Goal: Obtain resource: Download file/media

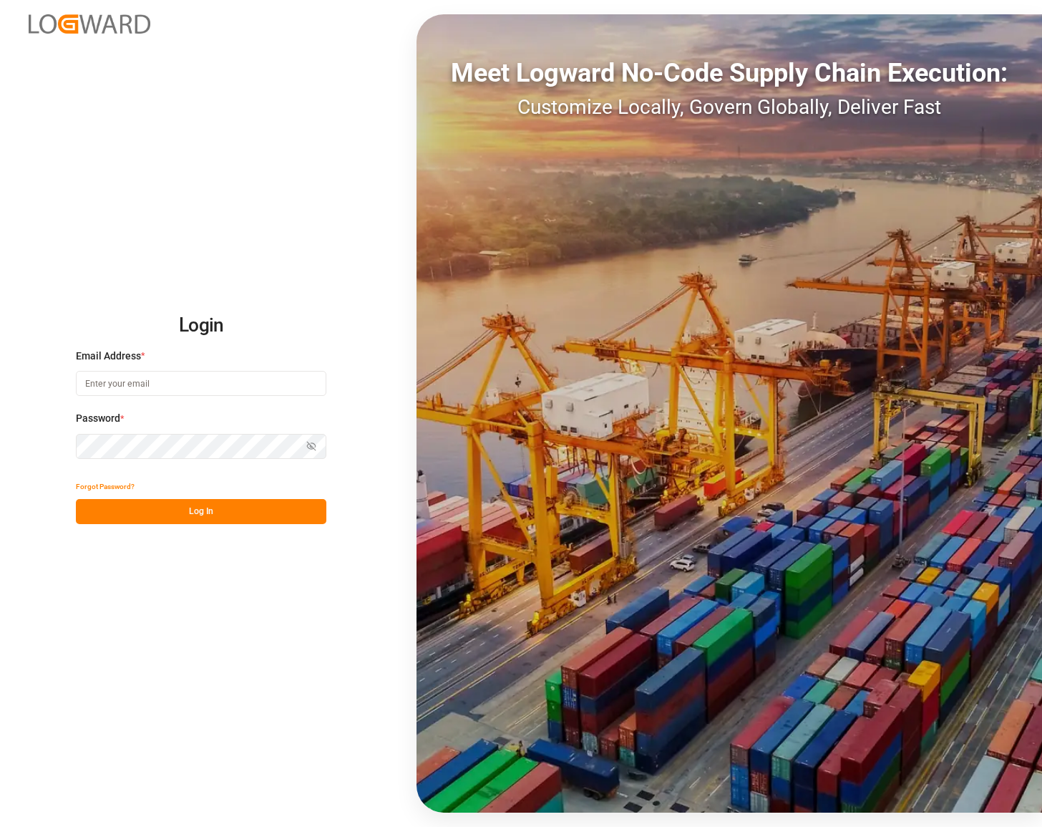
type input "[PERSON_NAME][EMAIL_ADDRESS][PERSON_NAME][DOMAIN_NAME]"
click at [196, 518] on button "Log In" at bounding box center [201, 511] width 251 height 25
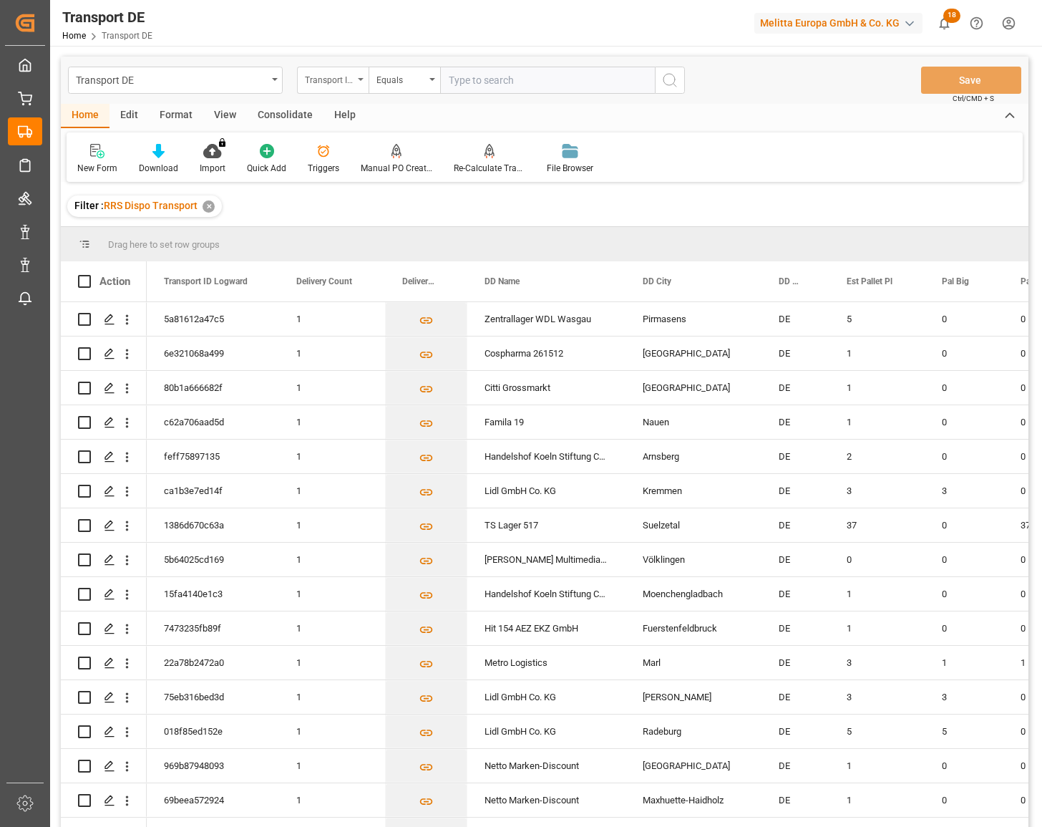
click at [328, 82] on div "Transport ID Logward" at bounding box center [329, 78] width 49 height 16
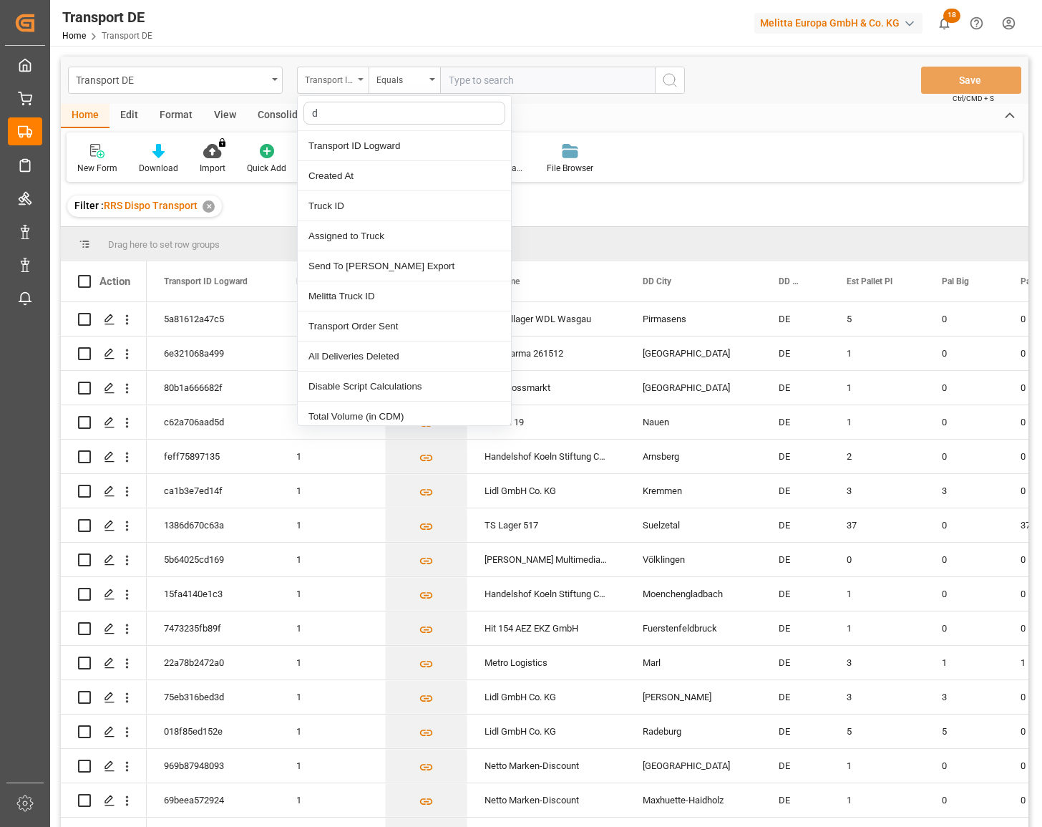
type input "dd"
click at [347, 173] on div "DD Name" at bounding box center [404, 176] width 213 height 30
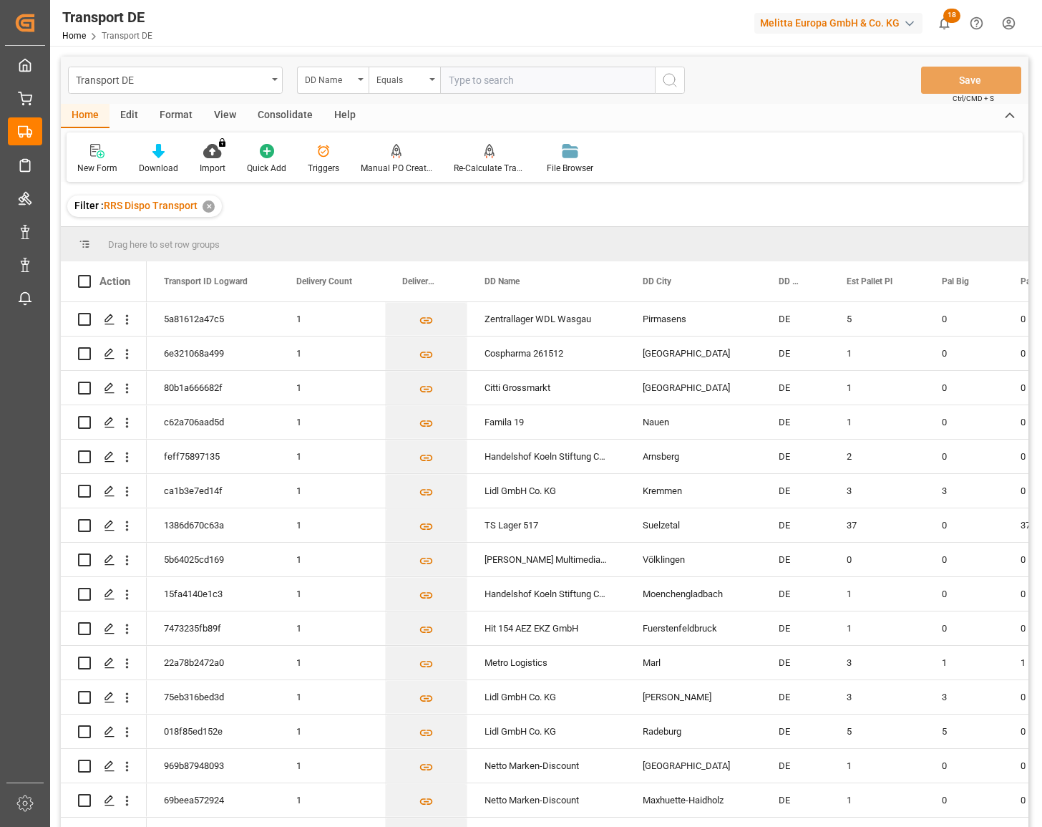
click at [488, 82] on input "text" at bounding box center [547, 80] width 215 height 27
click at [389, 81] on div "Equals" at bounding box center [401, 78] width 49 height 16
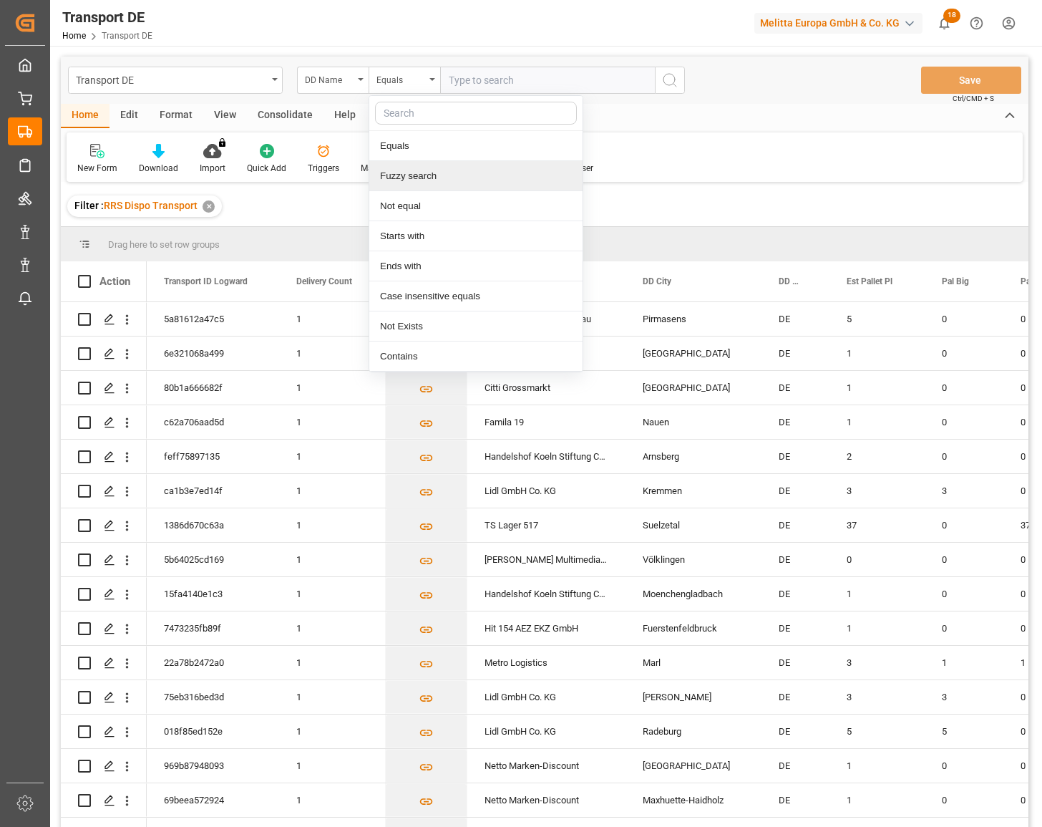
click at [406, 185] on div "Fuzzy search" at bounding box center [475, 176] width 213 height 30
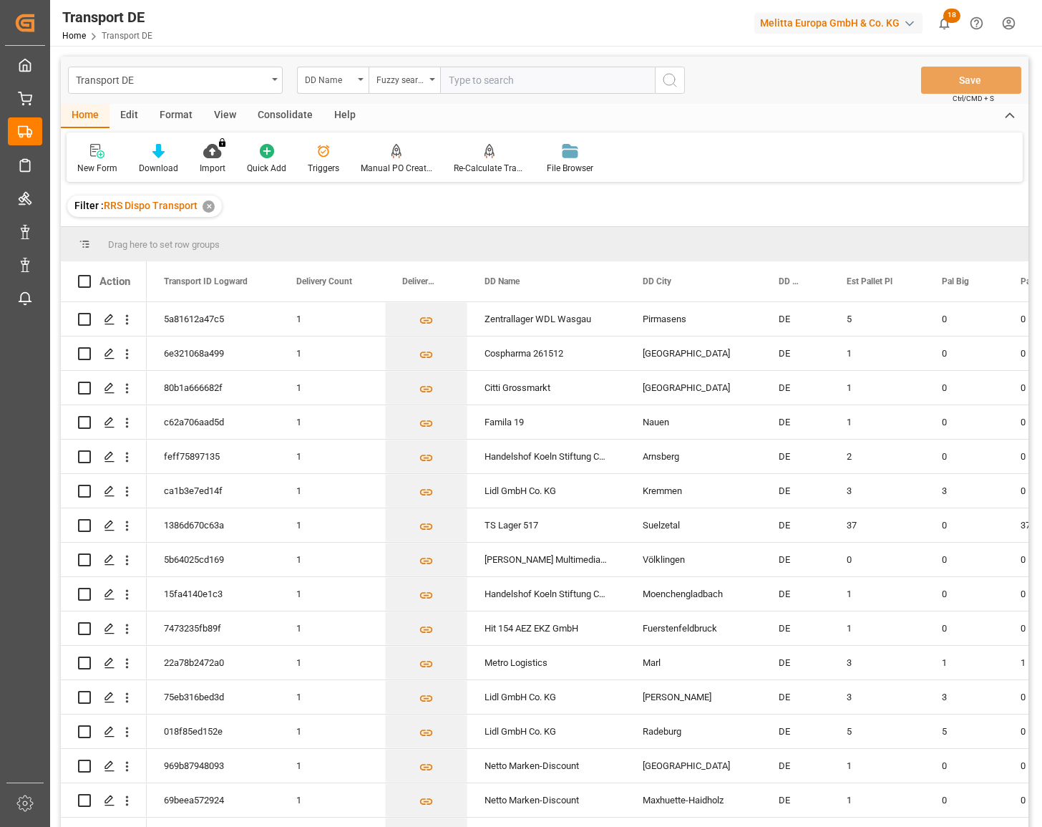
click at [502, 77] on input "text" at bounding box center [547, 80] width 215 height 27
type input "TS Lager PY"
click at [671, 83] on icon "search button" at bounding box center [669, 80] width 17 height 17
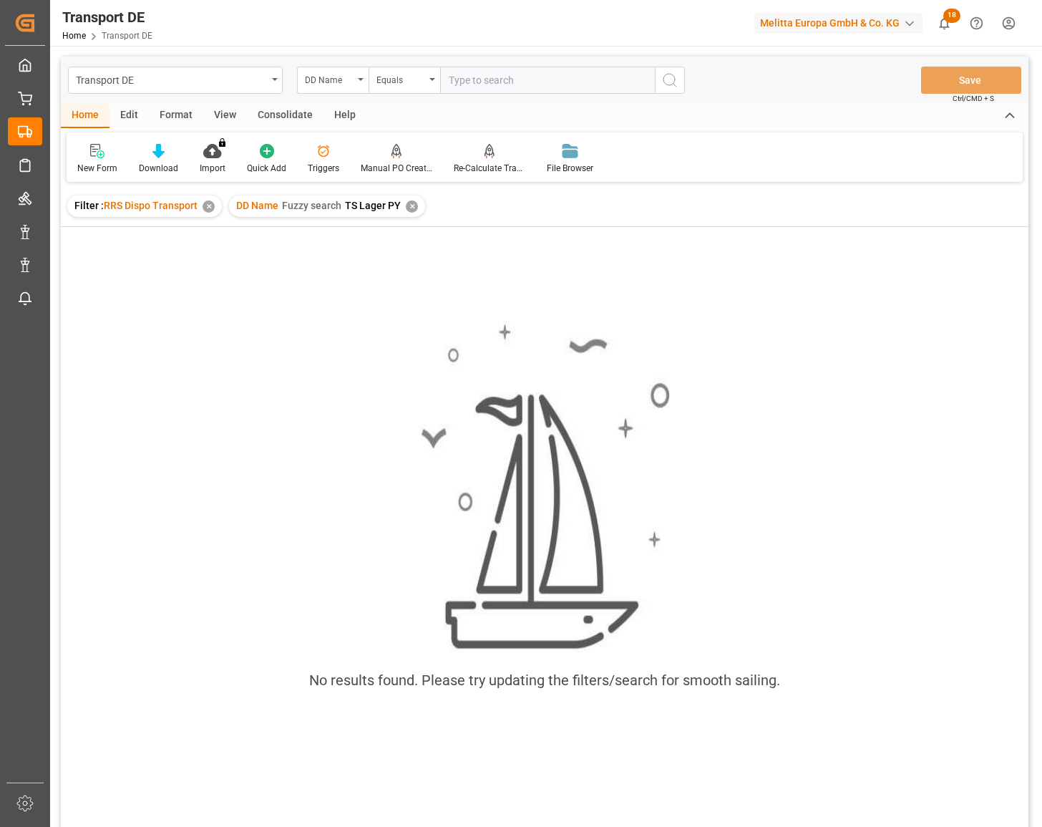
click at [407, 208] on div "DD Name Fuzzy search TS Lager PY ✕" at bounding box center [327, 205] width 196 height 21
click at [408, 208] on div "✕" at bounding box center [412, 206] width 12 height 12
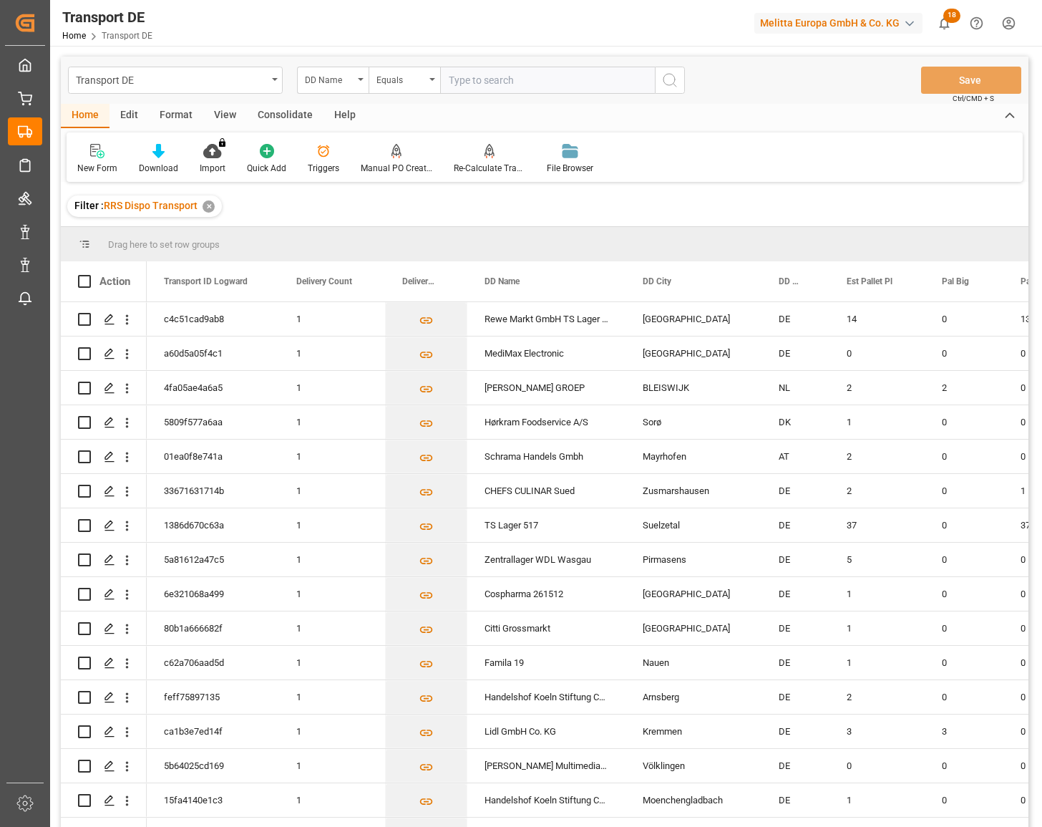
click at [511, 84] on input "text" at bounding box center [547, 80] width 215 height 27
type input "TS Lager"
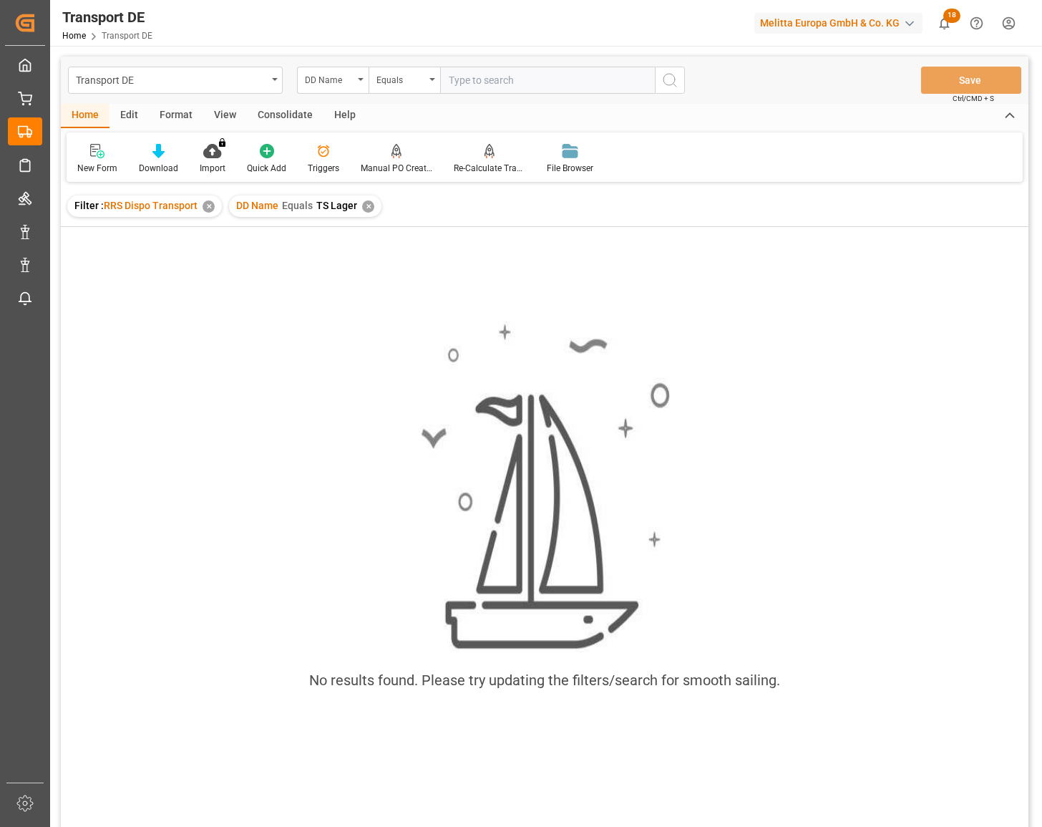
click at [367, 208] on div "✕" at bounding box center [368, 206] width 12 height 12
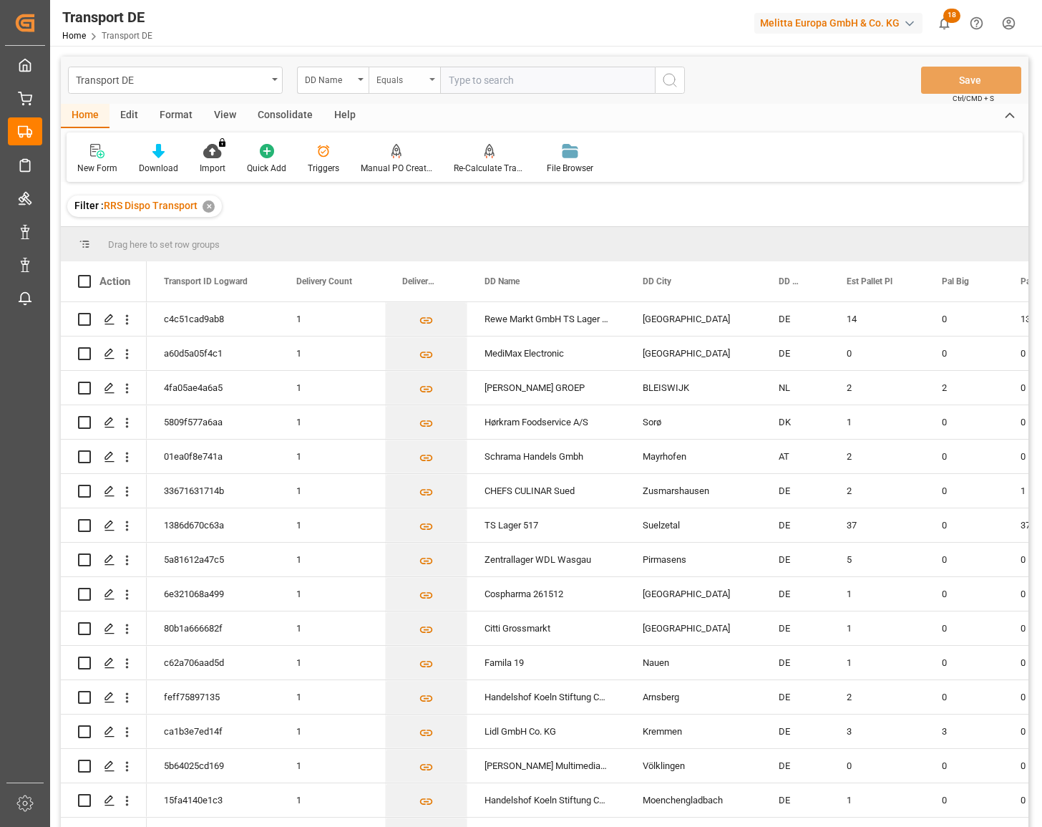
click at [434, 74] on div "Equals" at bounding box center [405, 80] width 72 height 27
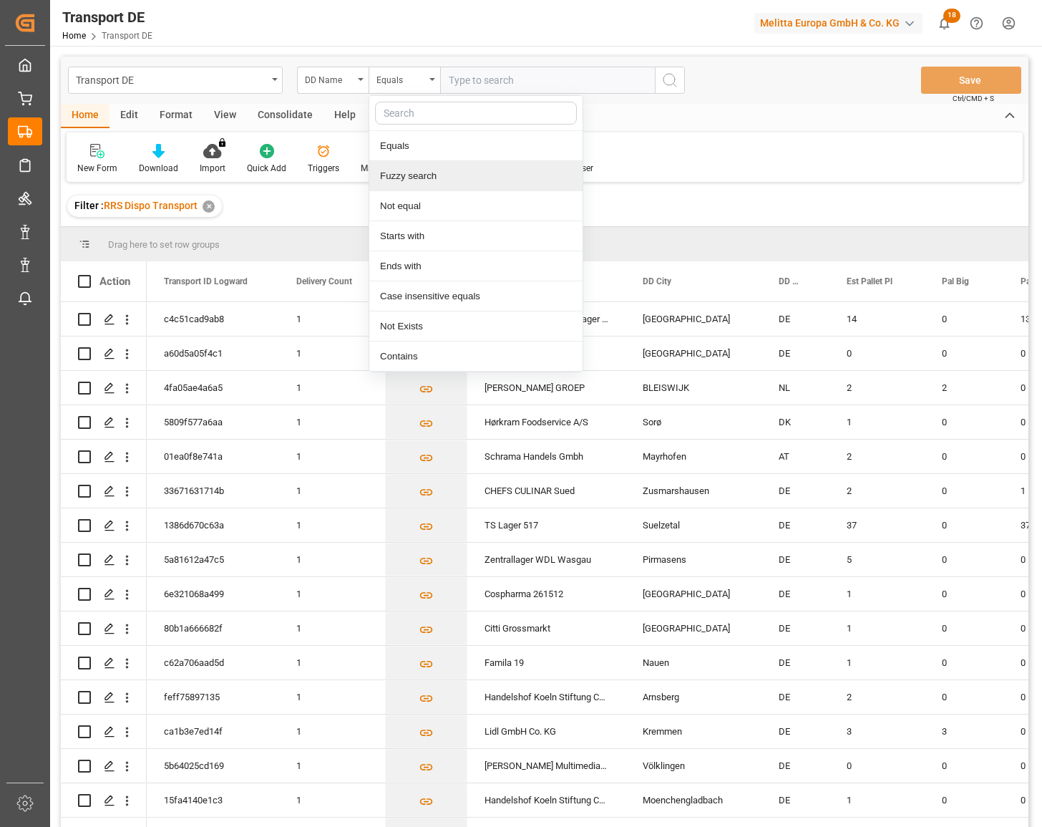
click at [402, 177] on div "Fuzzy search" at bounding box center [475, 176] width 213 height 30
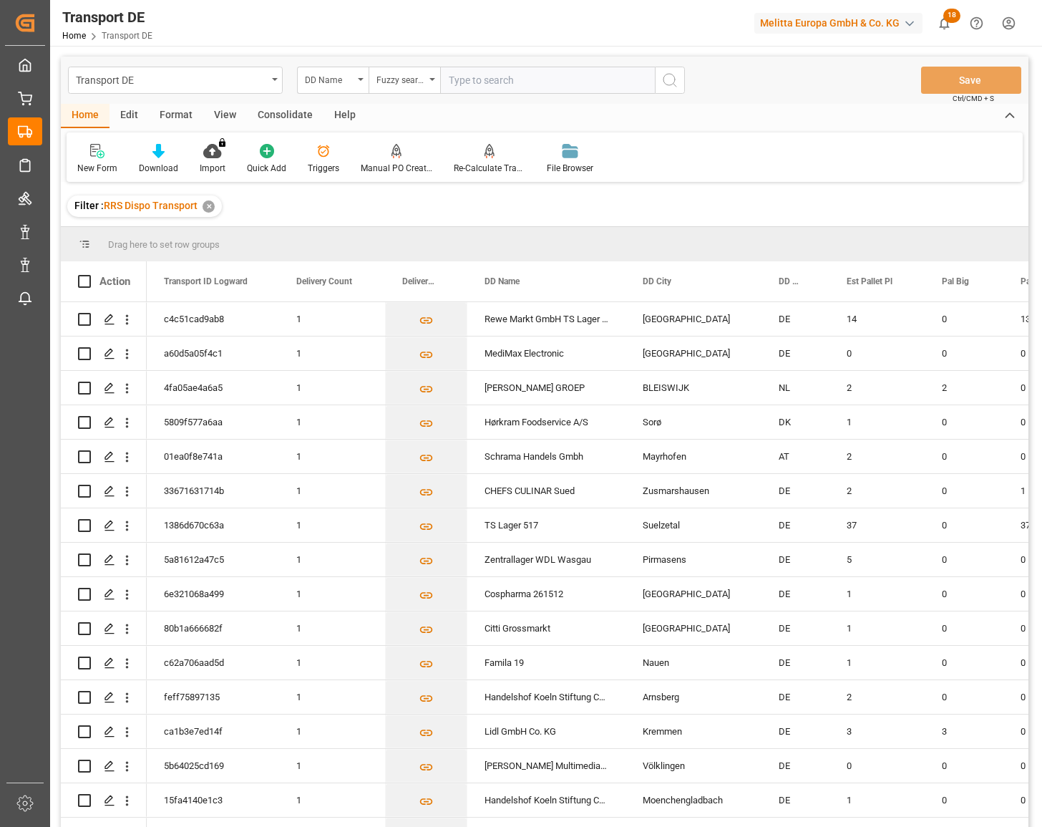
click at [466, 87] on input "text" at bounding box center [547, 80] width 215 height 27
type input "ts Lager"
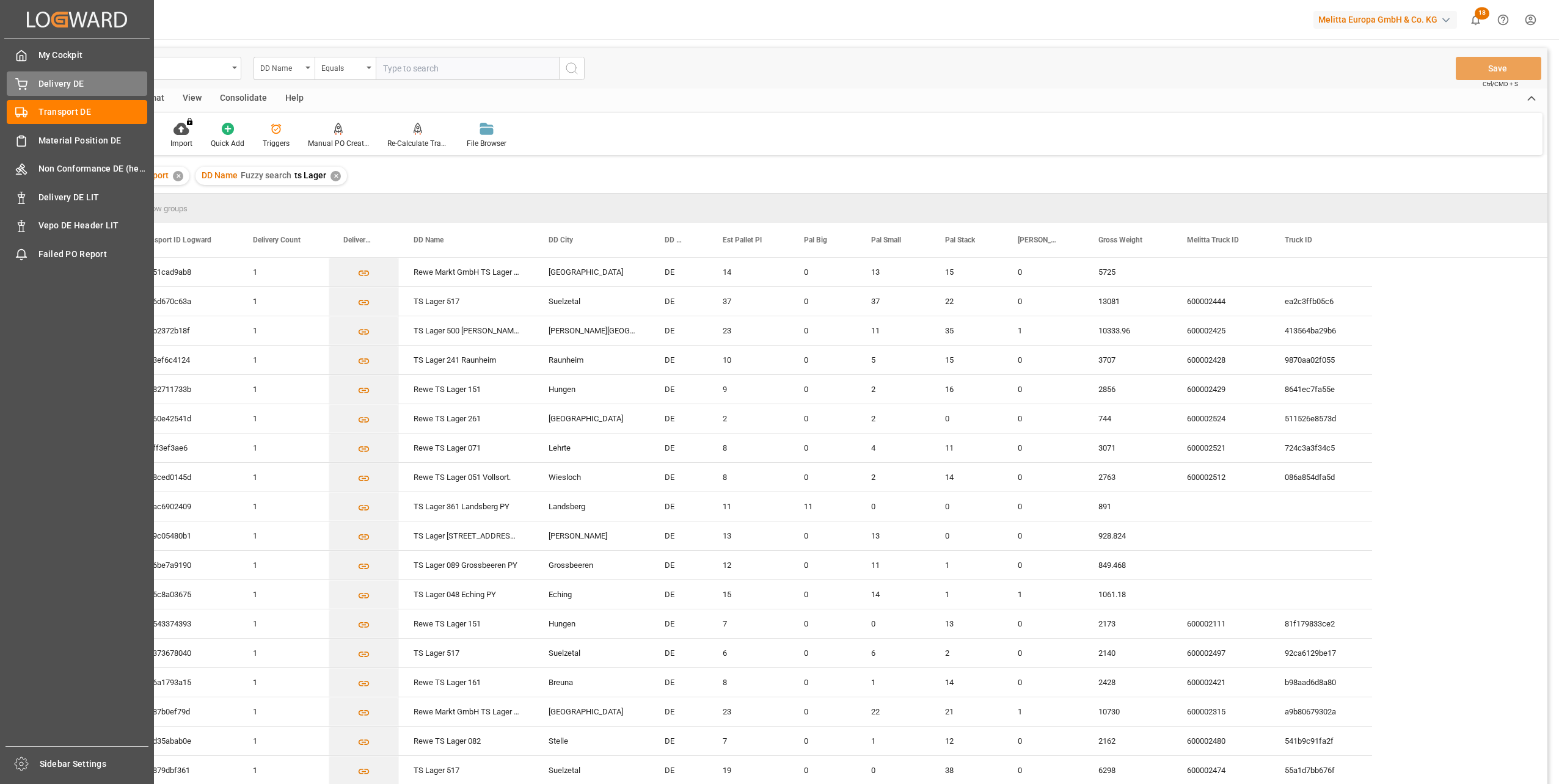
click at [22, 87] on icon at bounding box center [21, 82] width 11 height 8
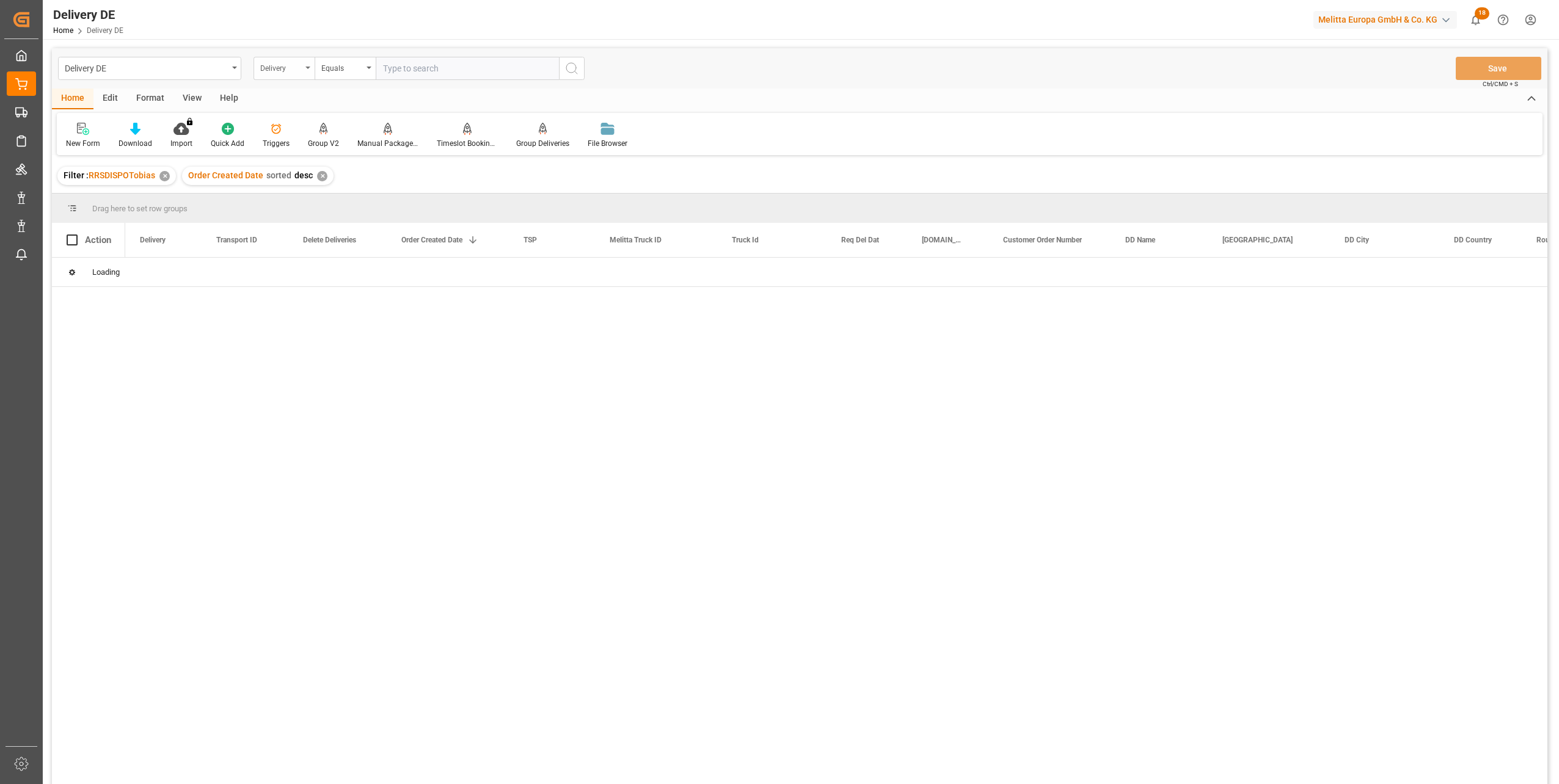
click at [257, 70] on div "Delivery" at bounding box center [284, 68] width 61 height 23
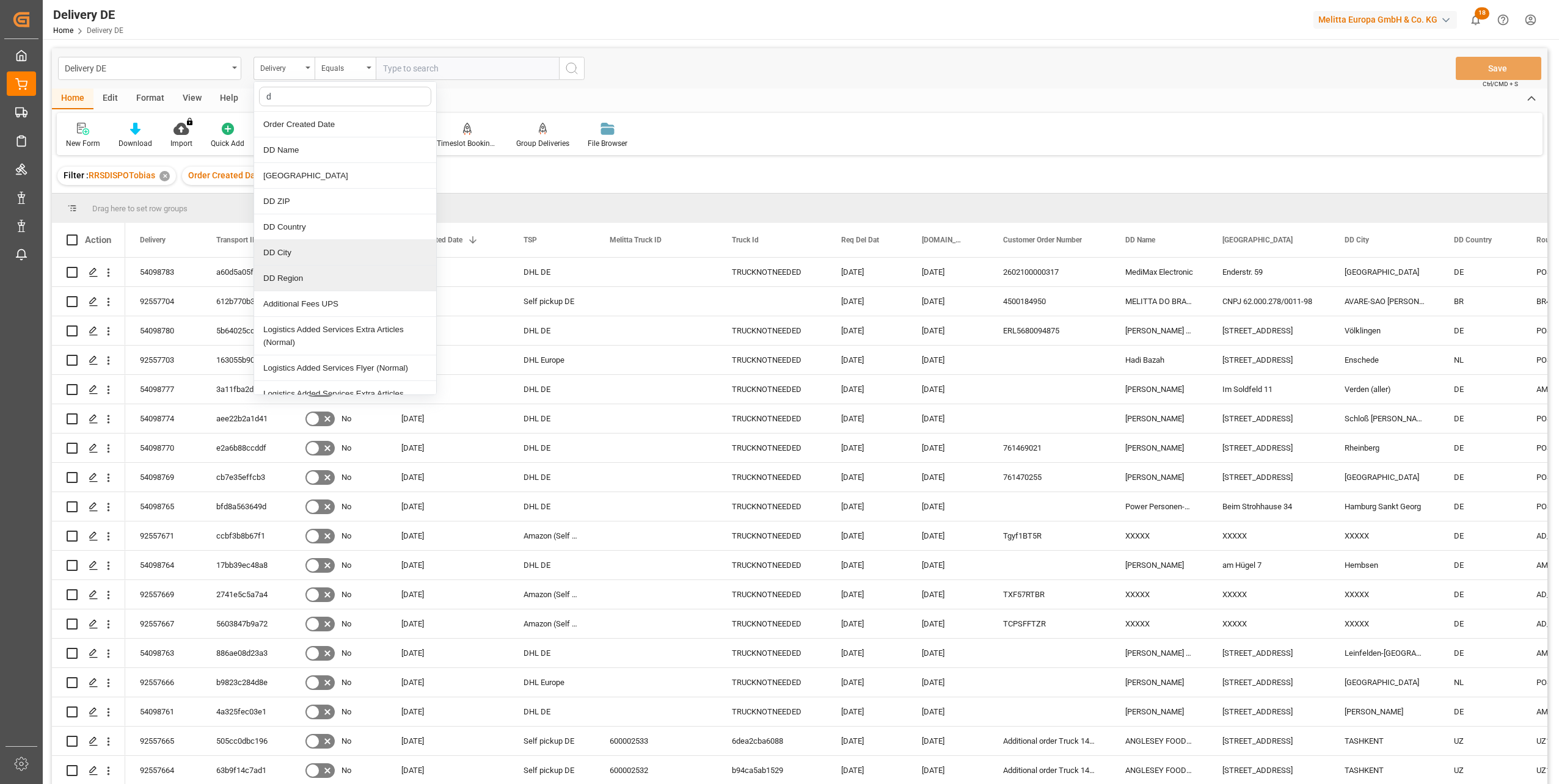
type input "dd"
click at [301, 152] on div "DD Name" at bounding box center [345, 150] width 182 height 26
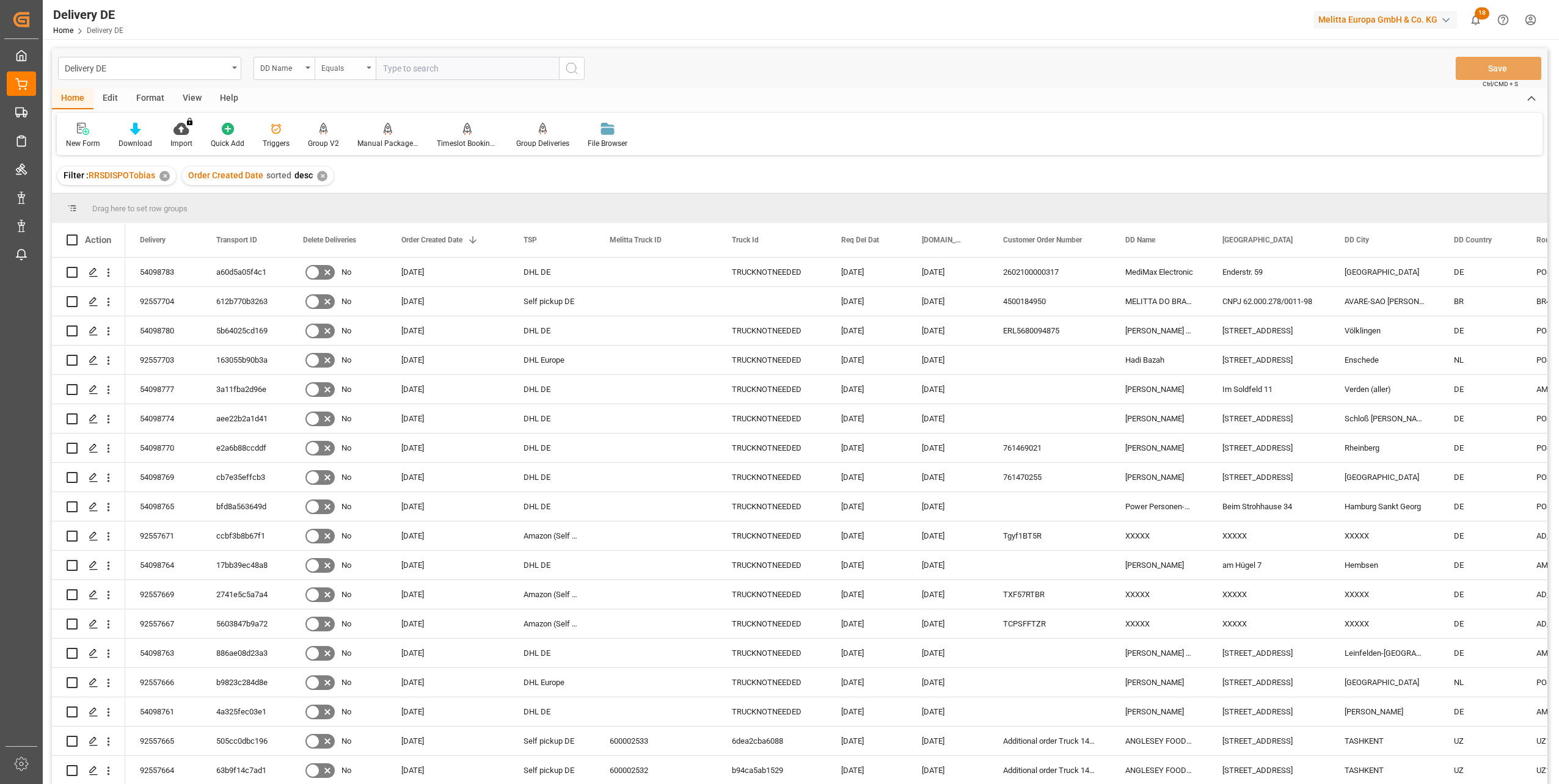
click at [356, 67] on div "Equals" at bounding box center [342, 67] width 42 height 14
click at [362, 148] on div "Fuzzy search" at bounding box center [405, 150] width 182 height 26
type input "TS Lager"
click at [133, 128] on icon at bounding box center [135, 129] width 10 height 12
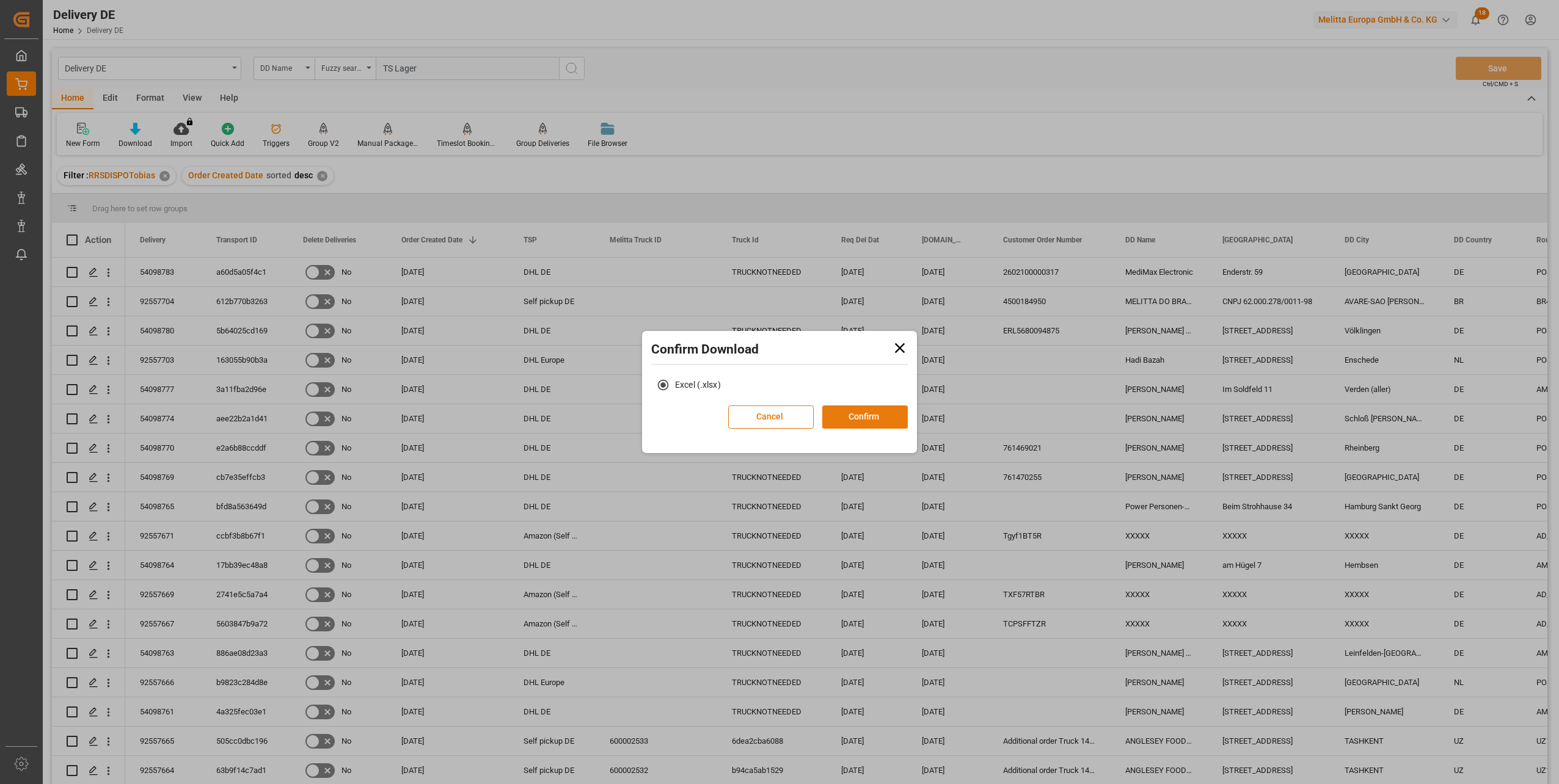
click at [877, 416] on button "Confirm" at bounding box center [865, 416] width 85 height 23
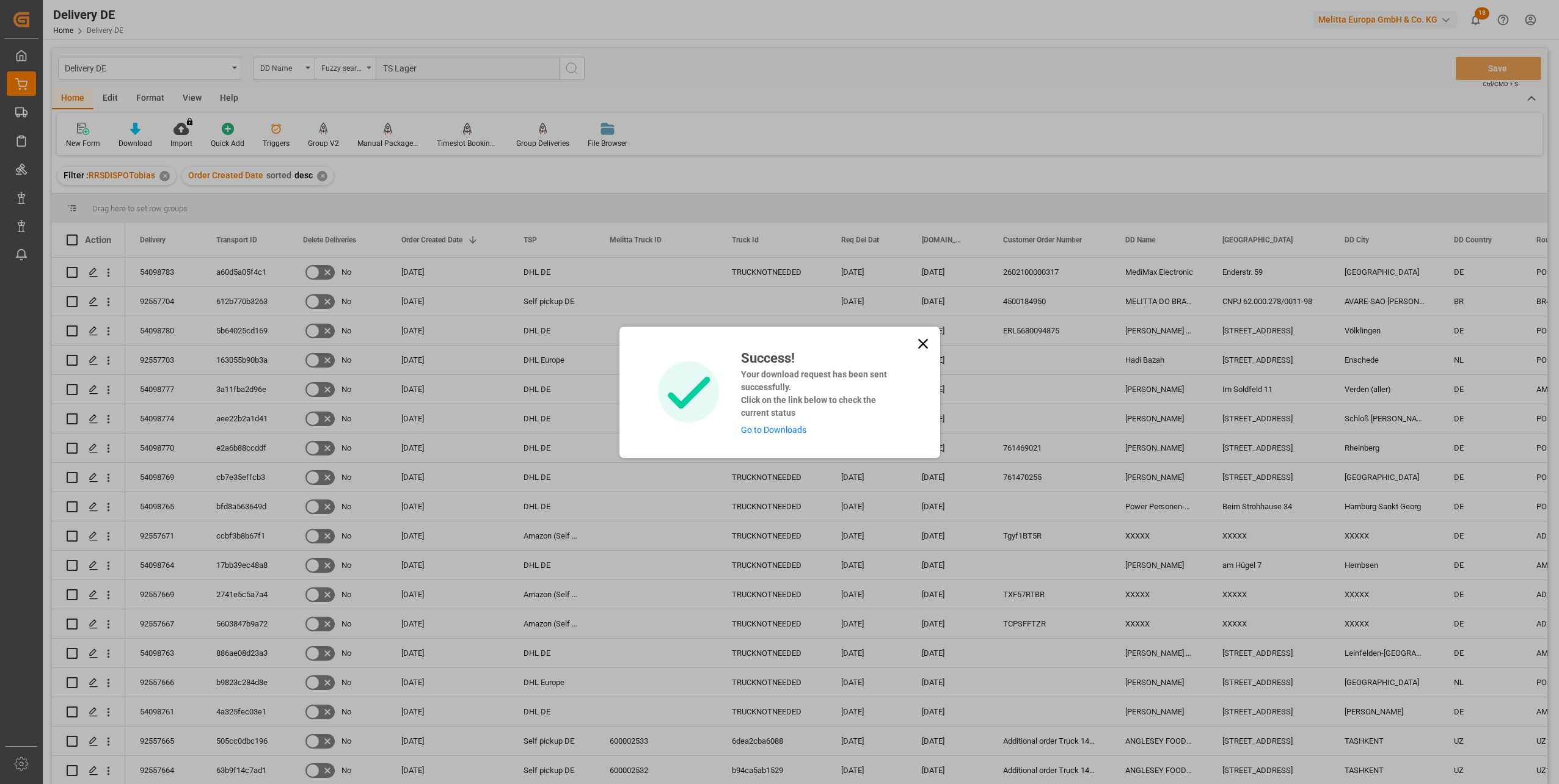
click at [777, 427] on link "Go to Downloads" at bounding box center [773, 429] width 66 height 9
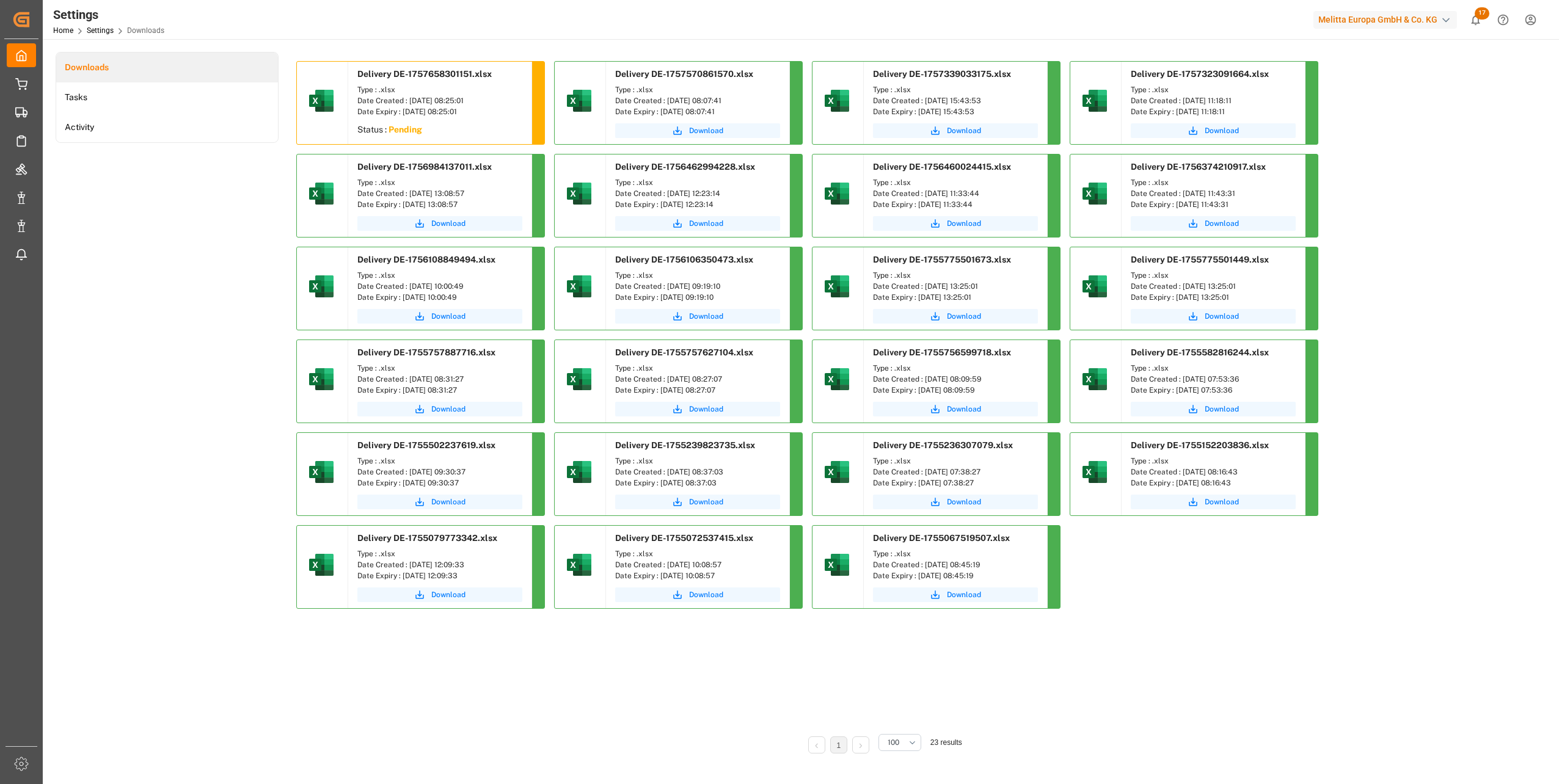
click at [521, 706] on div "Delivery DE-1757658301151.xlsx Type : .xlsx Date Created : [DATE] 08:25:01 Date…" at bounding box center [882, 392] width 1172 height 662
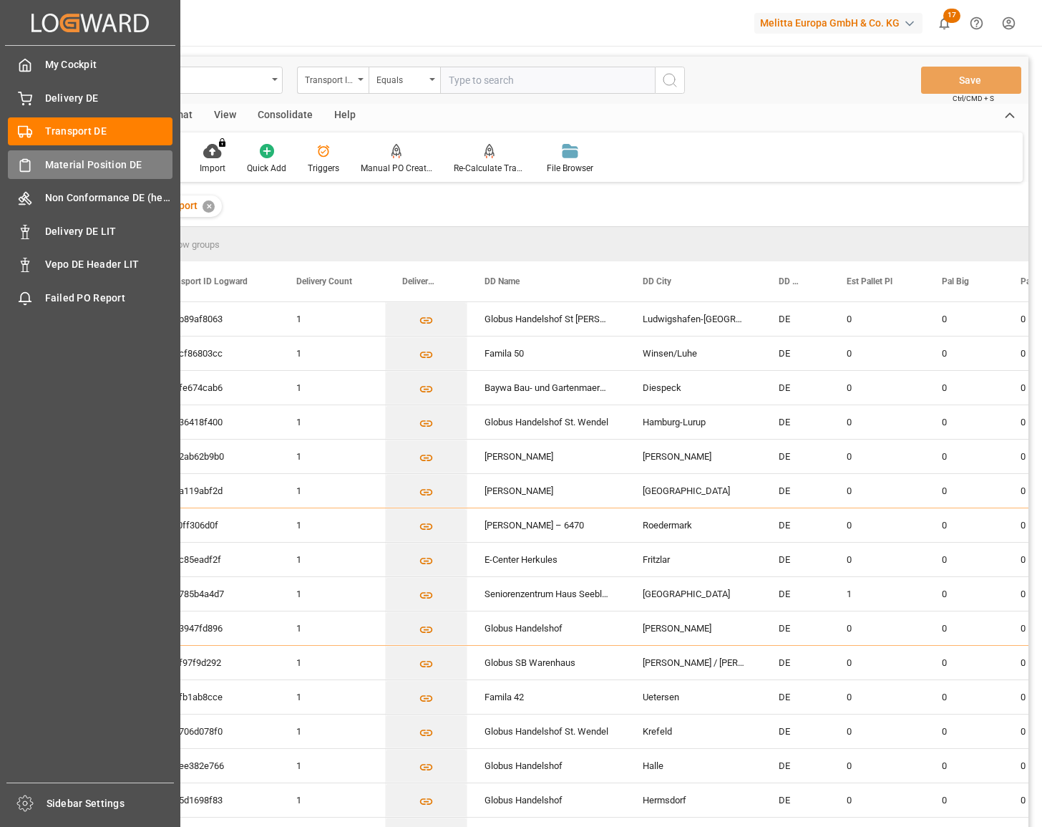
click at [59, 166] on span "Material Position DE" at bounding box center [109, 164] width 128 height 15
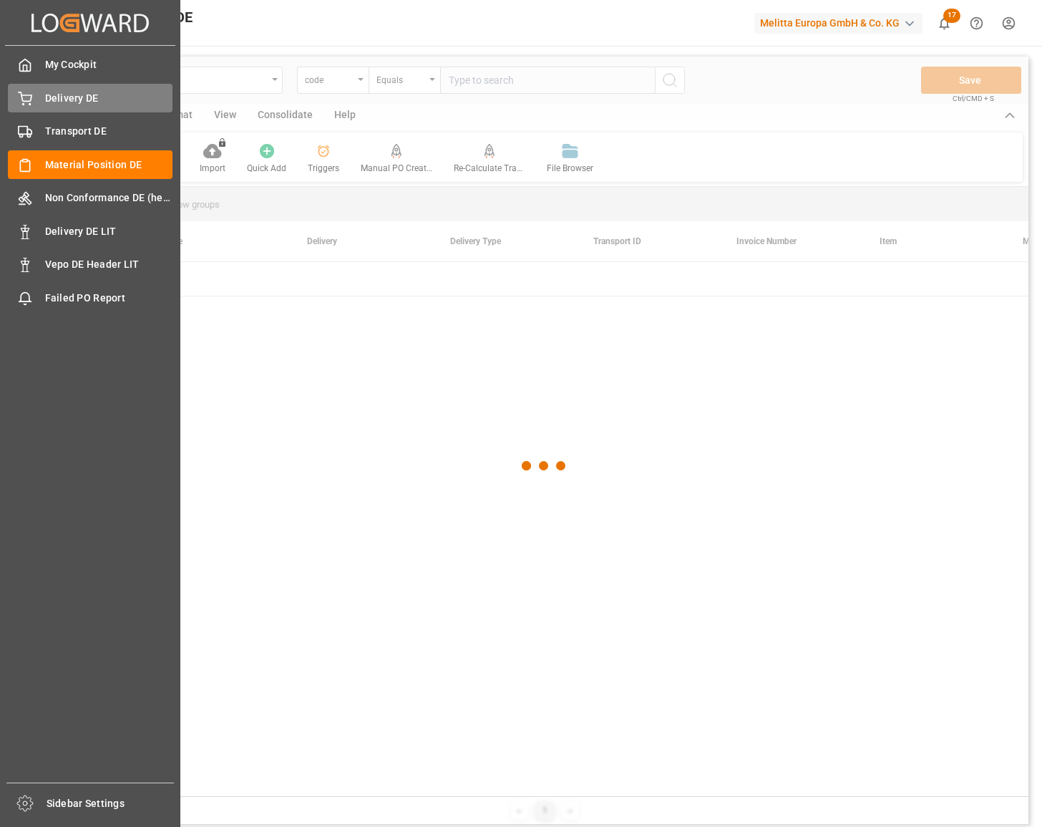
click at [69, 100] on span "Delivery DE" at bounding box center [109, 98] width 128 height 15
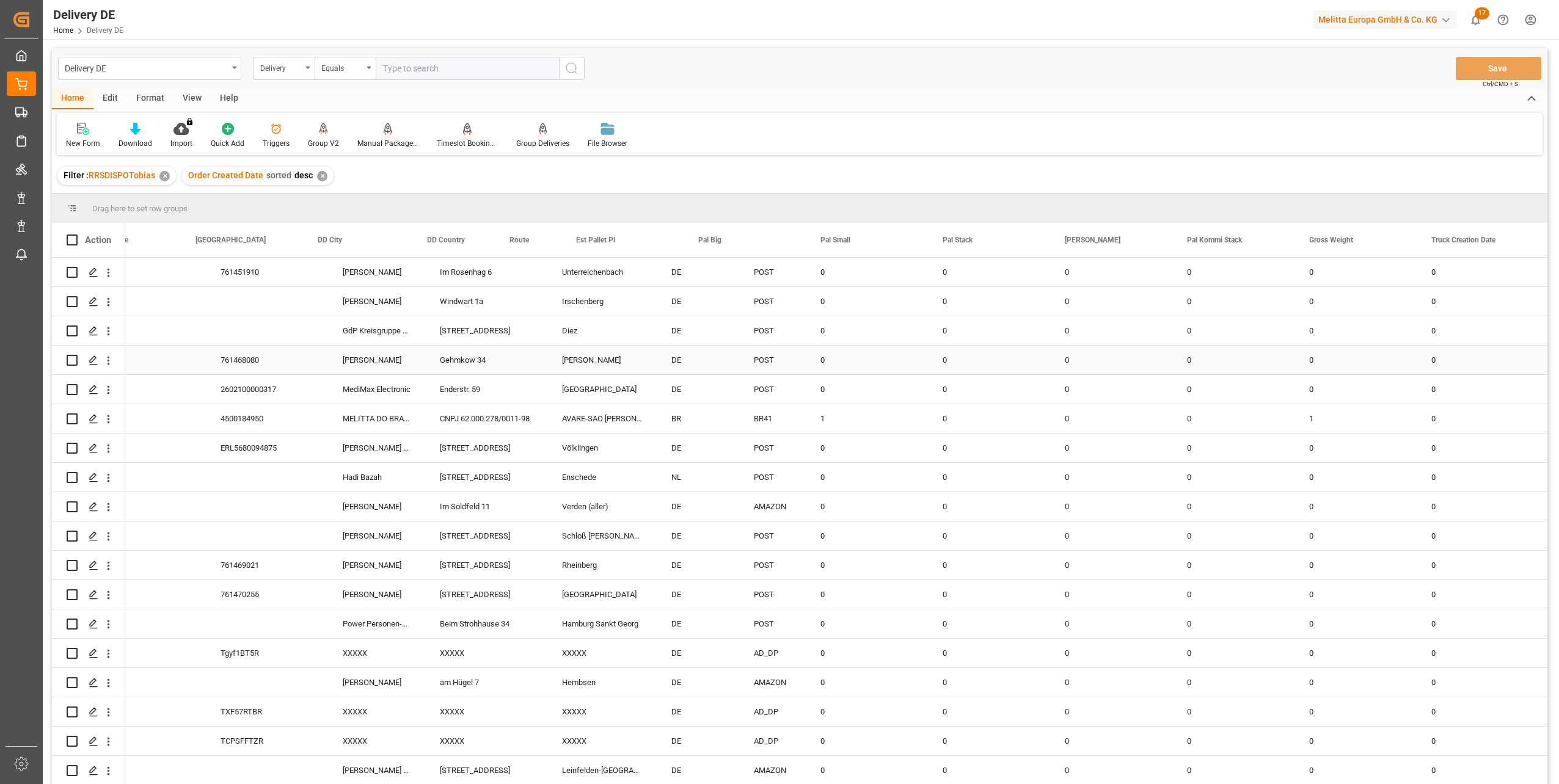
scroll to position [0, 1022]
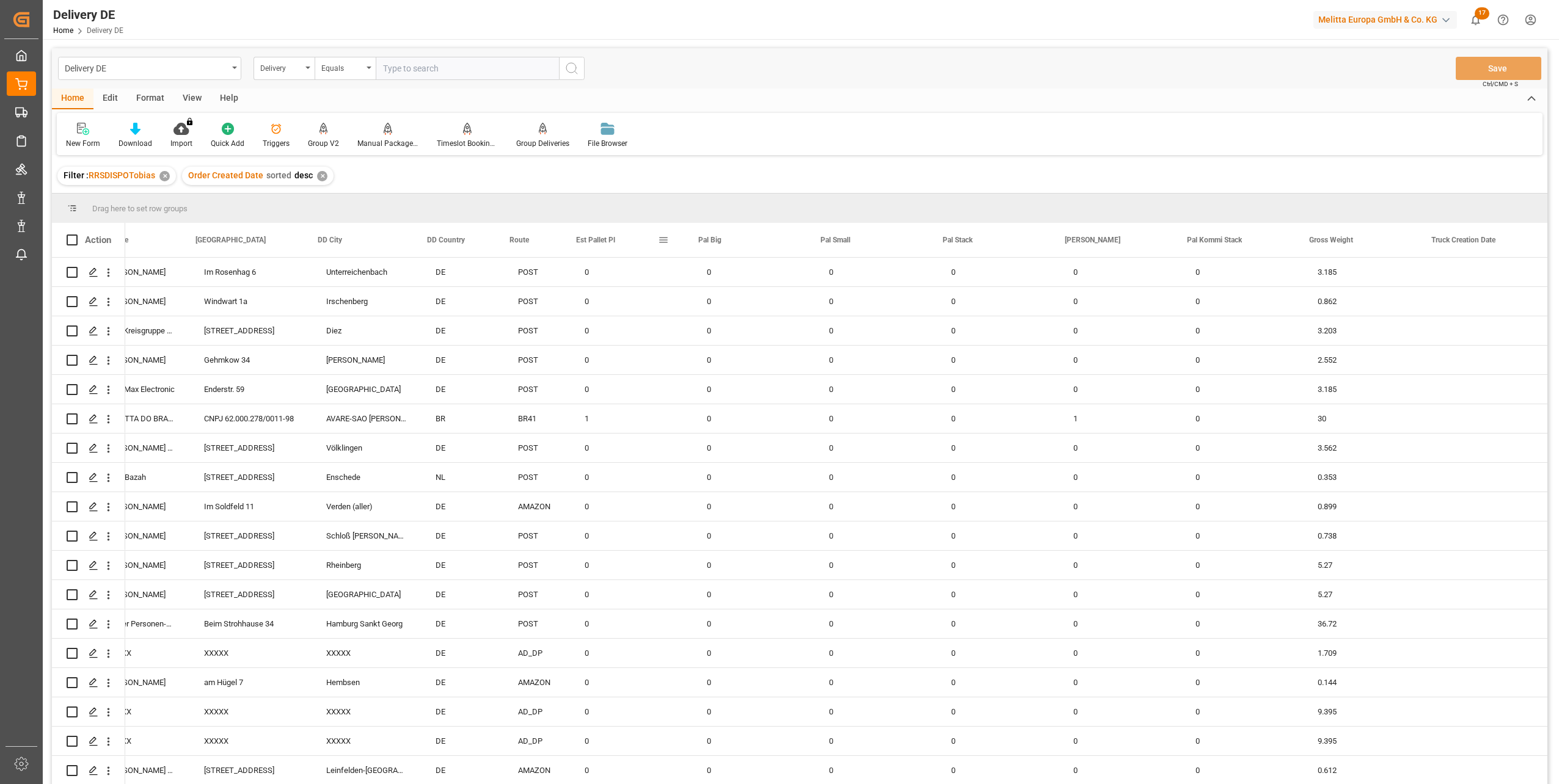
click at [663, 240] on span at bounding box center [663, 240] width 11 height 11
click at [769, 244] on span "columns" at bounding box center [765, 241] width 11 height 11
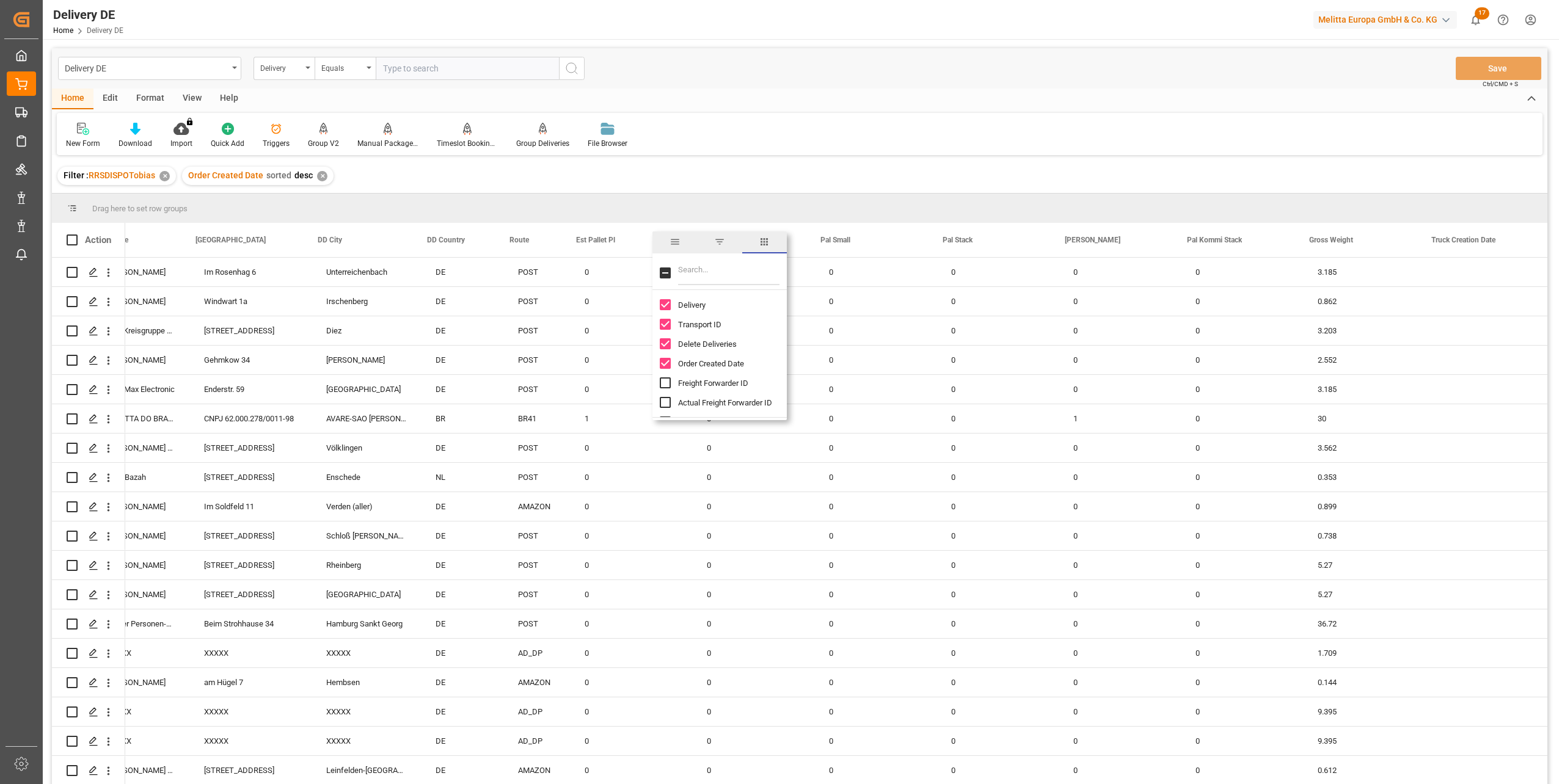
click at [707, 273] on input "Filter Columns Input" at bounding box center [729, 273] width 102 height 25
type input "pal"
click at [666, 404] on input "Max Pallet Height Codes column toggle visibility (hidden)" at bounding box center [665, 402] width 11 height 11
checkbox input "true"
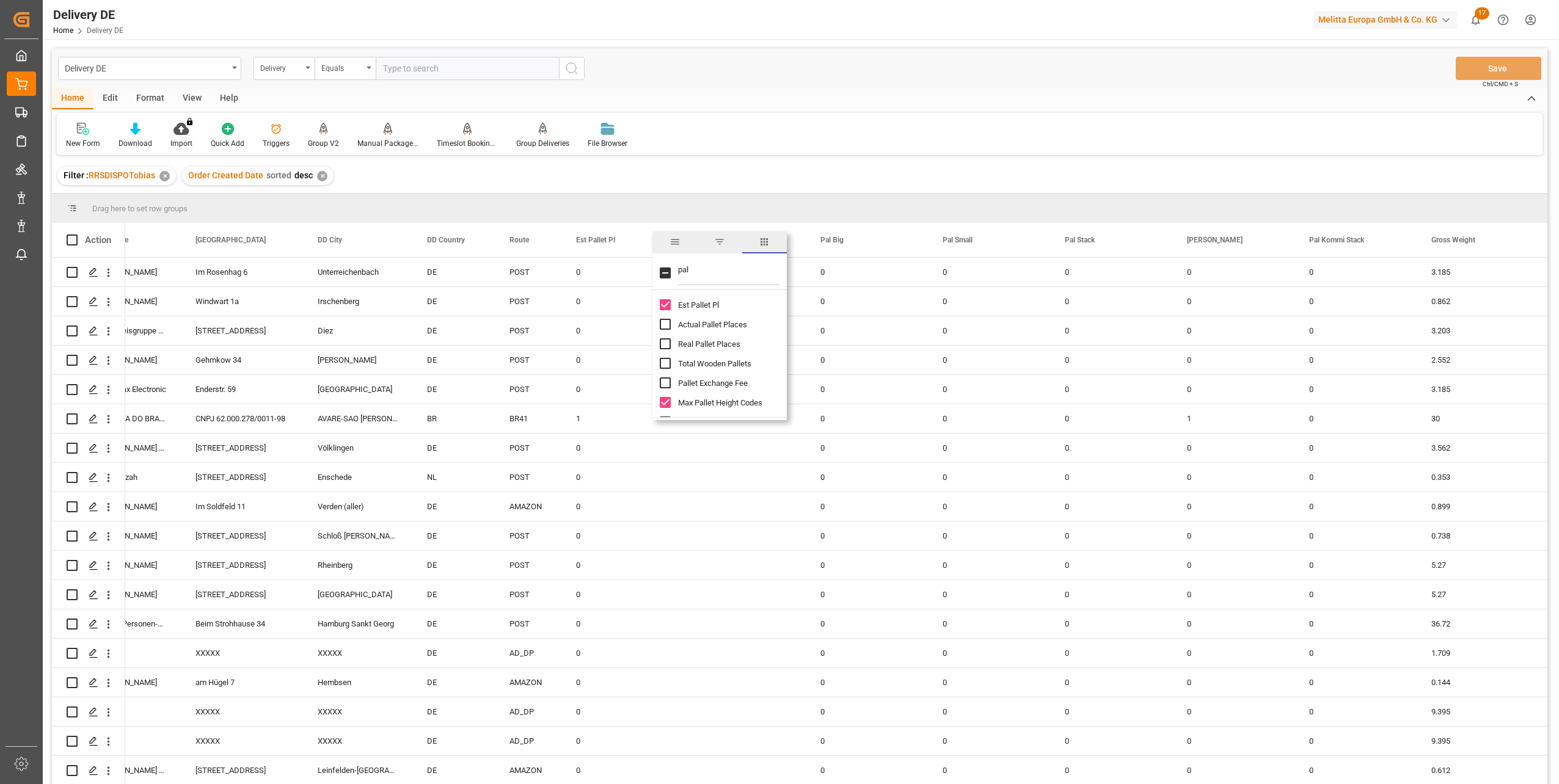
scroll to position [15, 0]
checkbox input "true"
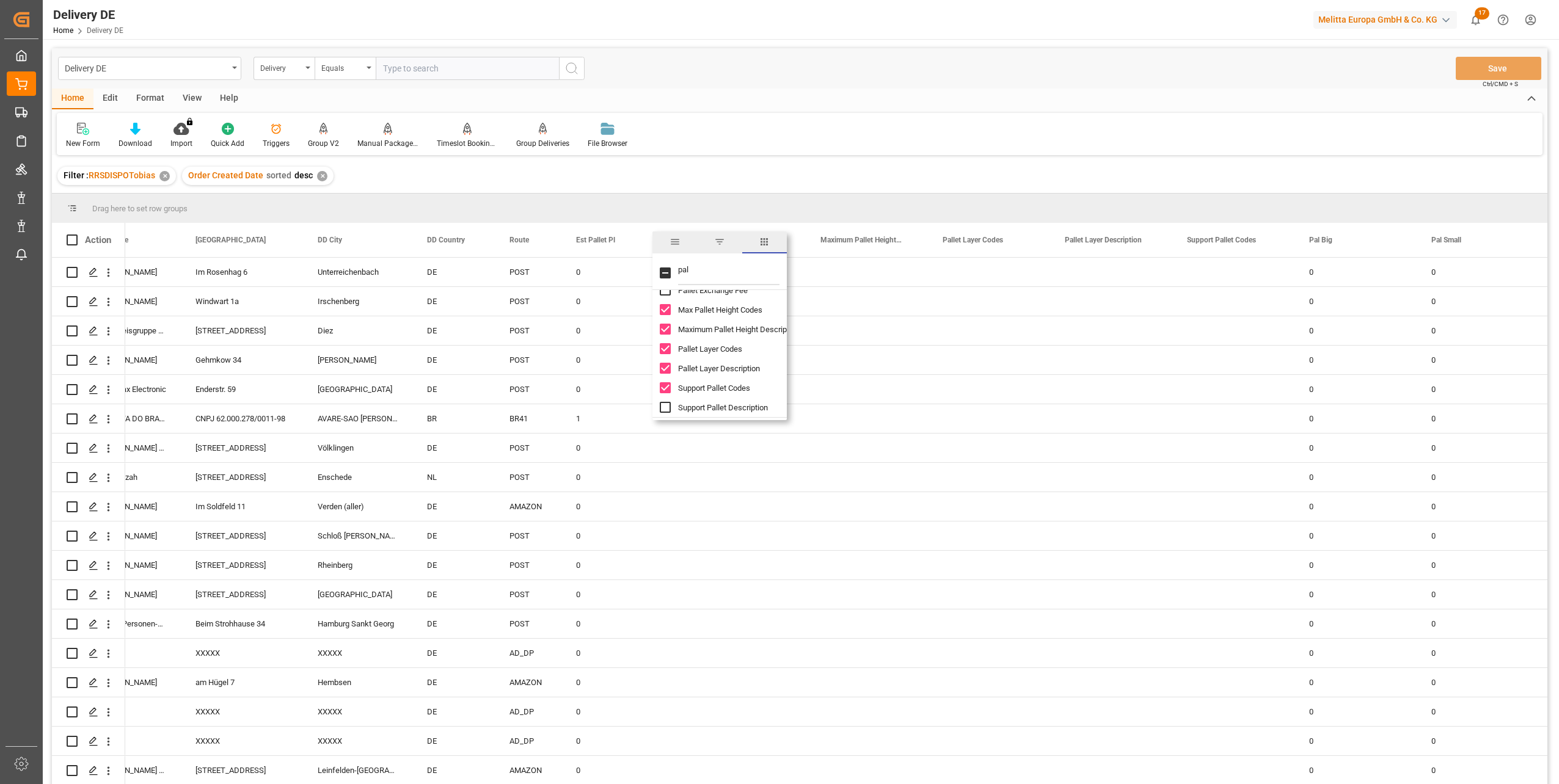
checkbox input "true"
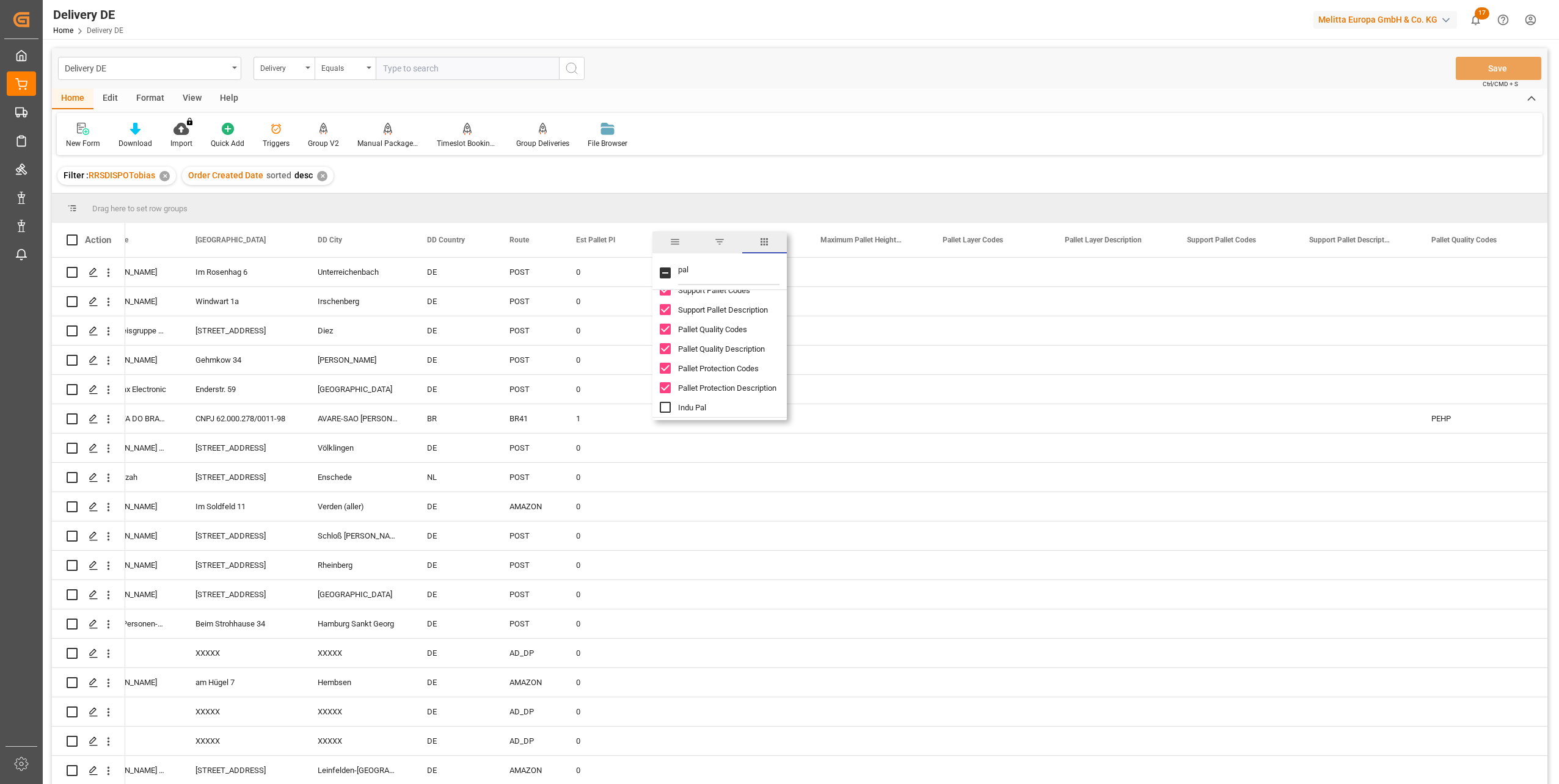
checkbox input "true"
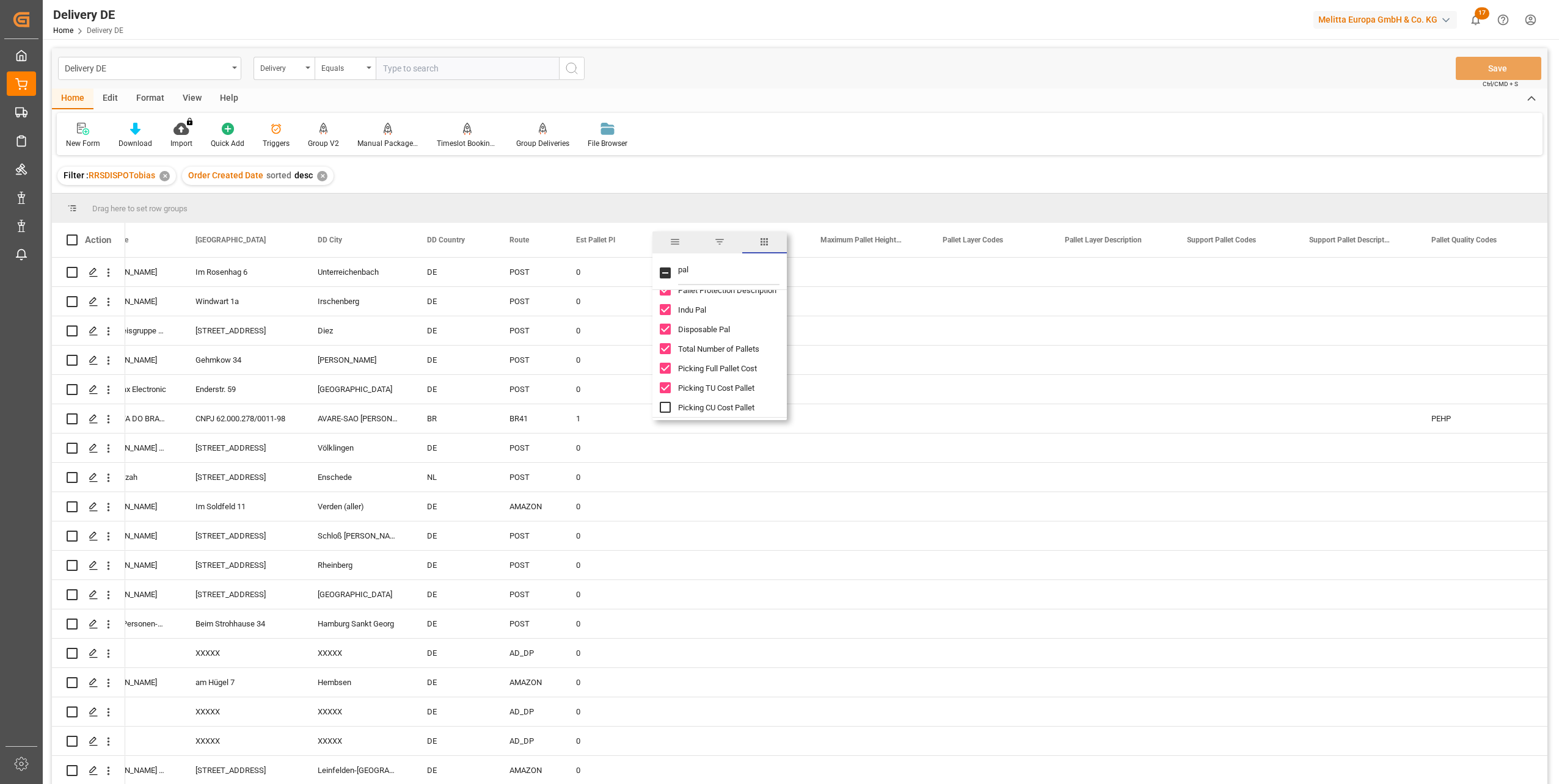
checkbox input "true"
checkbox input "false"
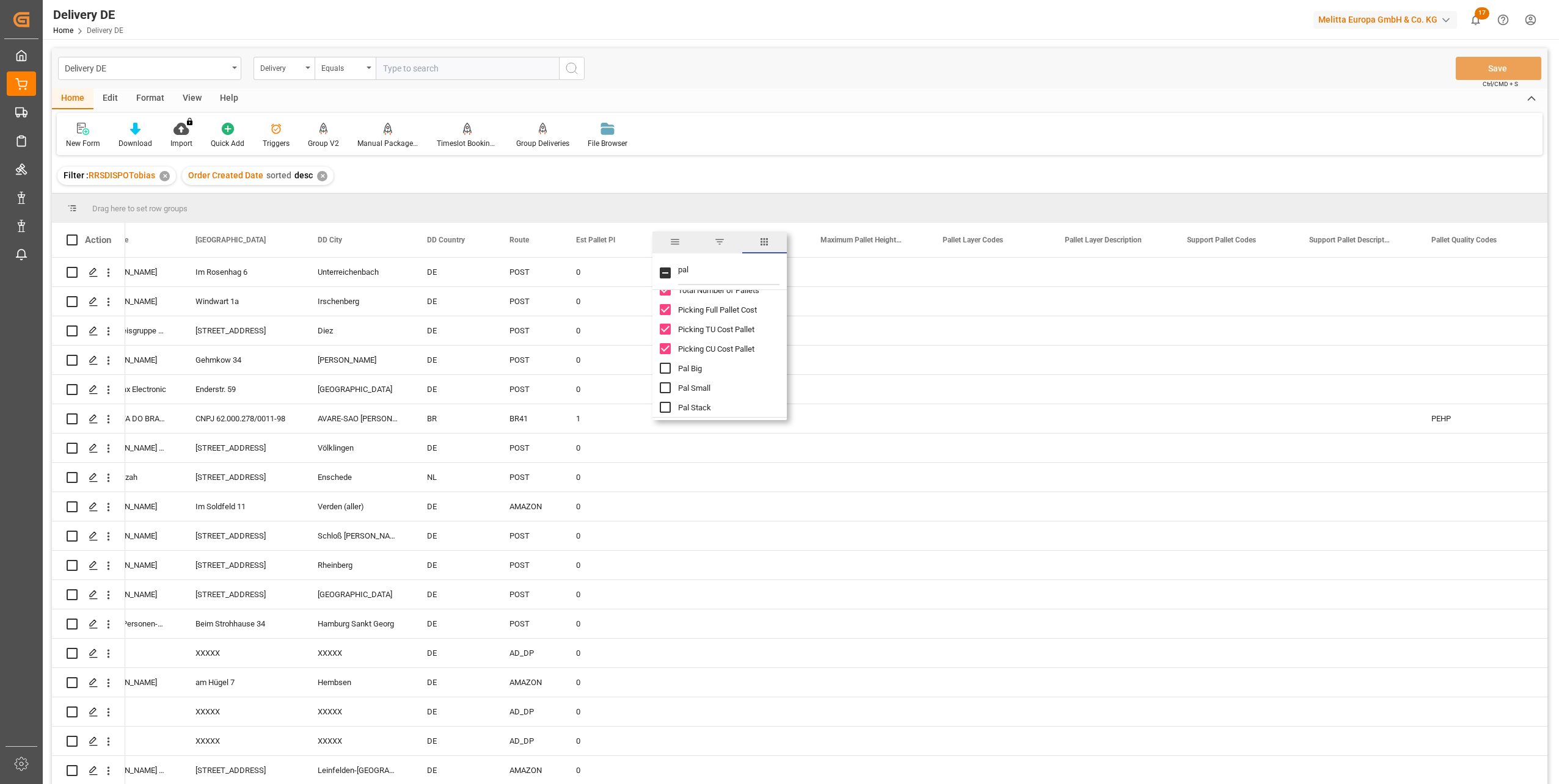
checkbox input "true"
checkbox input "false"
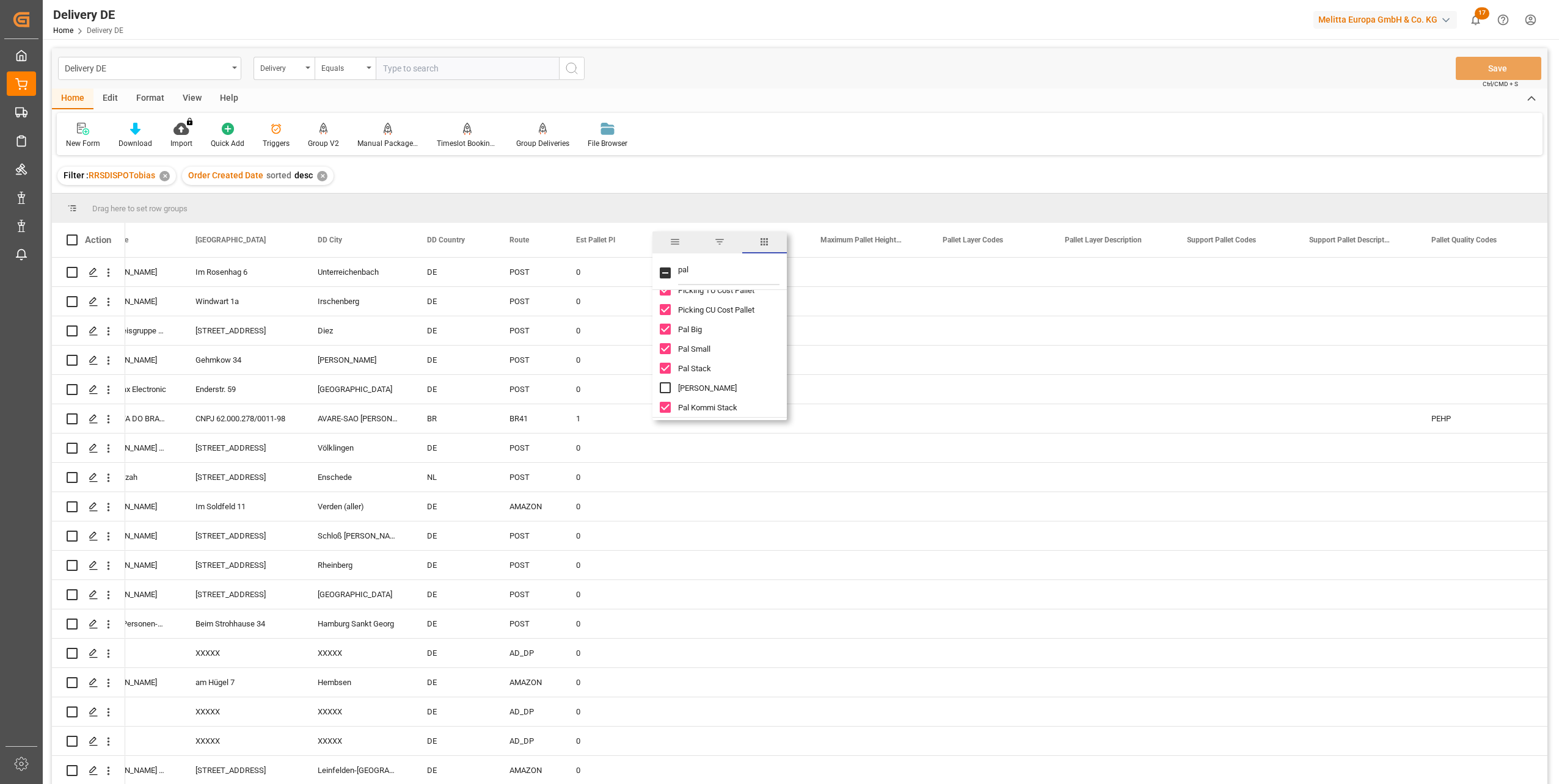
checkbox input "false"
checkbox input "true"
click at [694, 270] on input "pal" at bounding box center [729, 273] width 102 height 25
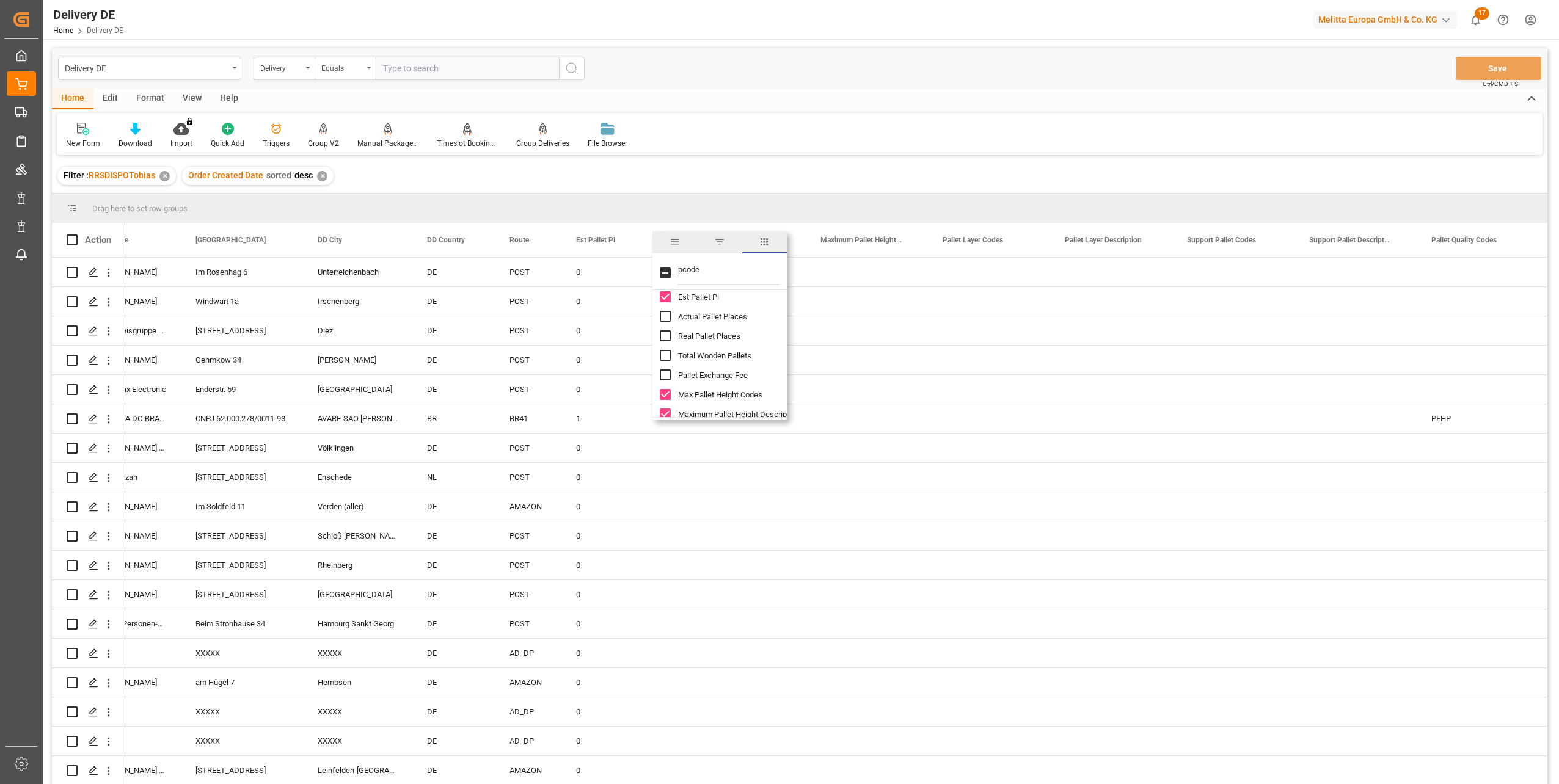
scroll to position [0, 0]
click at [681, 269] on input "pcode" at bounding box center [729, 273] width 102 height 25
type input "code"
checkbox input "false"
type input "code"
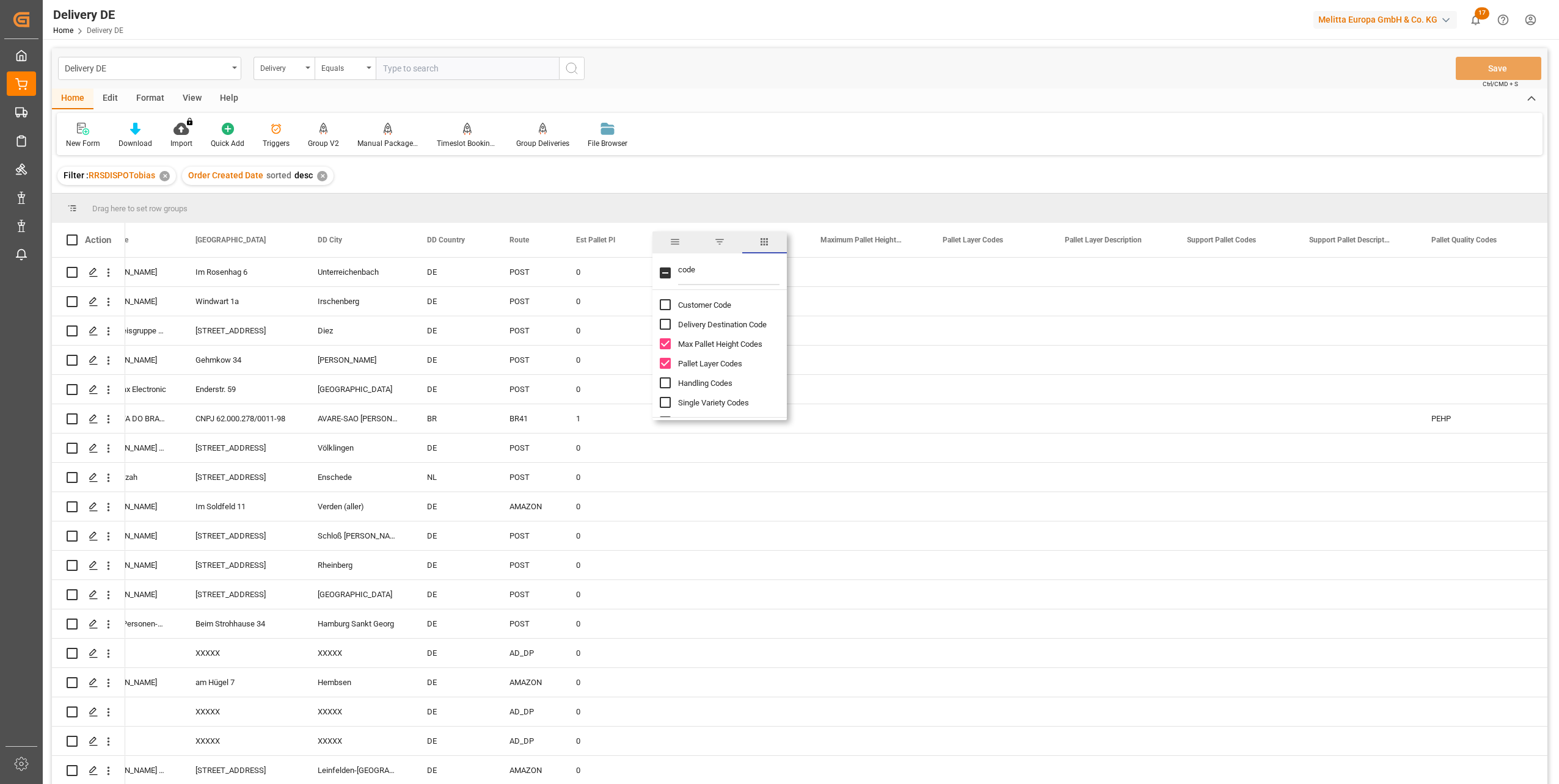
click at [666, 309] on input "Customer Code column toggle visibility (hidden)" at bounding box center [665, 305] width 11 height 11
checkbox input "true"
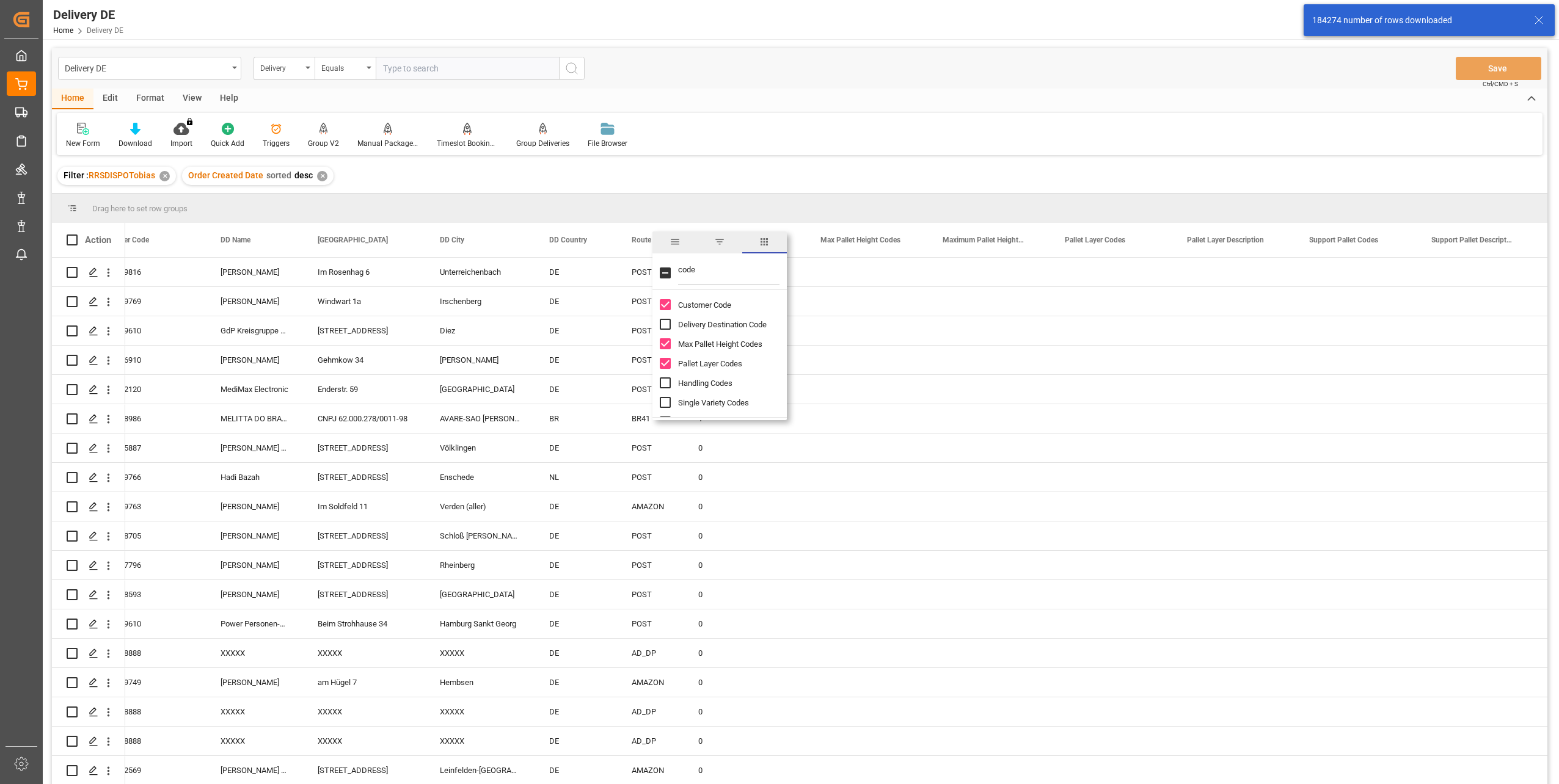
click at [666, 381] on input "Handling Codes column toggle visibility (hidden)" at bounding box center [665, 382] width 11 height 11
checkbox input "true"
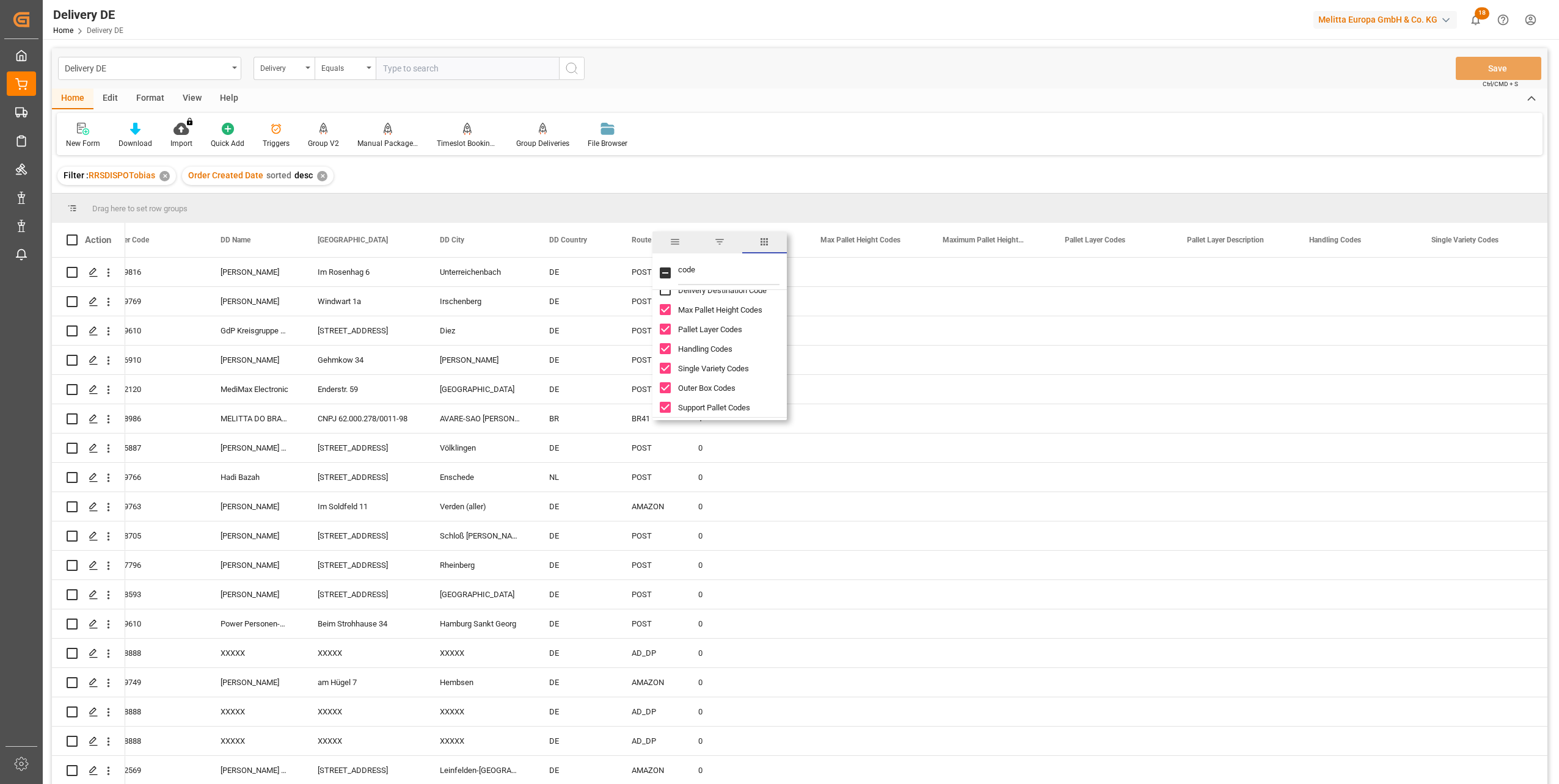
scroll to position [73, 0]
checkbox input "true"
click at [819, 110] on div "Home Edit Format View Help New Form Download Import You don't have permission f…" at bounding box center [800, 122] width 1496 height 67
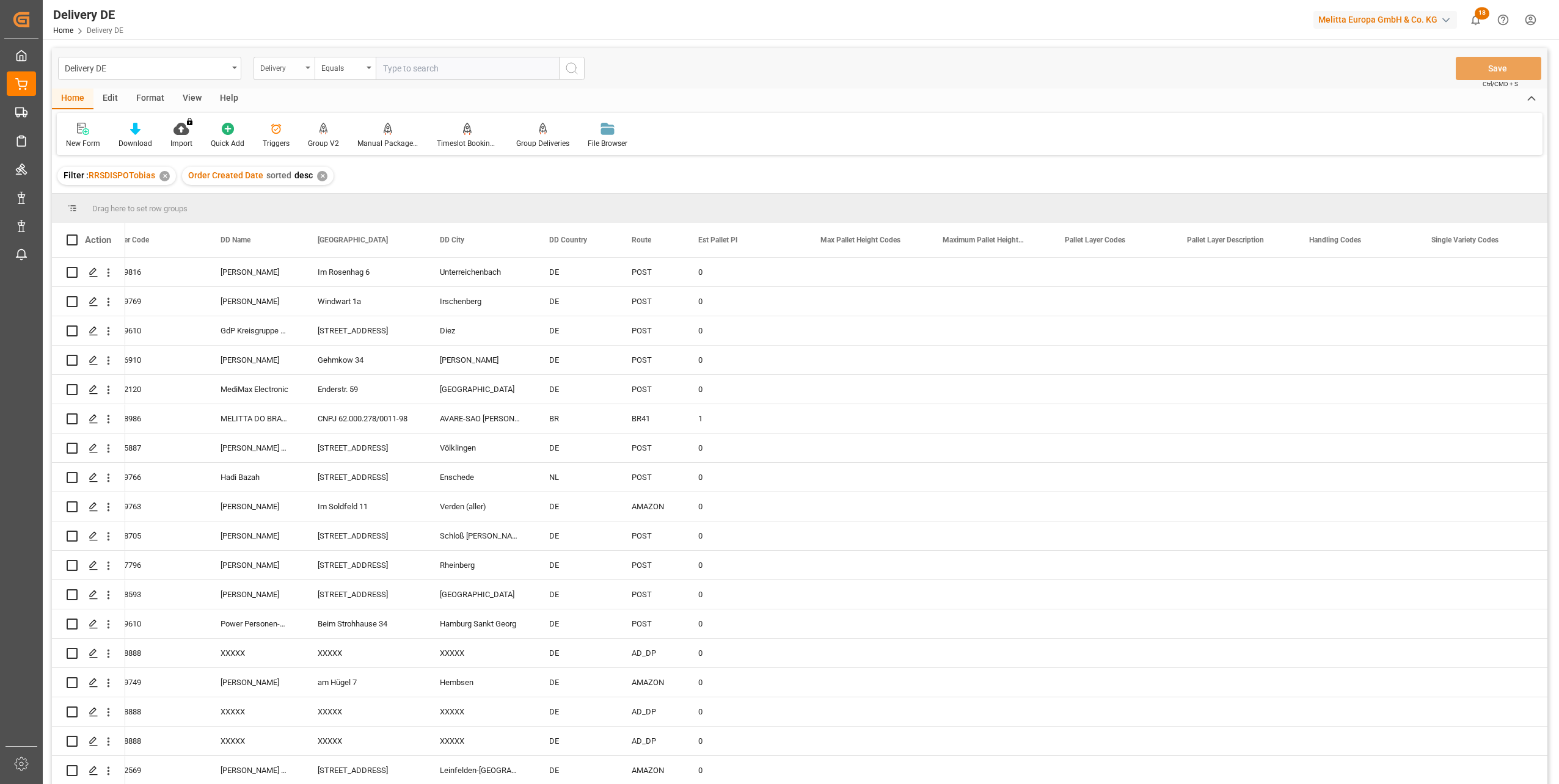
click at [292, 70] on div "Delivery" at bounding box center [281, 67] width 42 height 14
type input "sa"
click at [313, 148] on div "Sales Organization" at bounding box center [345, 150] width 182 height 26
click at [405, 66] on input "text" at bounding box center [467, 68] width 183 height 23
type input "1"
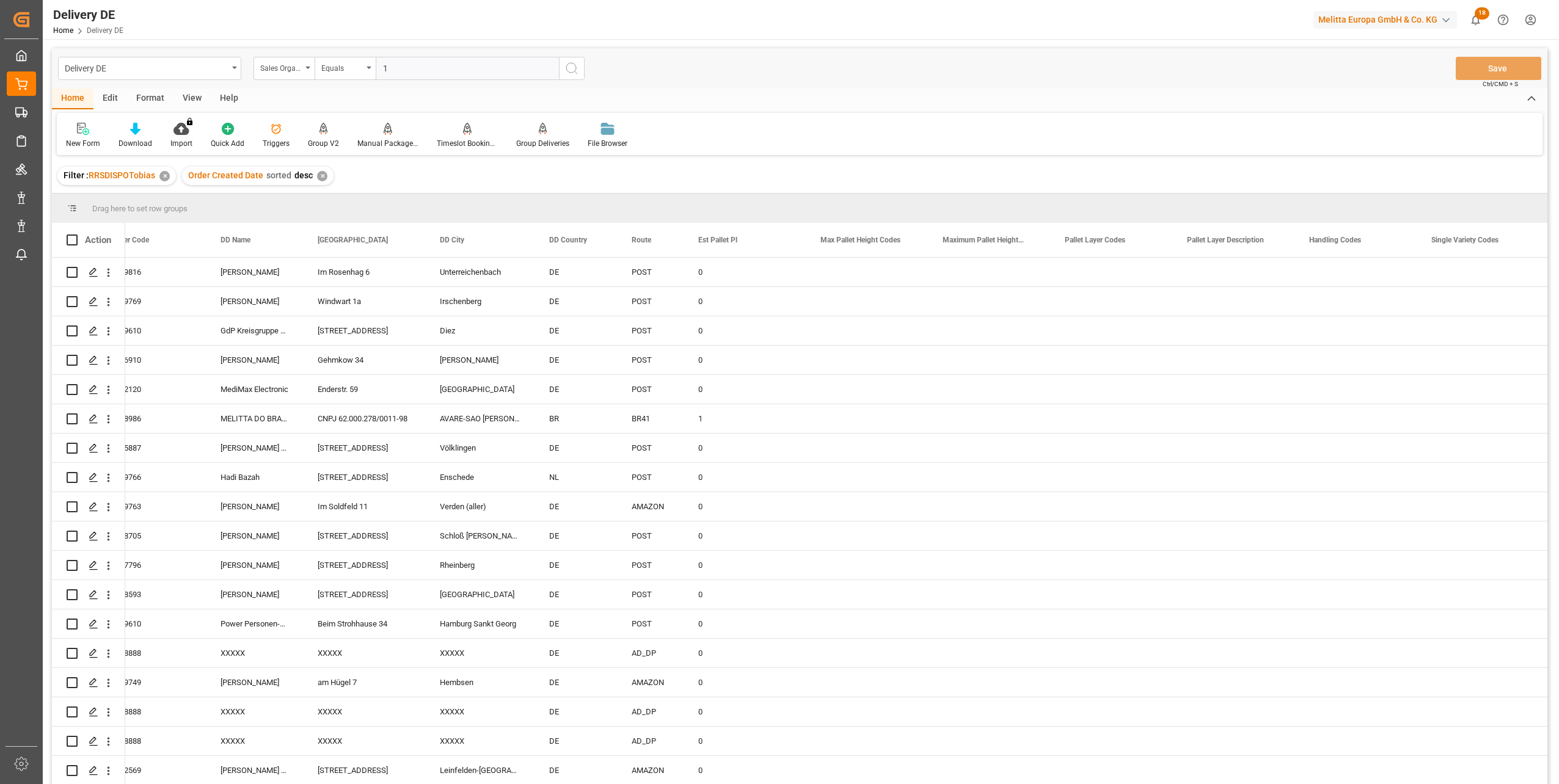
click at [568, 70] on icon "search button" at bounding box center [571, 68] width 15 height 15
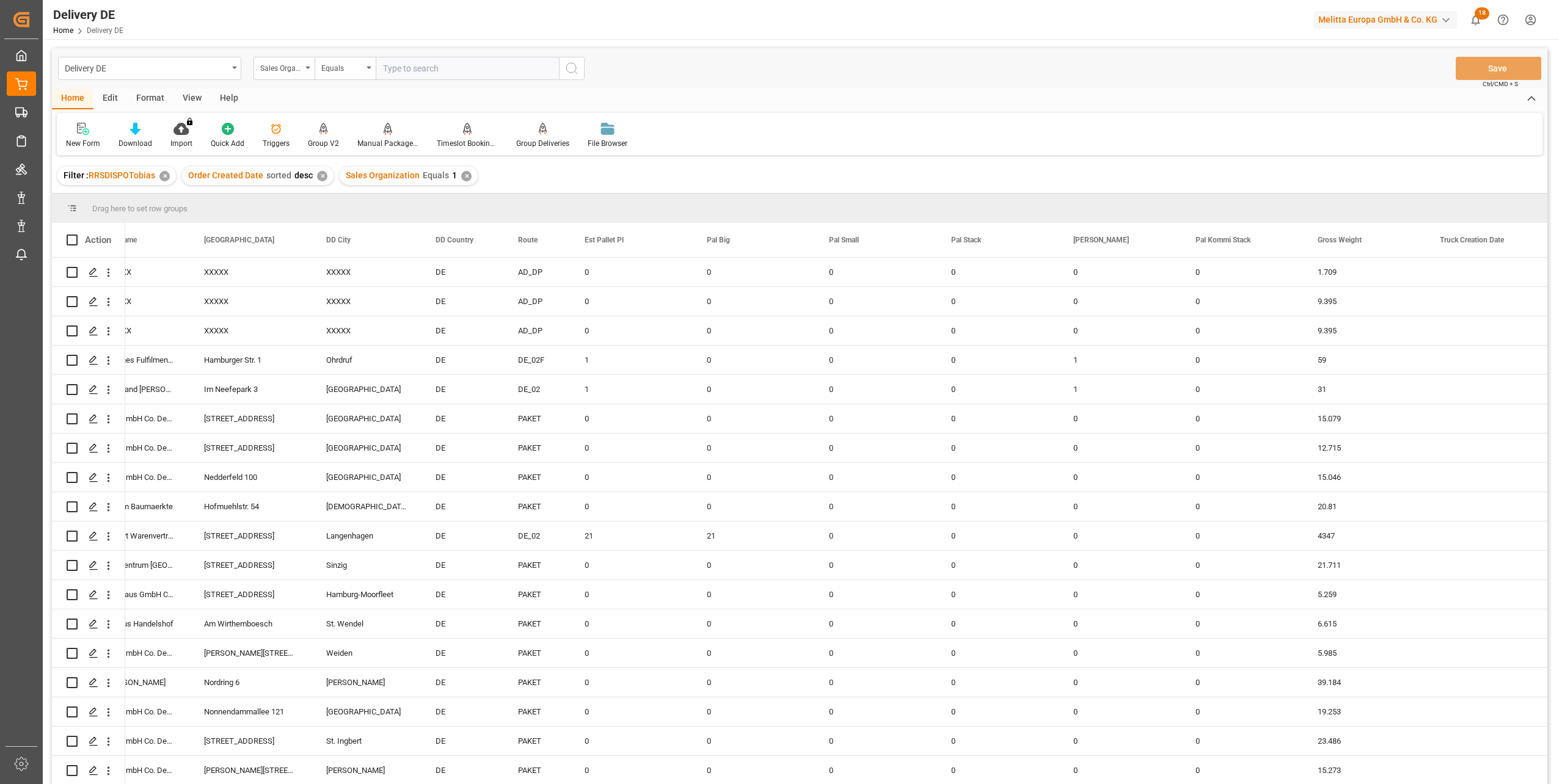
scroll to position [0, 1018]
click at [282, 71] on div "Sales Organization" at bounding box center [281, 67] width 42 height 14
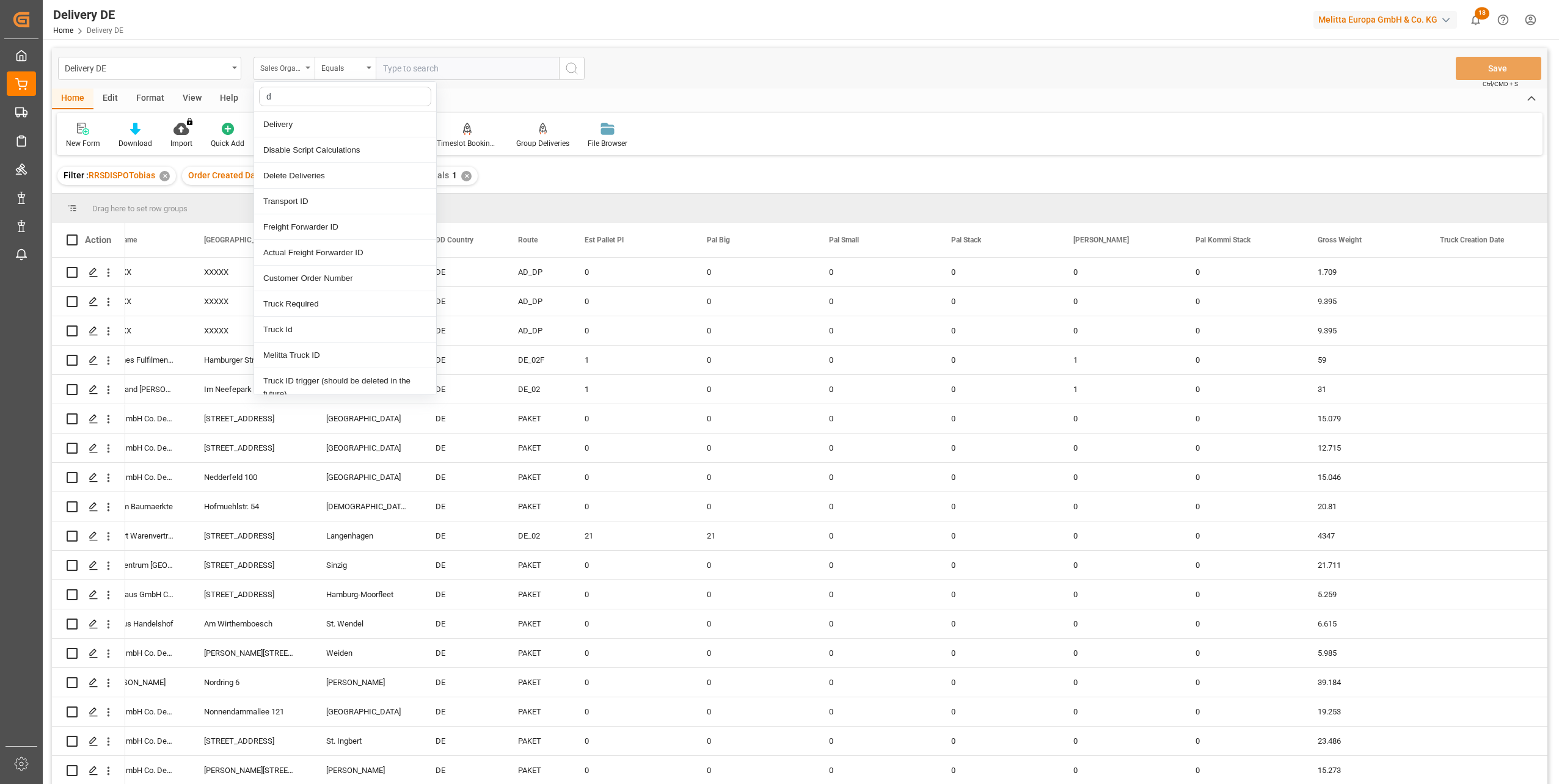
type input "dd"
click at [298, 154] on div "DD Name" at bounding box center [345, 150] width 182 height 26
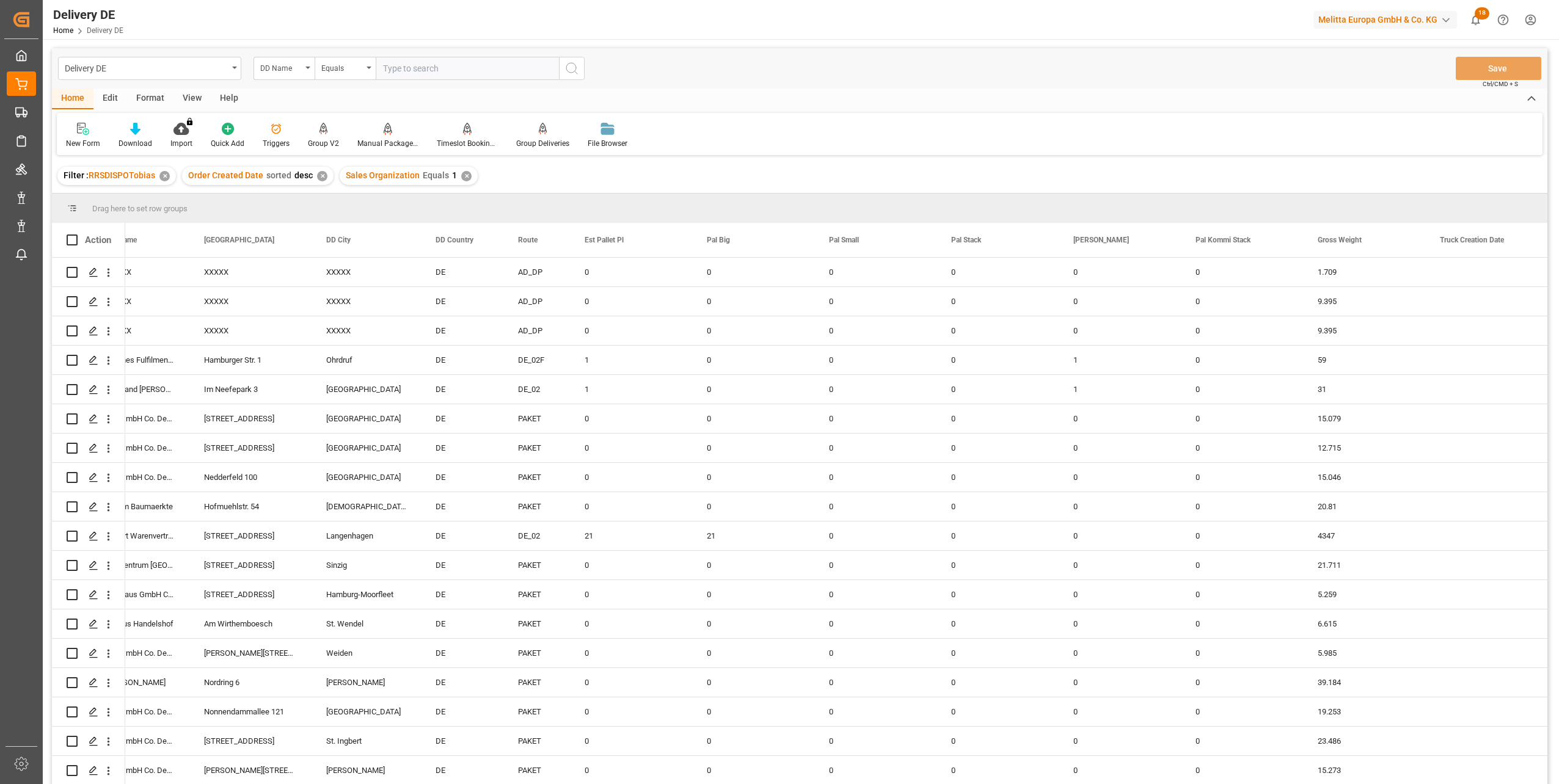
click at [412, 63] on input "text" at bounding box center [467, 68] width 183 height 23
click at [349, 64] on div "Equals" at bounding box center [342, 67] width 42 height 14
click at [382, 146] on div "Fuzzy search" at bounding box center [405, 150] width 182 height 26
click at [402, 70] on input "text" at bounding box center [467, 68] width 183 height 23
type input "ts lagher"
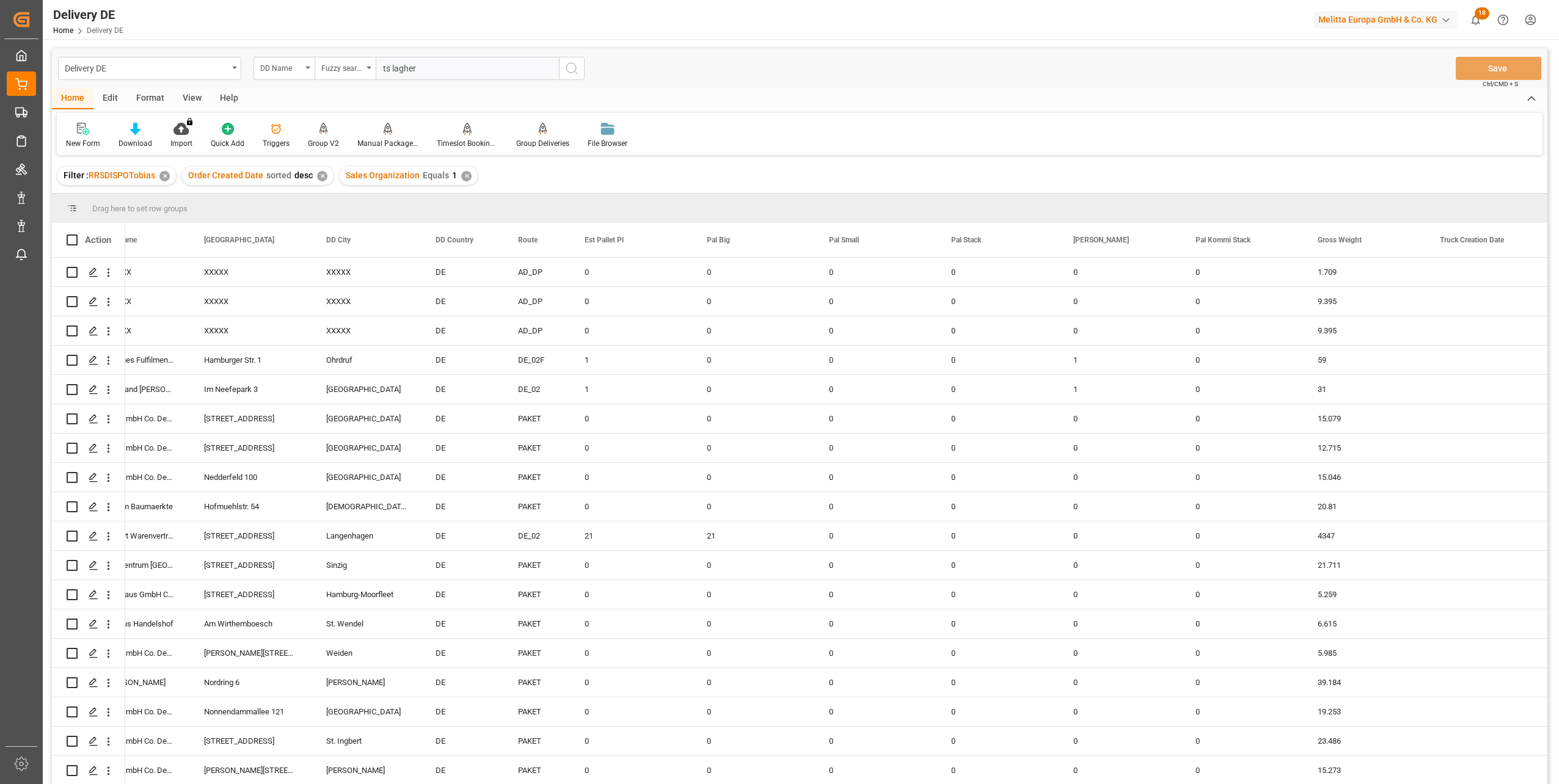
click at [569, 67] on icon "search button" at bounding box center [571, 68] width 15 height 15
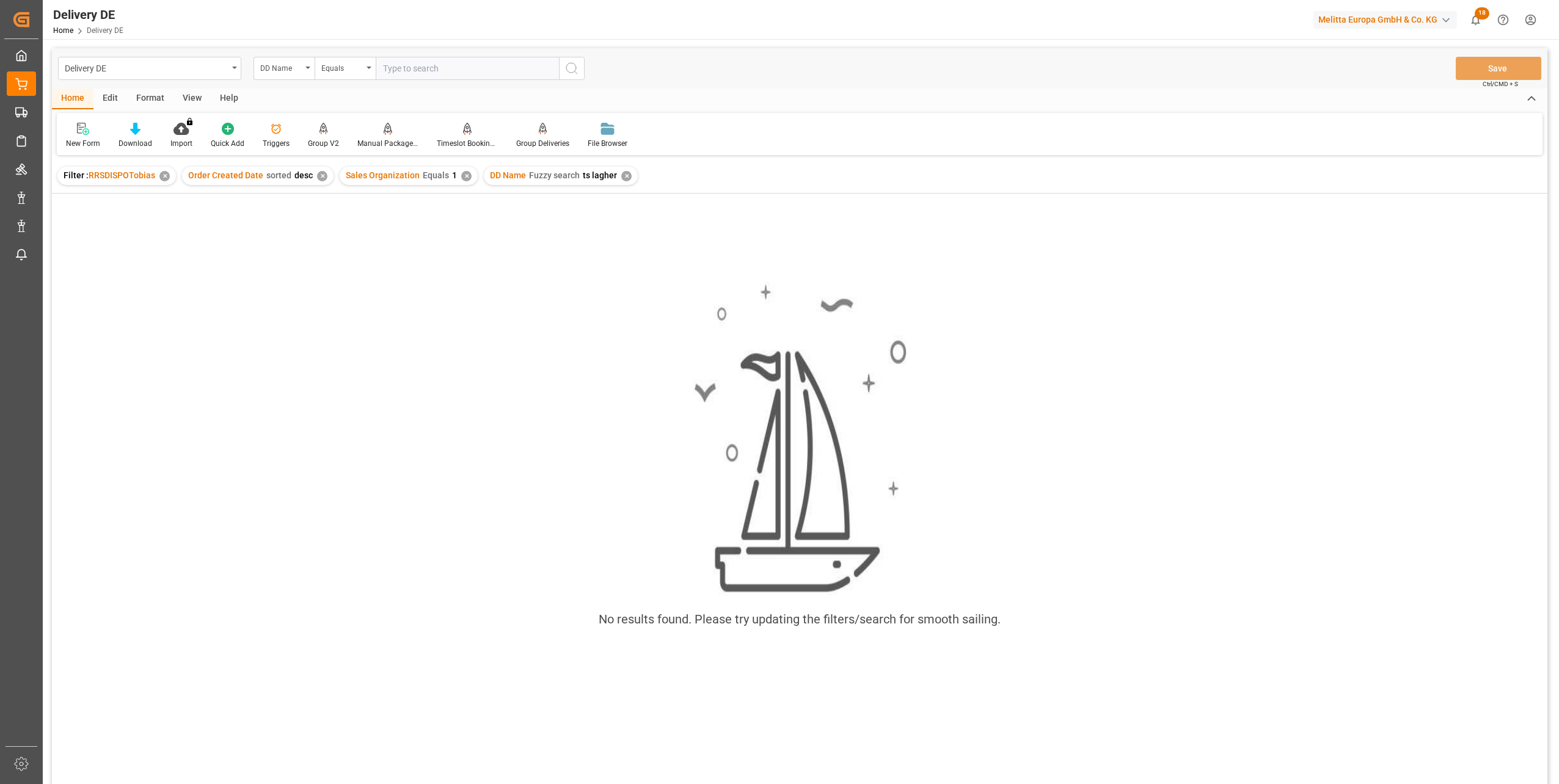
click at [623, 179] on div "✕" at bounding box center [626, 176] width 10 height 10
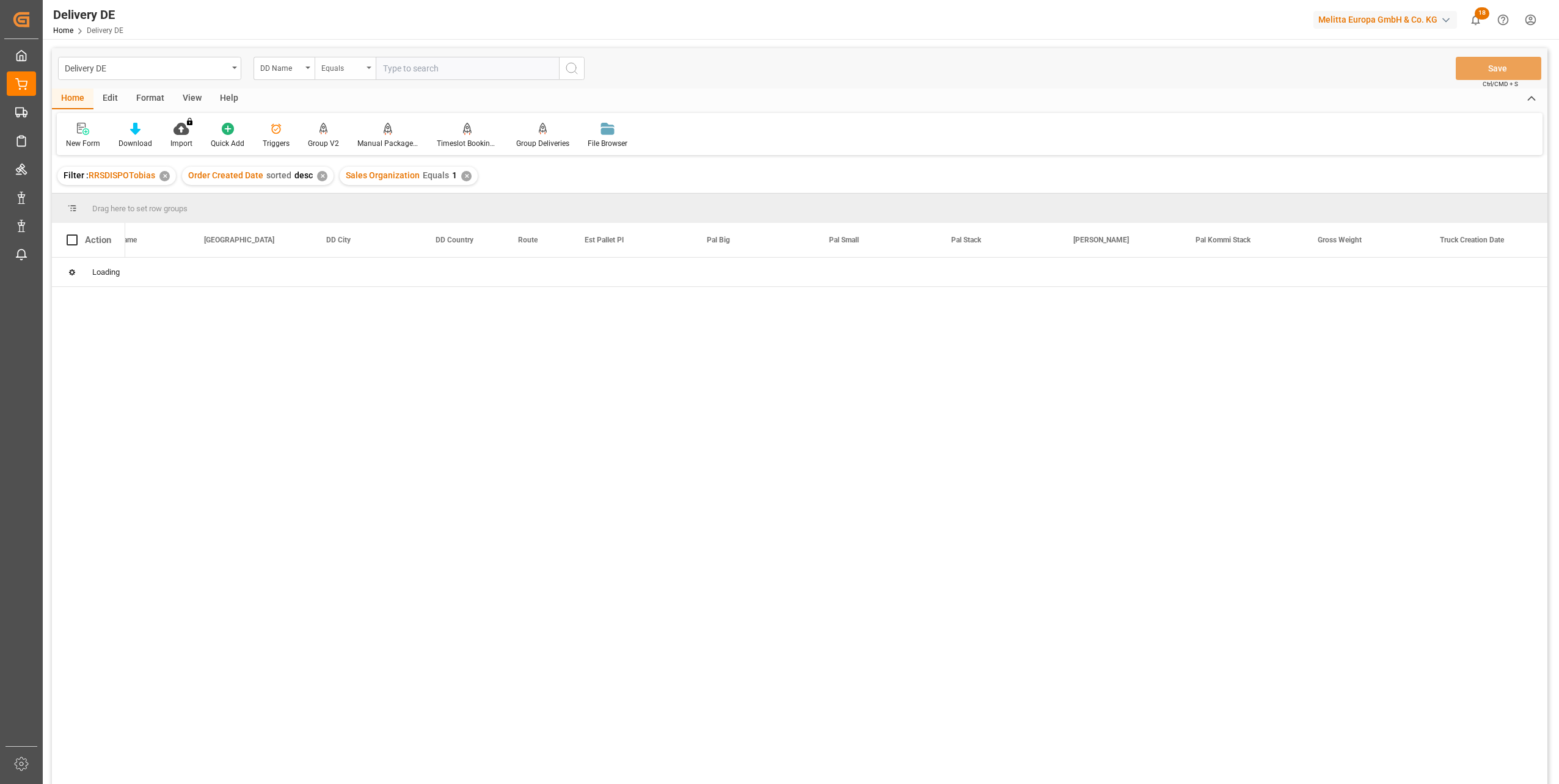
click at [358, 72] on div "Equals" at bounding box center [342, 67] width 42 height 14
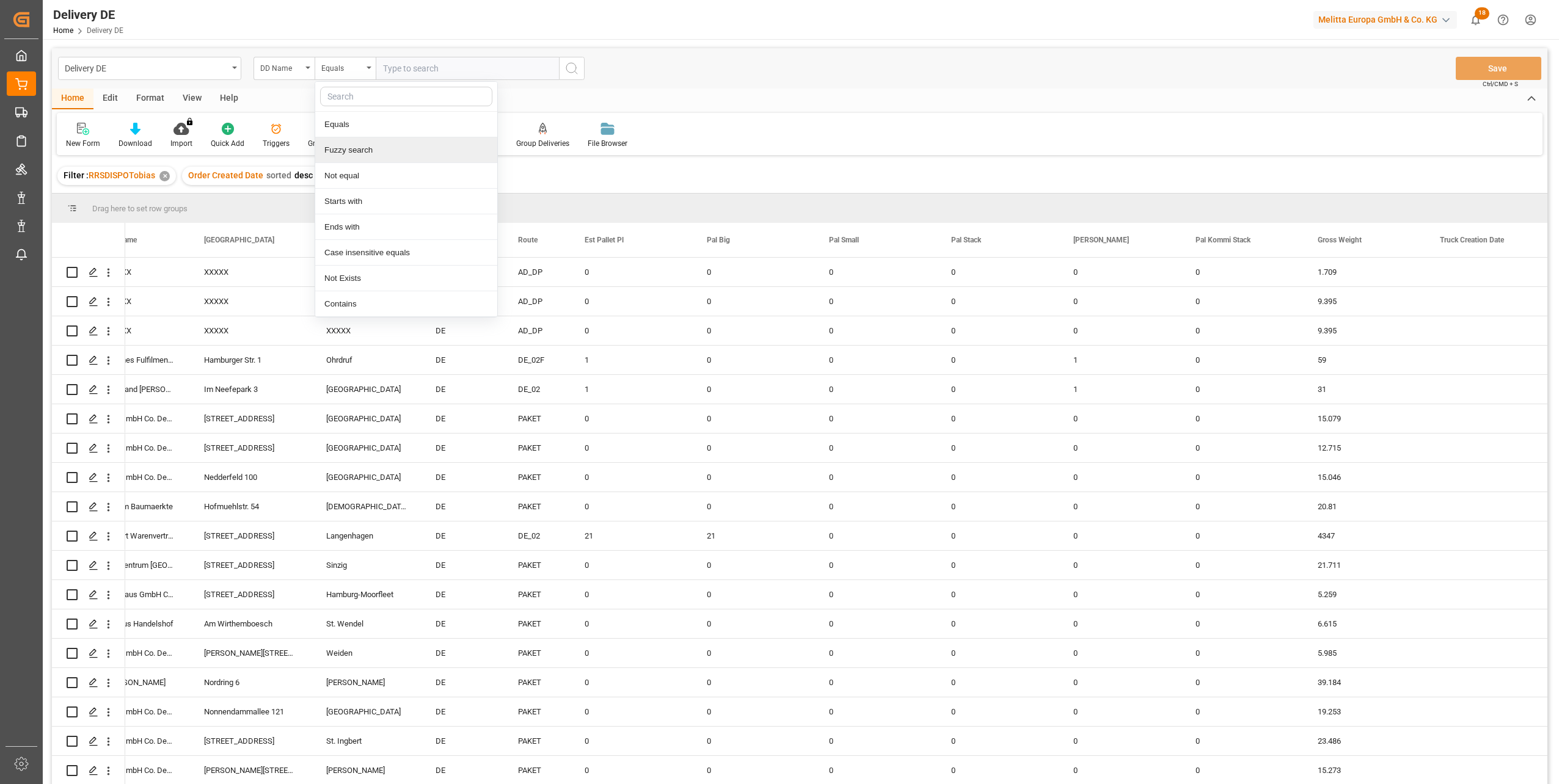
click at [362, 149] on div "Fuzzy search" at bounding box center [405, 150] width 182 height 26
click at [421, 64] on input "text" at bounding box center [467, 68] width 183 height 23
type input "ts lager"
click at [571, 68] on icon "search button" at bounding box center [571, 68] width 15 height 15
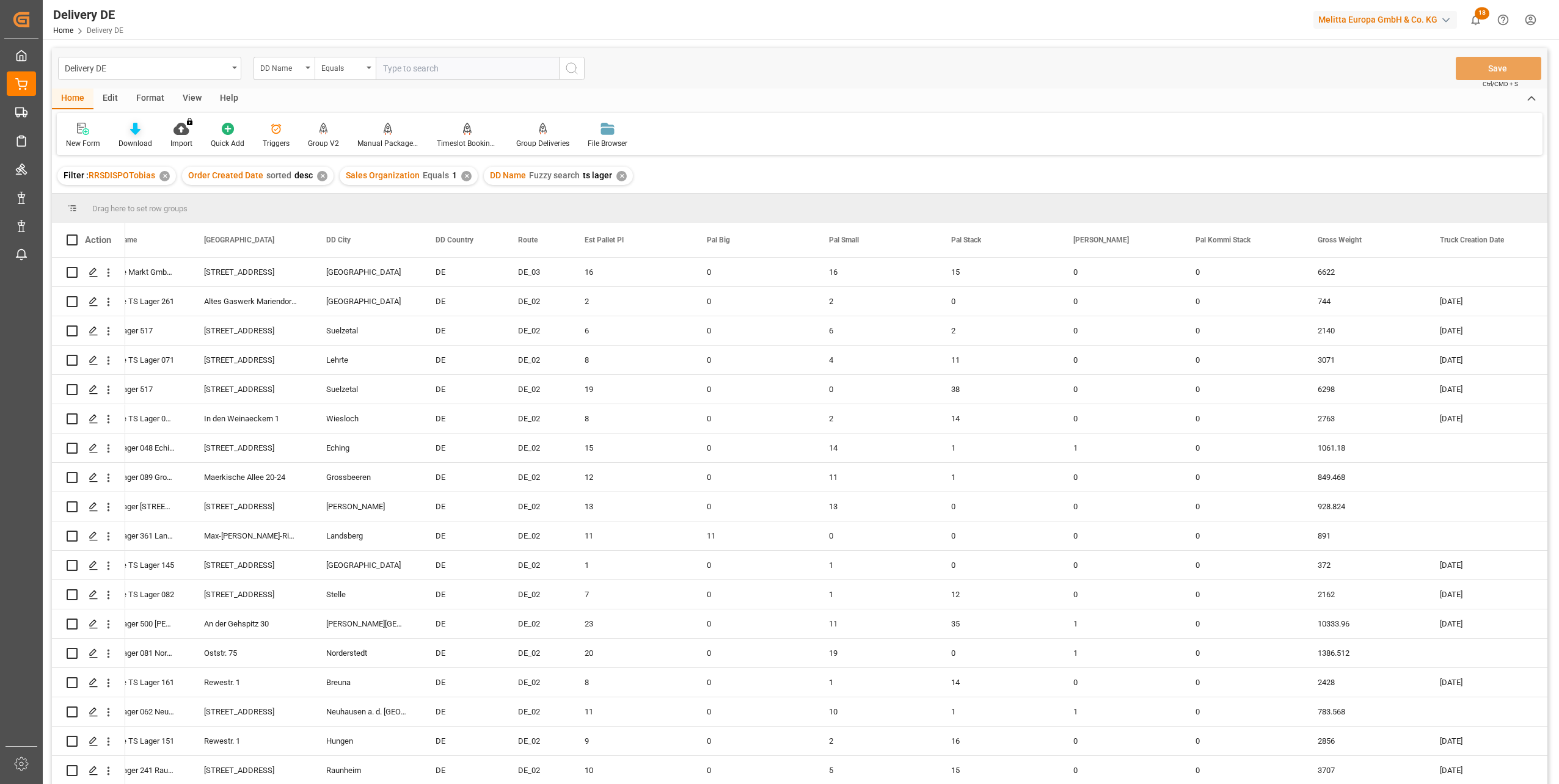
click at [134, 133] on icon at bounding box center [135, 129] width 10 height 12
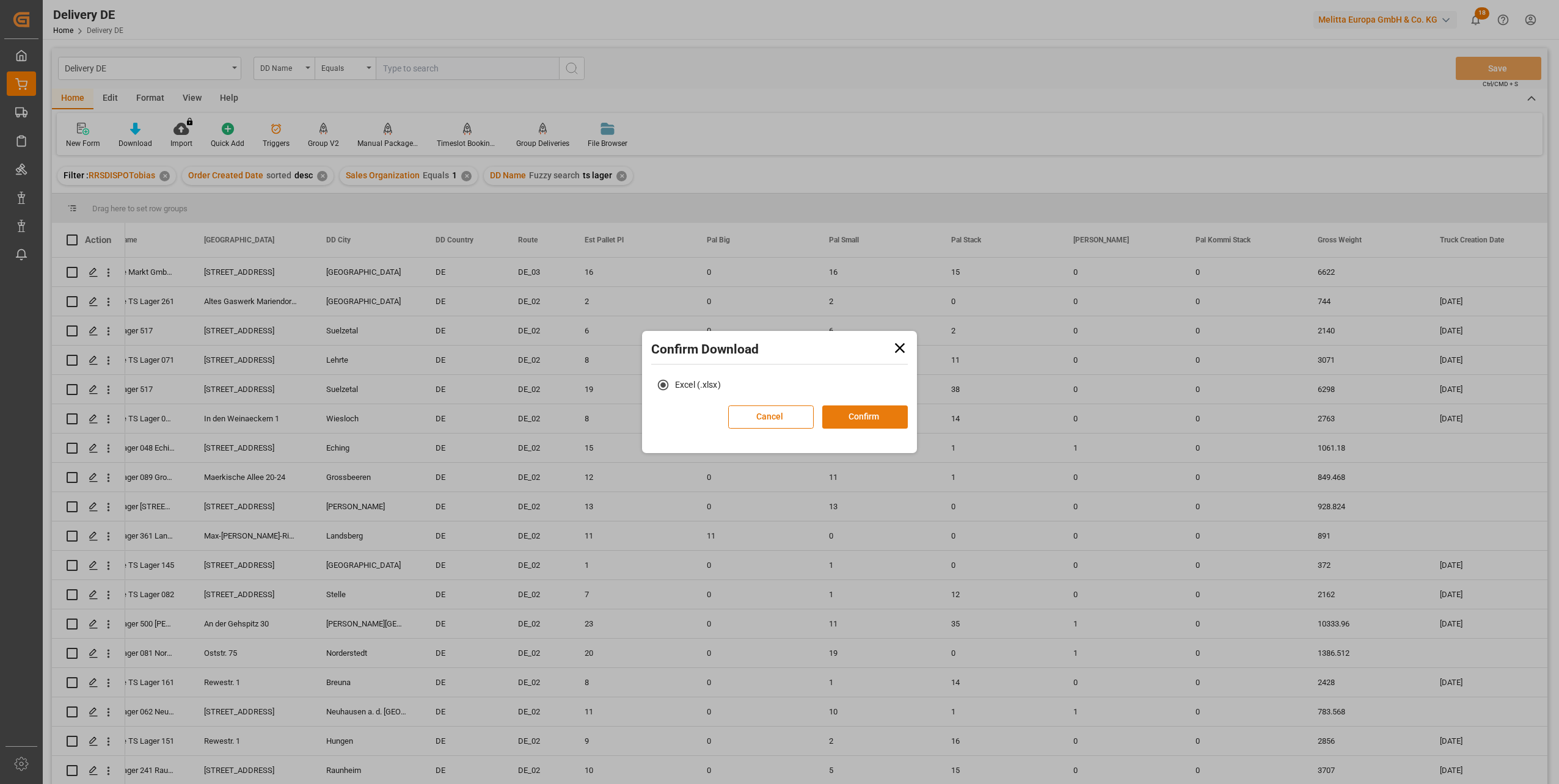
click at [880, 419] on button "Confirm" at bounding box center [865, 416] width 85 height 23
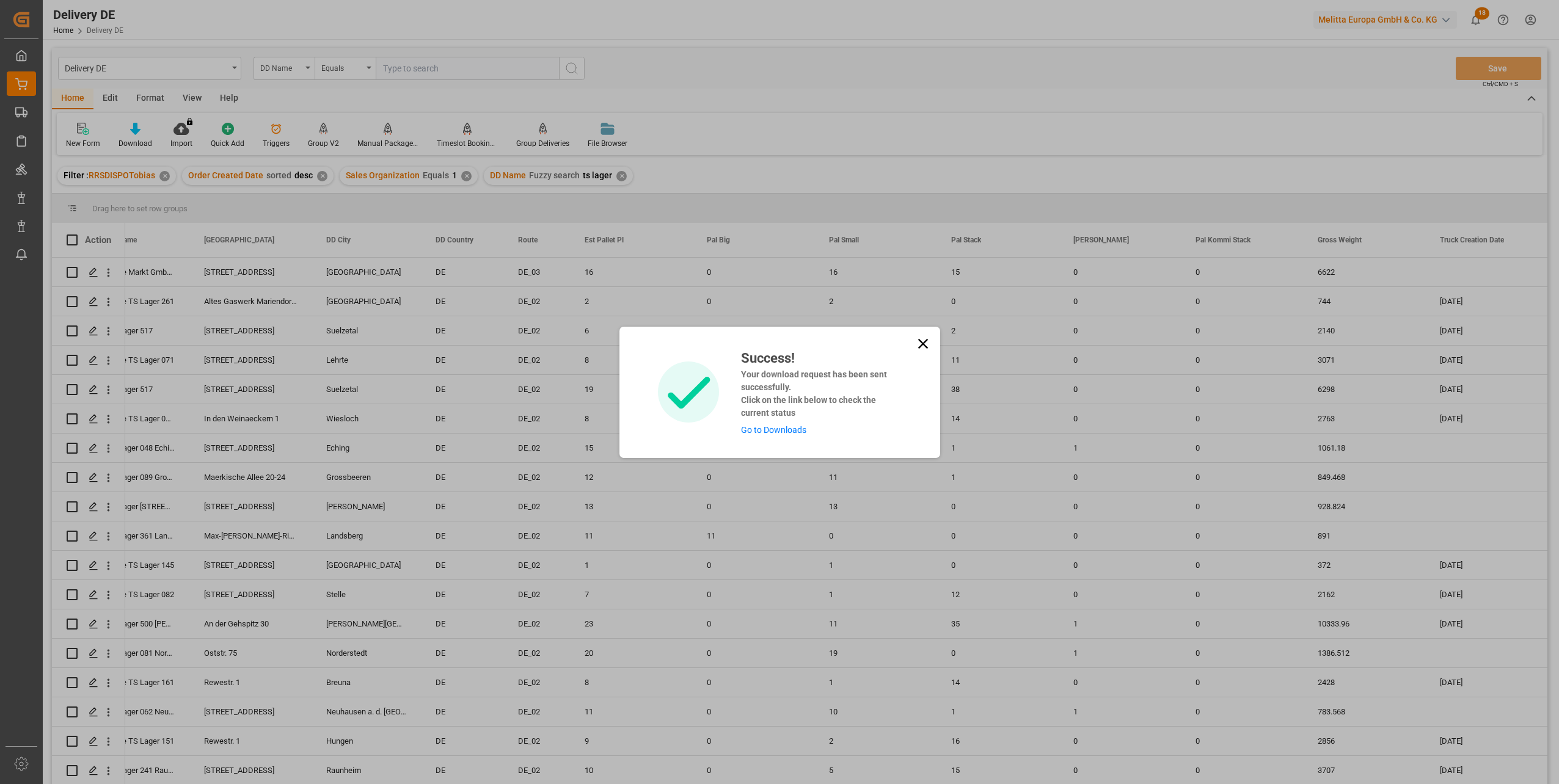
click at [766, 432] on link "Go to Downloads" at bounding box center [773, 429] width 66 height 9
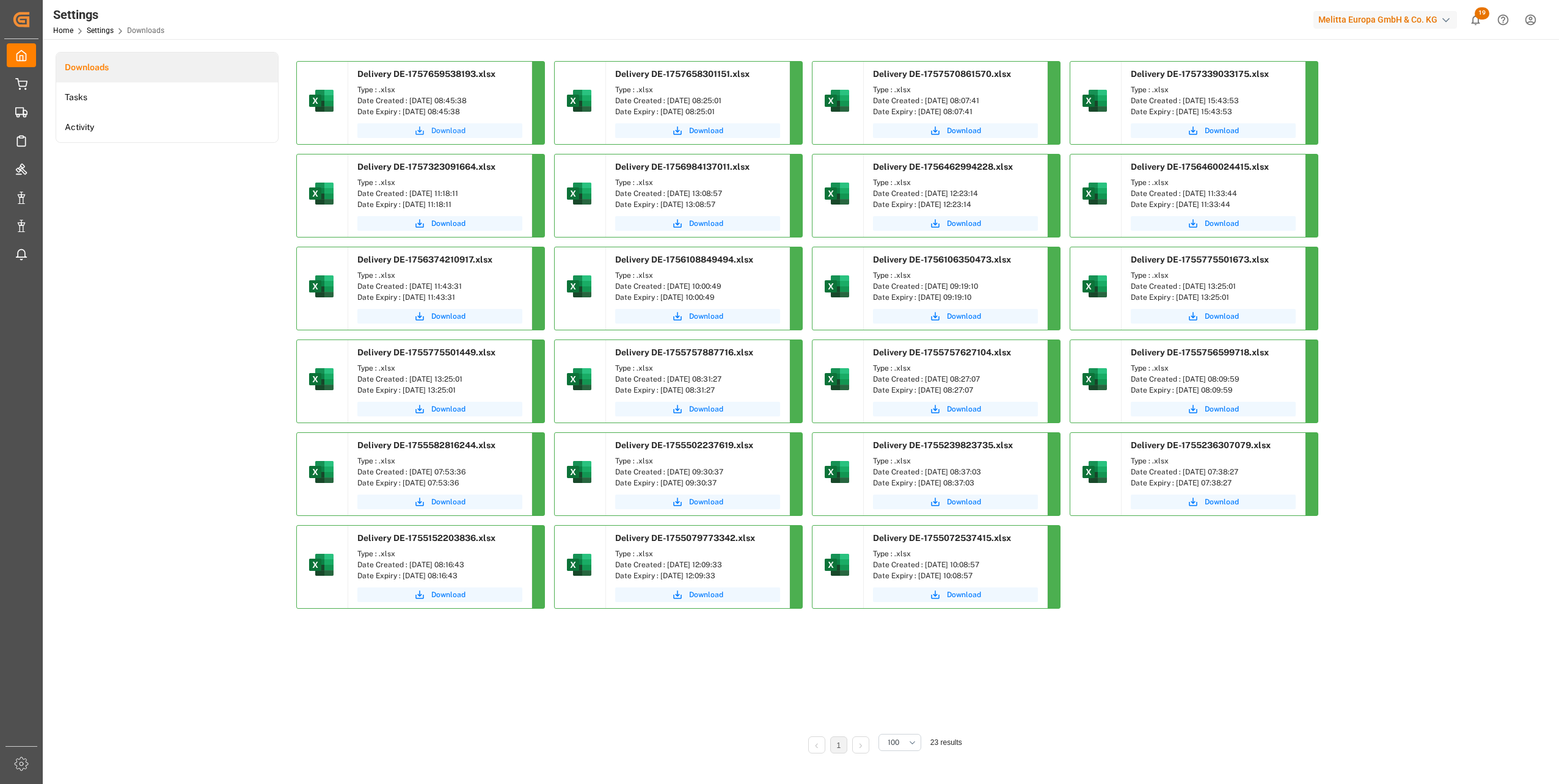
click at [457, 129] on span "Download" at bounding box center [448, 131] width 34 height 11
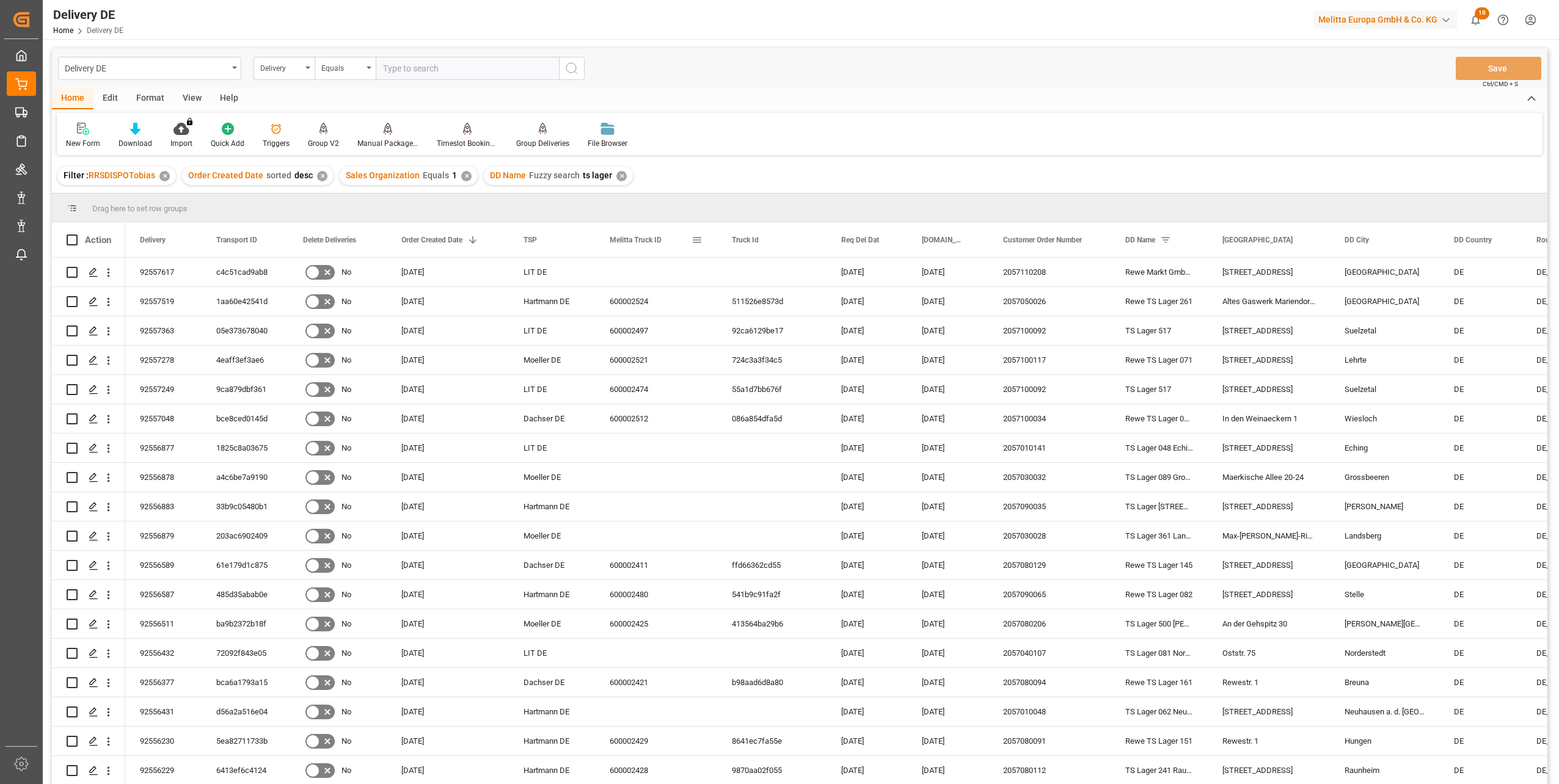
click at [694, 241] on span at bounding box center [696, 240] width 11 height 11
click at [816, 241] on span "columns" at bounding box center [821, 241] width 11 height 11
click at [719, 274] on input "Filter Columns Input" at bounding box center [762, 273] width 102 height 25
type input "cod"
click at [700, 305] on input "Customer Code column toggle visibility (hidden)" at bounding box center [699, 305] width 11 height 11
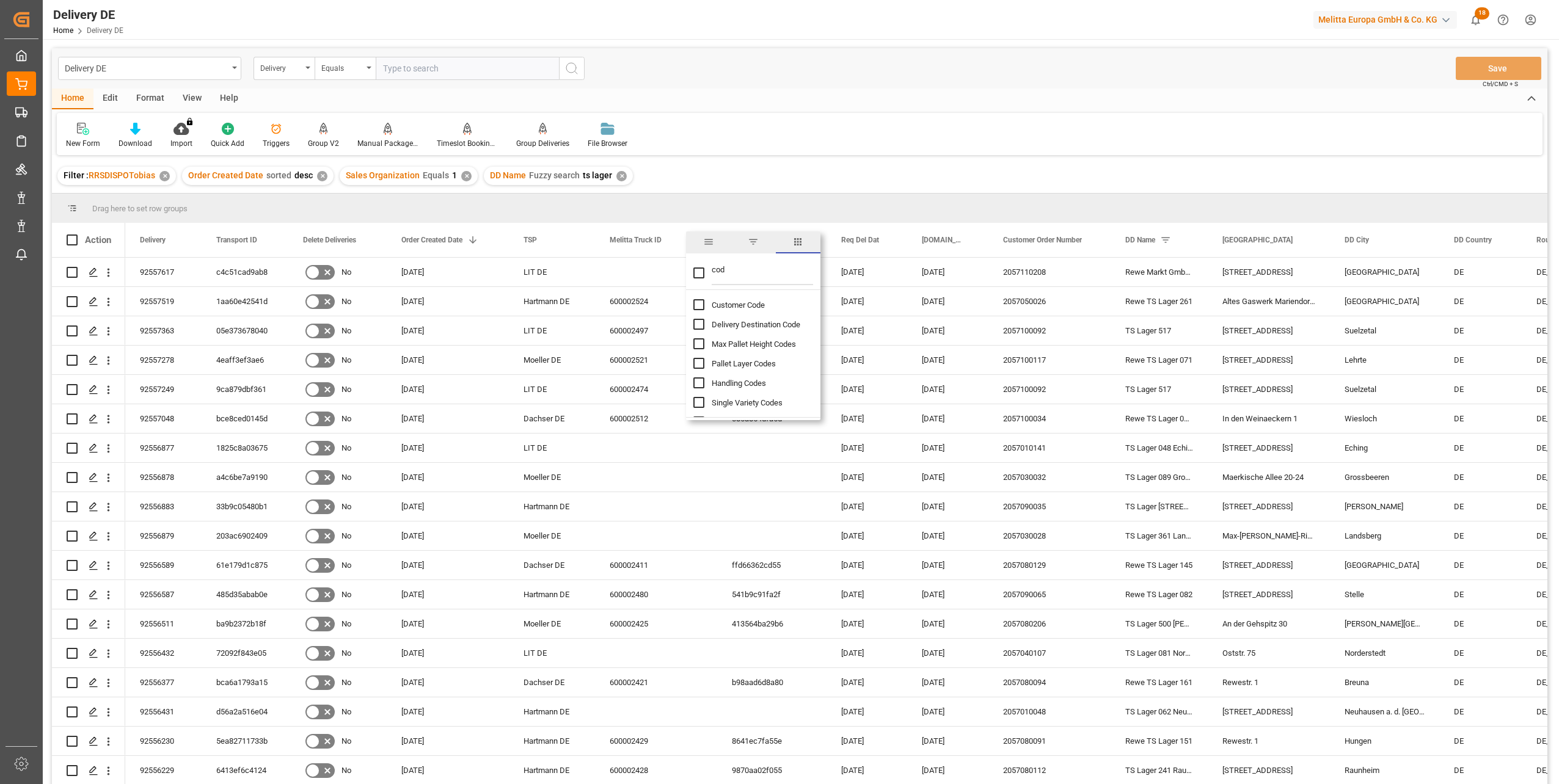
checkbox input "true"
checkbox input "false"
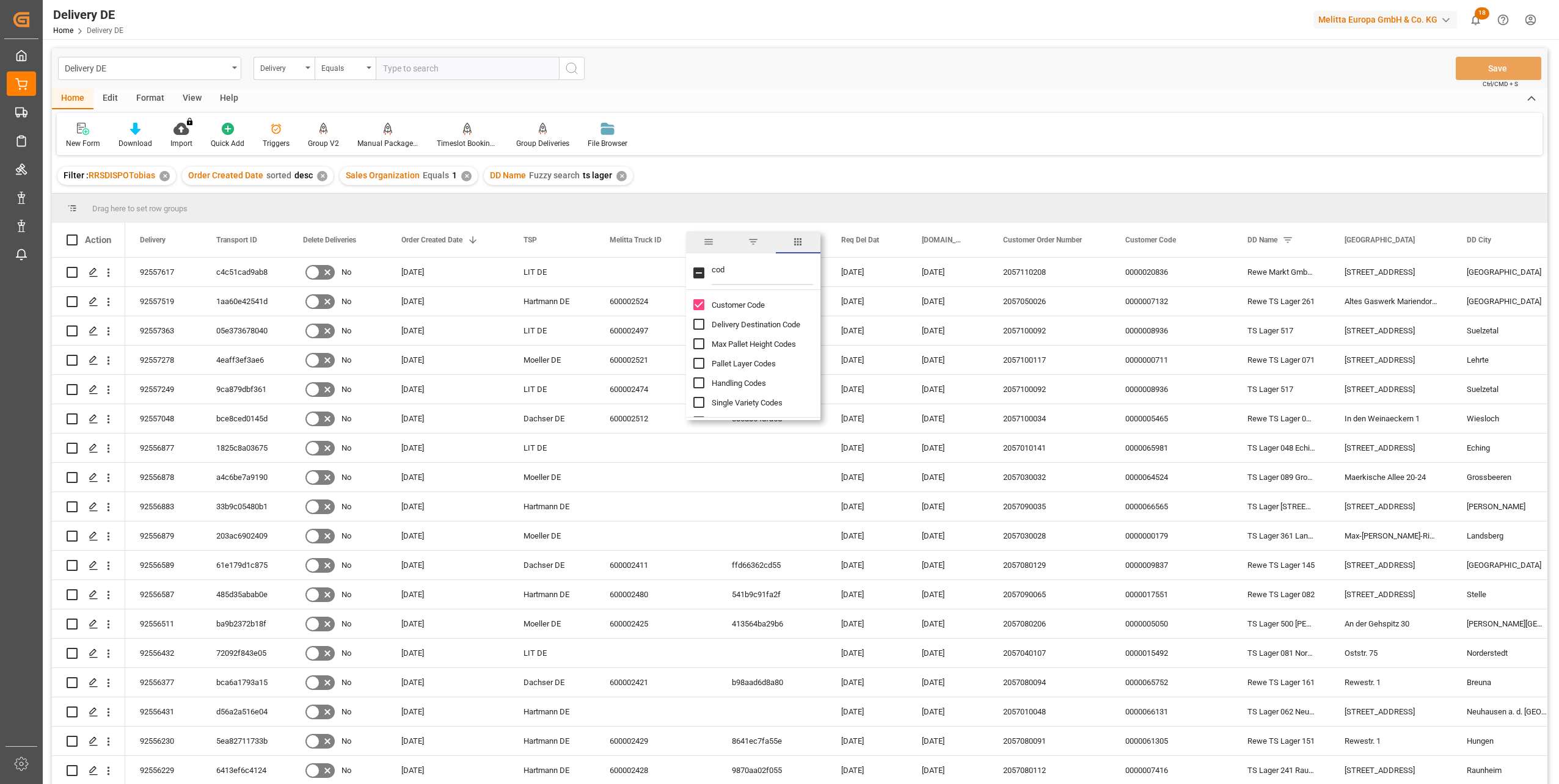
checkbox input "true"
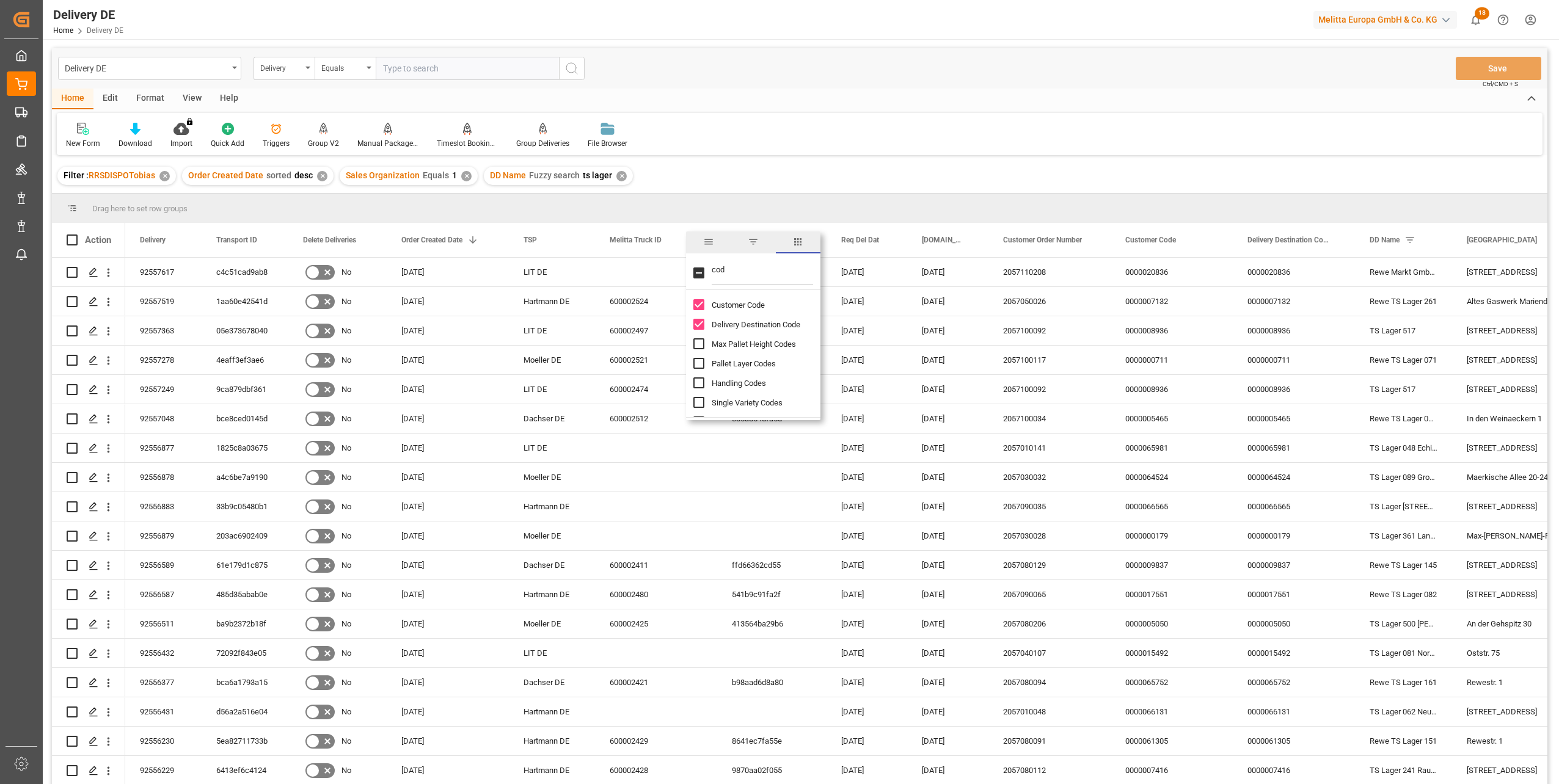
checkbox input "true"
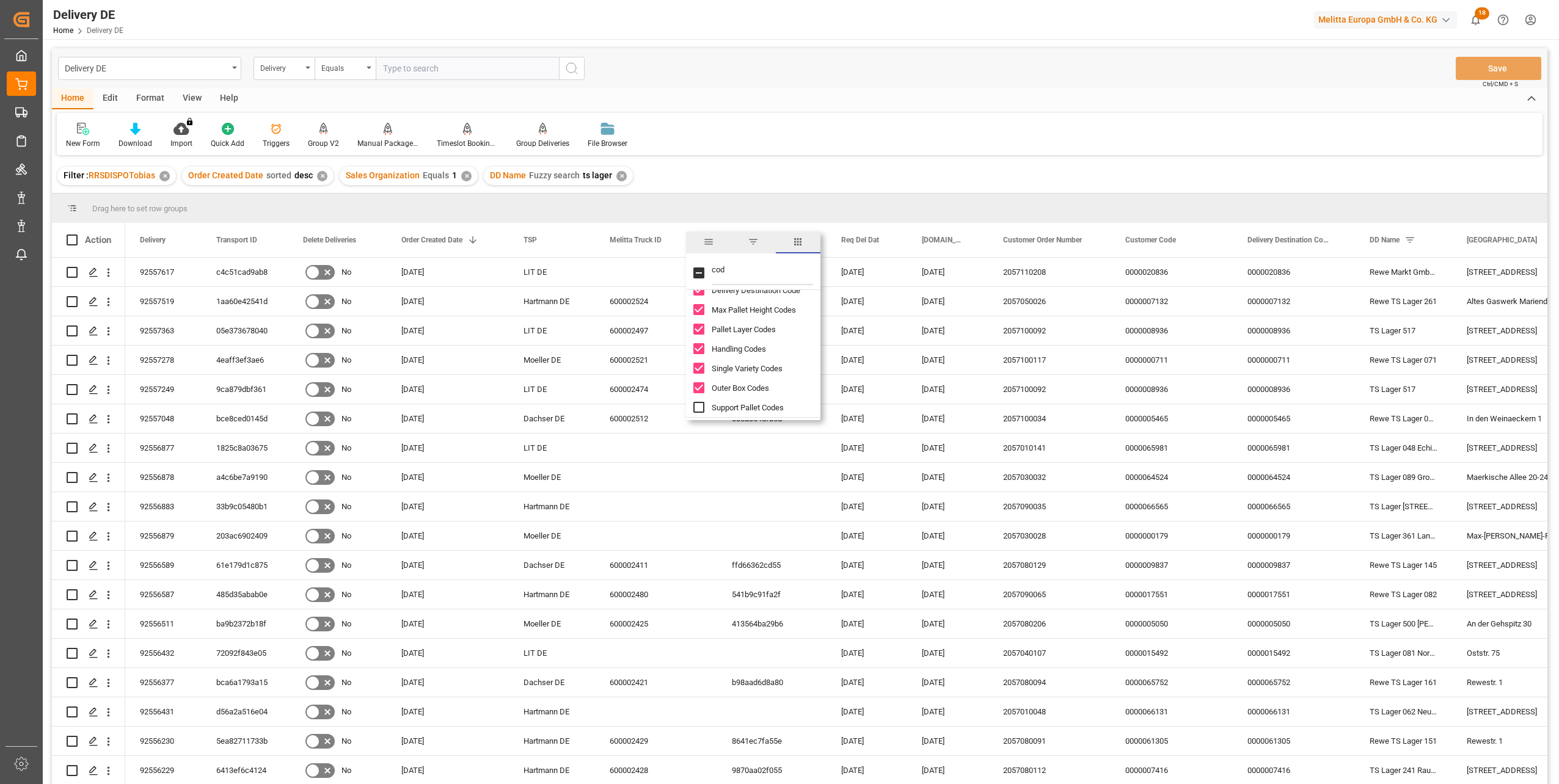
checkbox input "true"
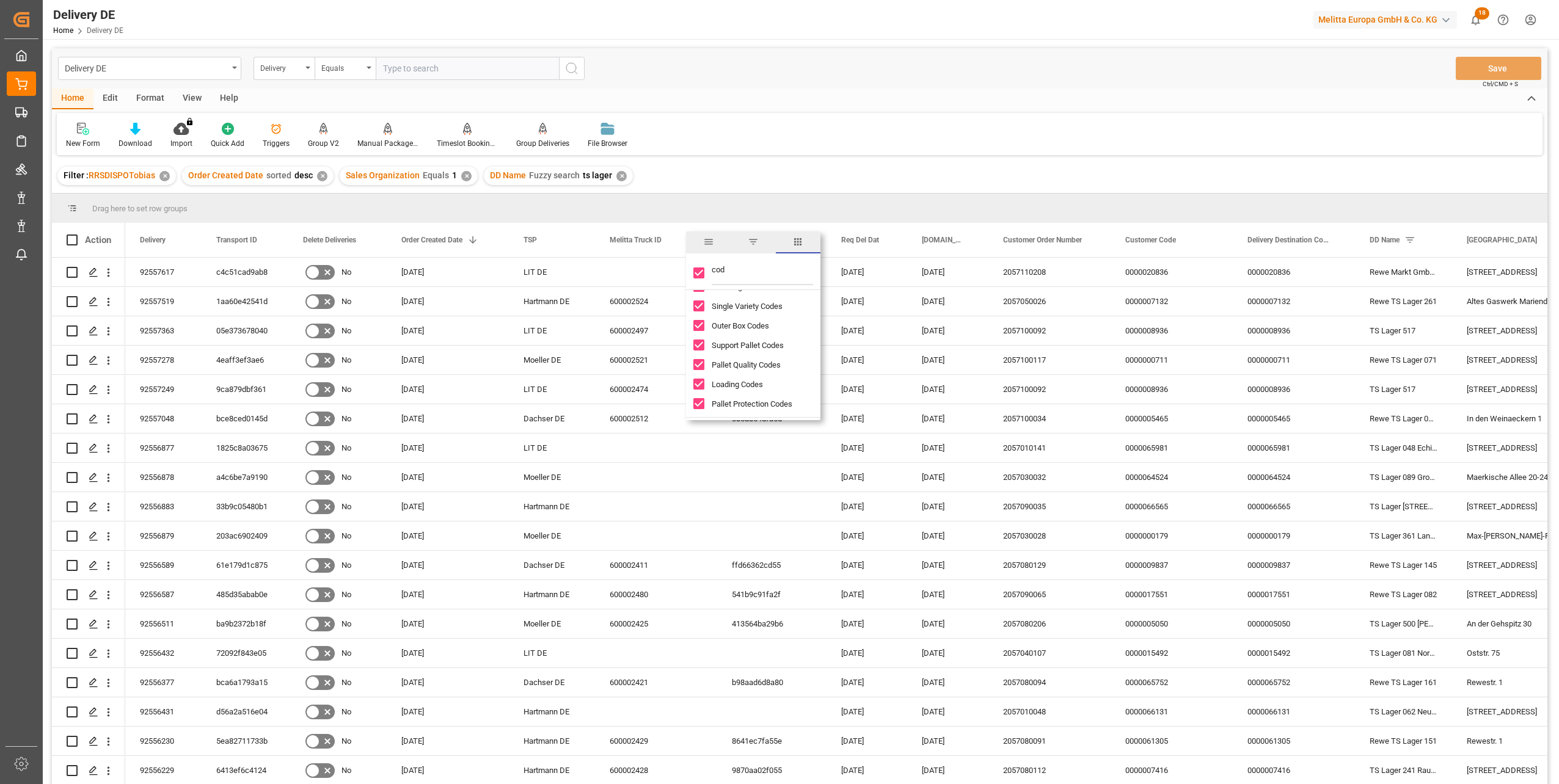
scroll to position [98, 0]
drag, startPoint x: 766, startPoint y: 274, endPoint x: 712, endPoint y: 275, distance: 54.0
click at [712, 275] on input "cod" at bounding box center [762, 273] width 102 height 25
checkbox input "false"
type input "pal"
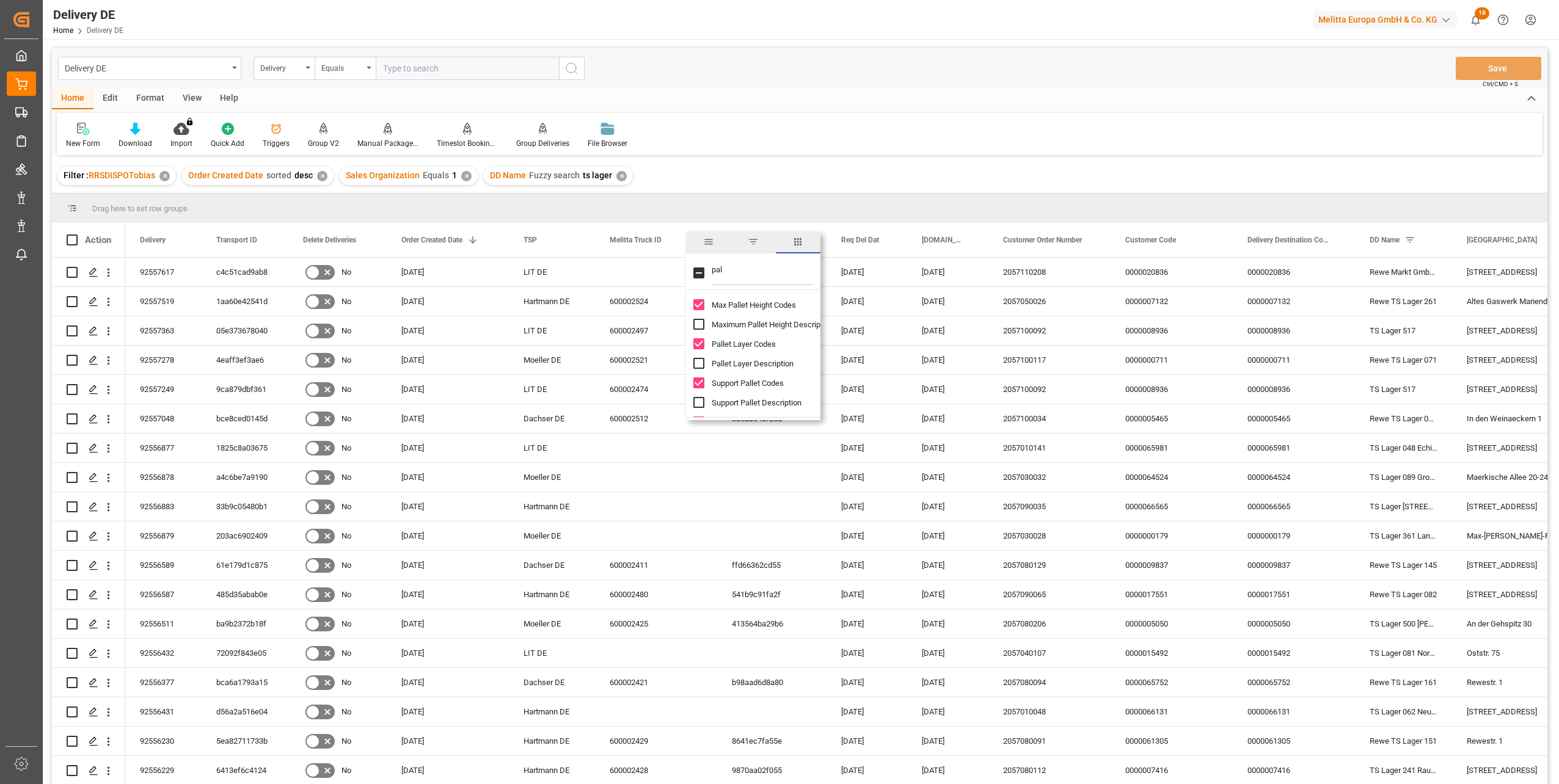
click at [698, 328] on input "Maximum Pallet Height Description column toggle visibility (hidden)" at bounding box center [699, 324] width 11 height 11
checkbox input "true"
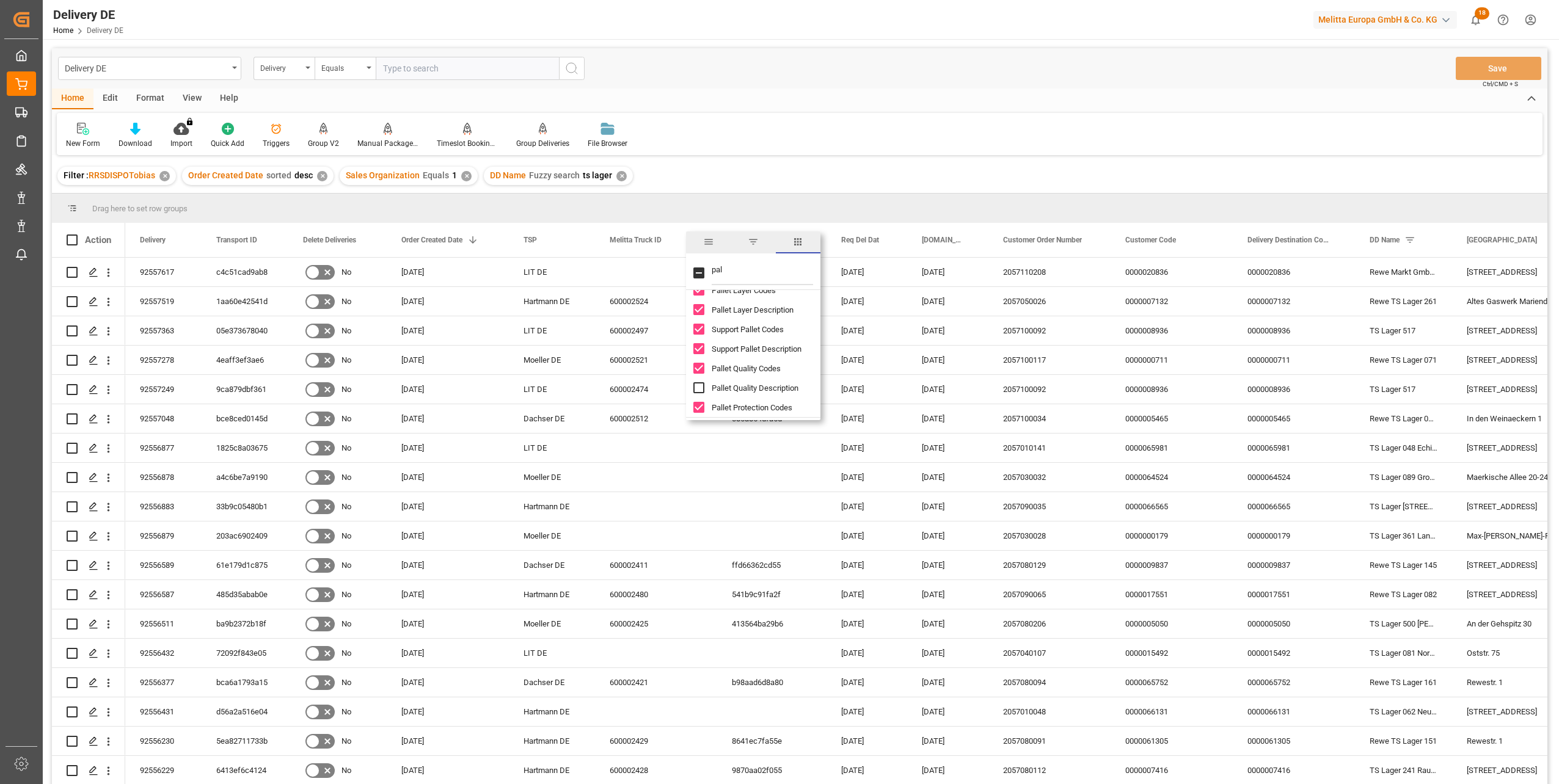
checkbox input "true"
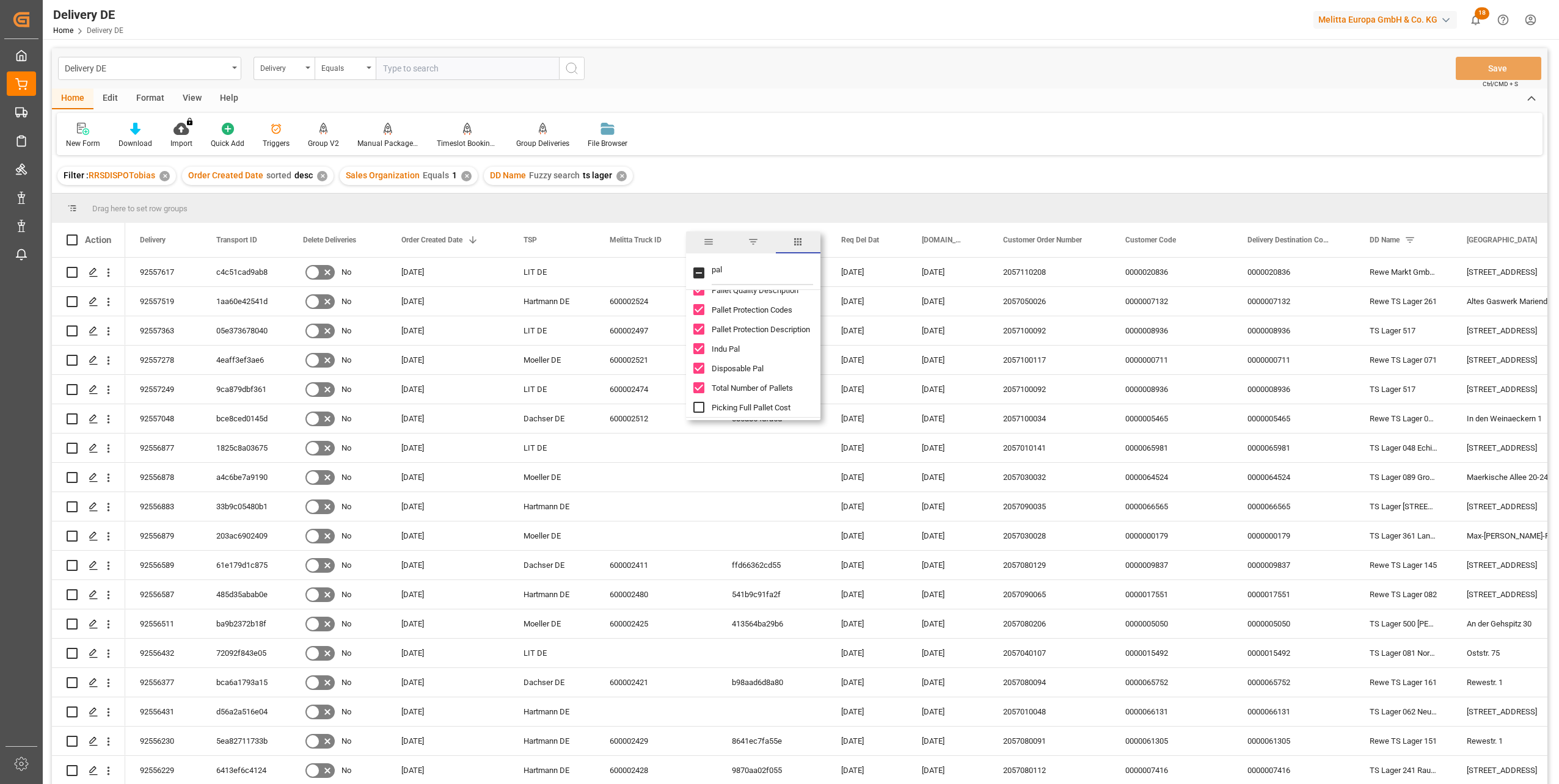
checkbox input "true"
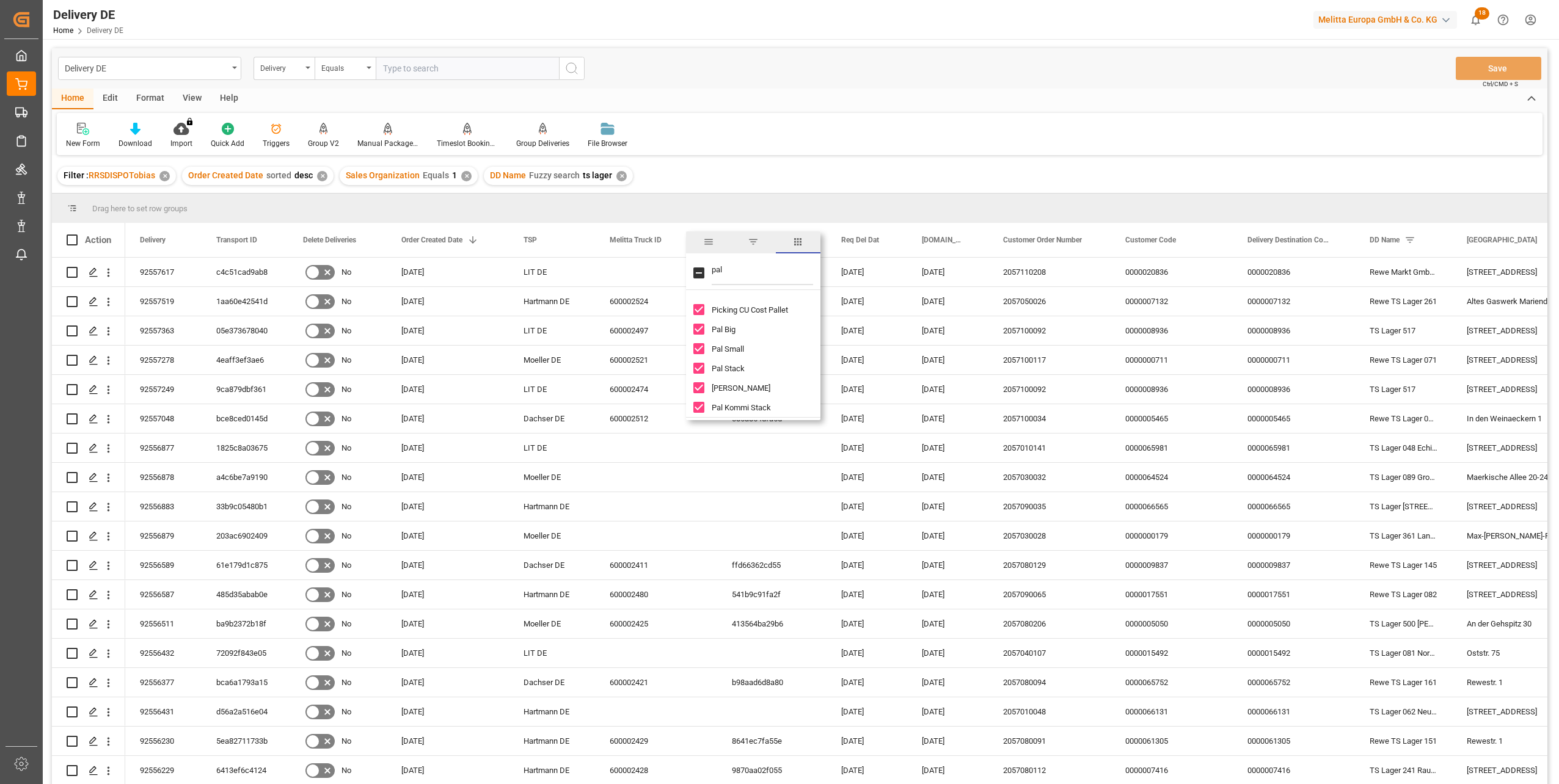
scroll to position [391, 0]
click at [1041, 125] on div "New Form Download Import You don't have permission for this feature. Contact ad…" at bounding box center [800, 133] width 1486 height 42
click at [134, 130] on icon at bounding box center [135, 129] width 10 height 12
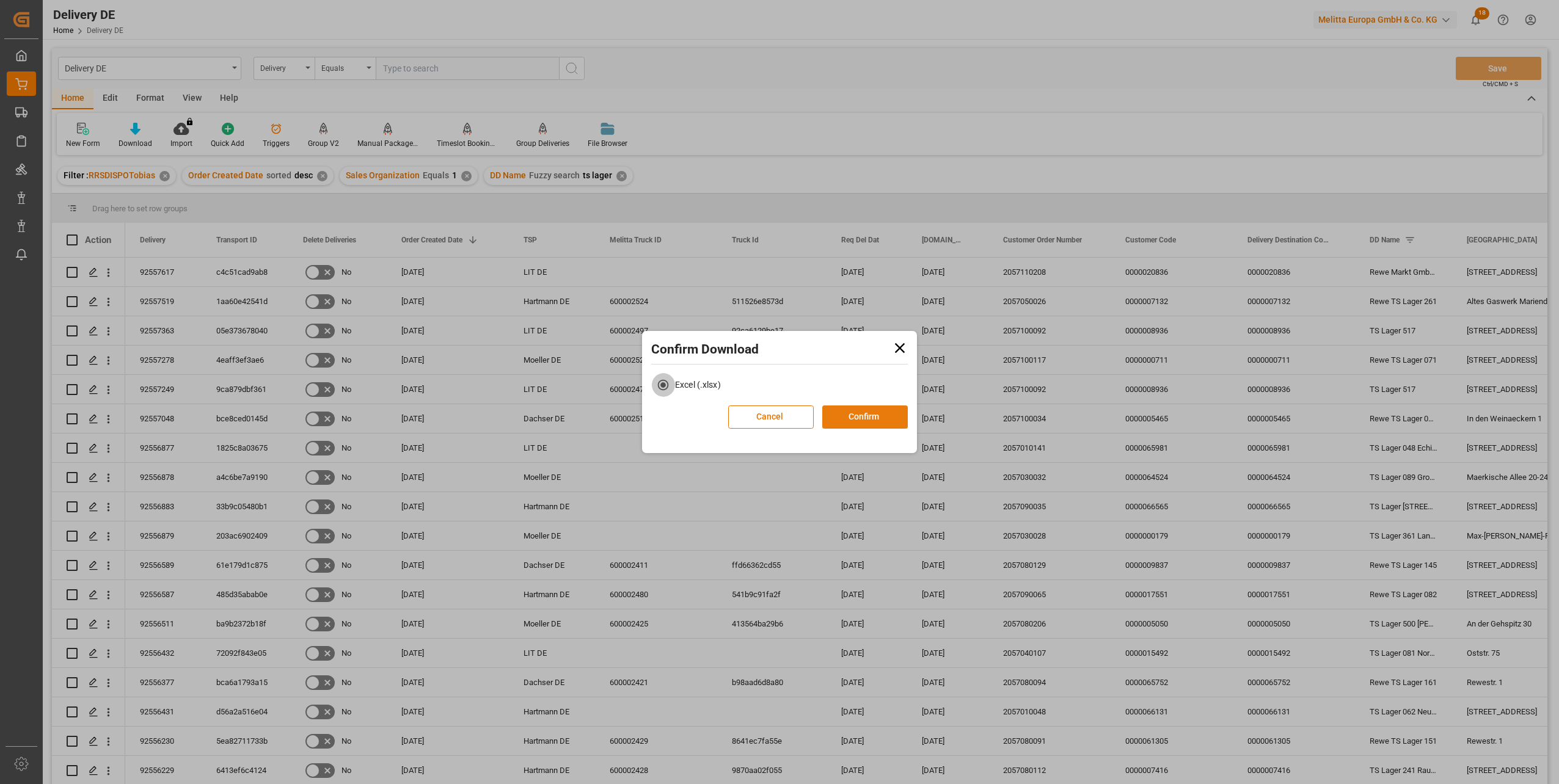
click at [877, 417] on button "Confirm" at bounding box center [865, 416] width 85 height 23
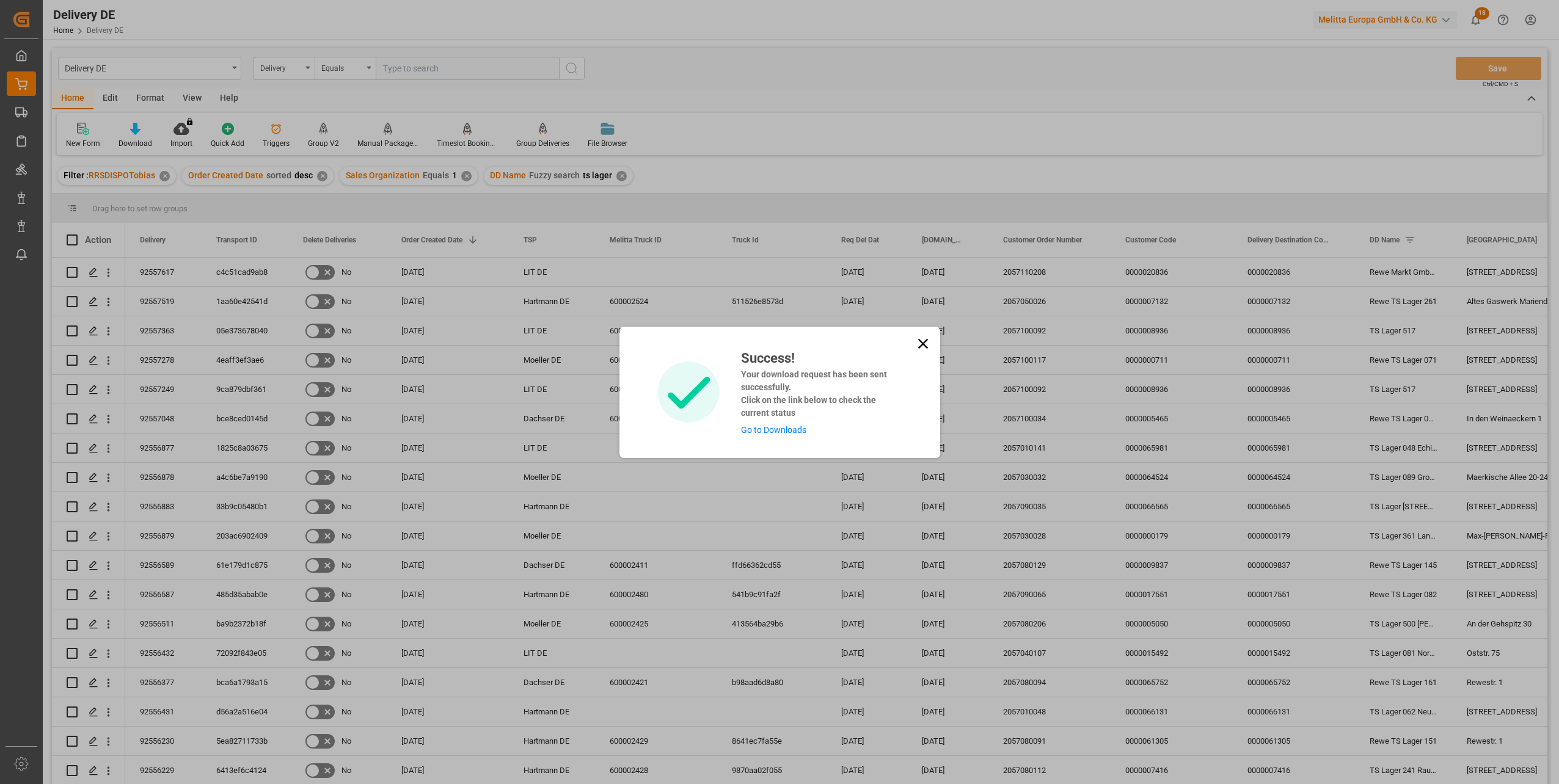
click at [788, 433] on link "Go to Downloads" at bounding box center [773, 429] width 66 height 9
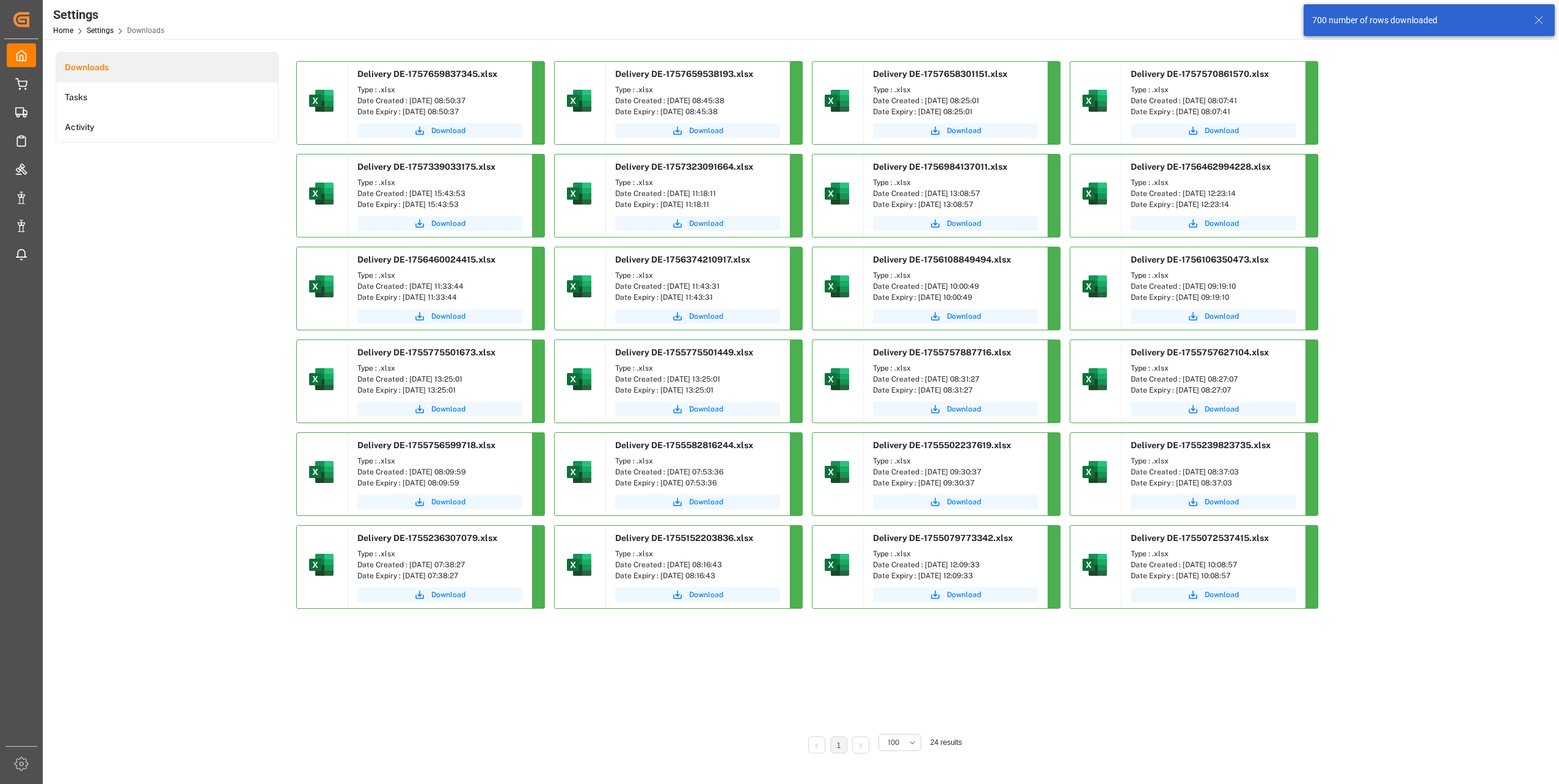
click at [1407, 19] on div "700 number of rows downloaded" at bounding box center [1417, 20] width 210 height 13
click at [191, 206] on div "Downloads Tasks Activity" at bounding box center [166, 411] width 223 height 719
click at [451, 125] on span "Download" at bounding box center [448, 131] width 34 height 11
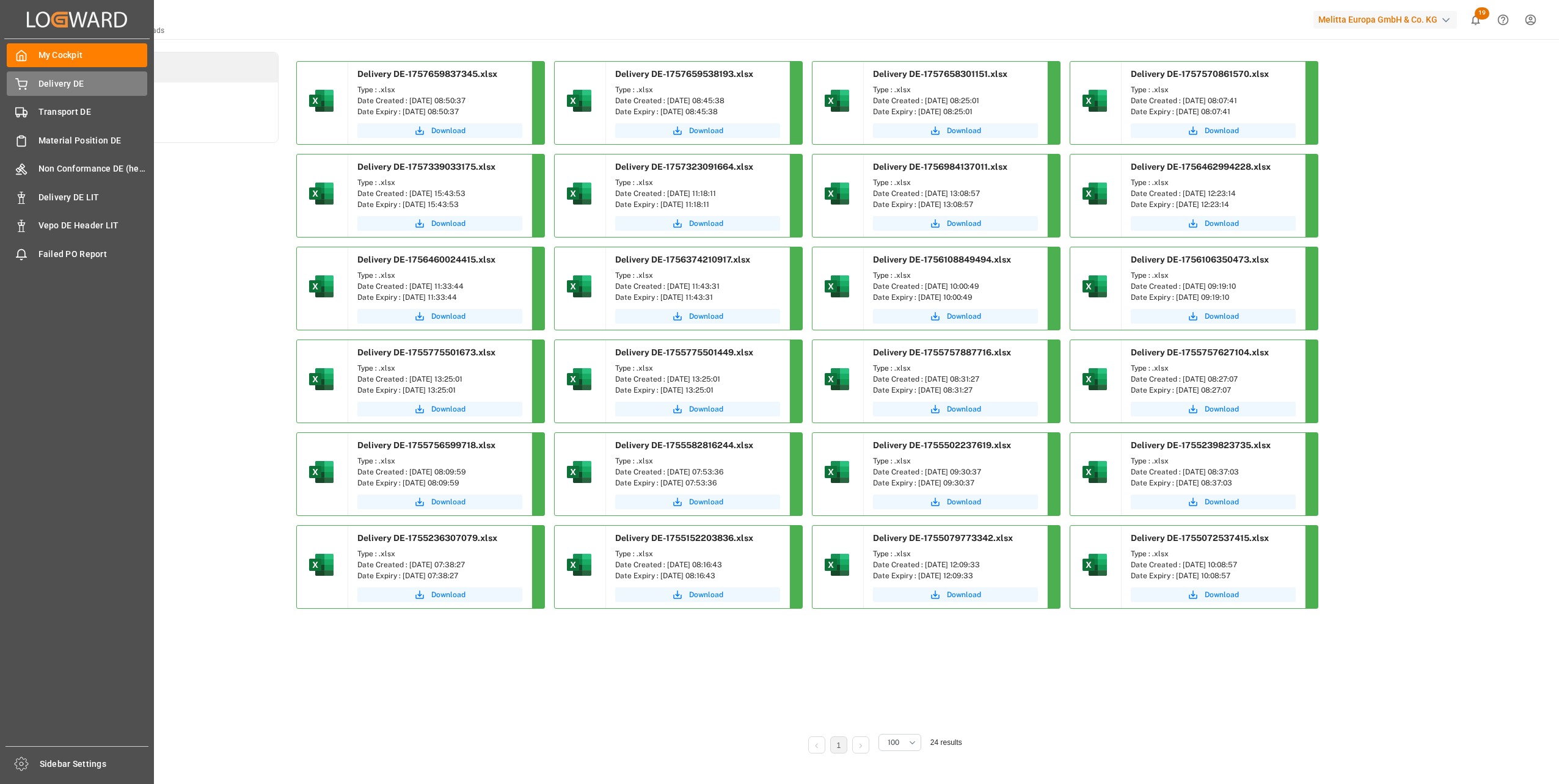
click at [42, 85] on span "Delivery DE" at bounding box center [93, 84] width 109 height 13
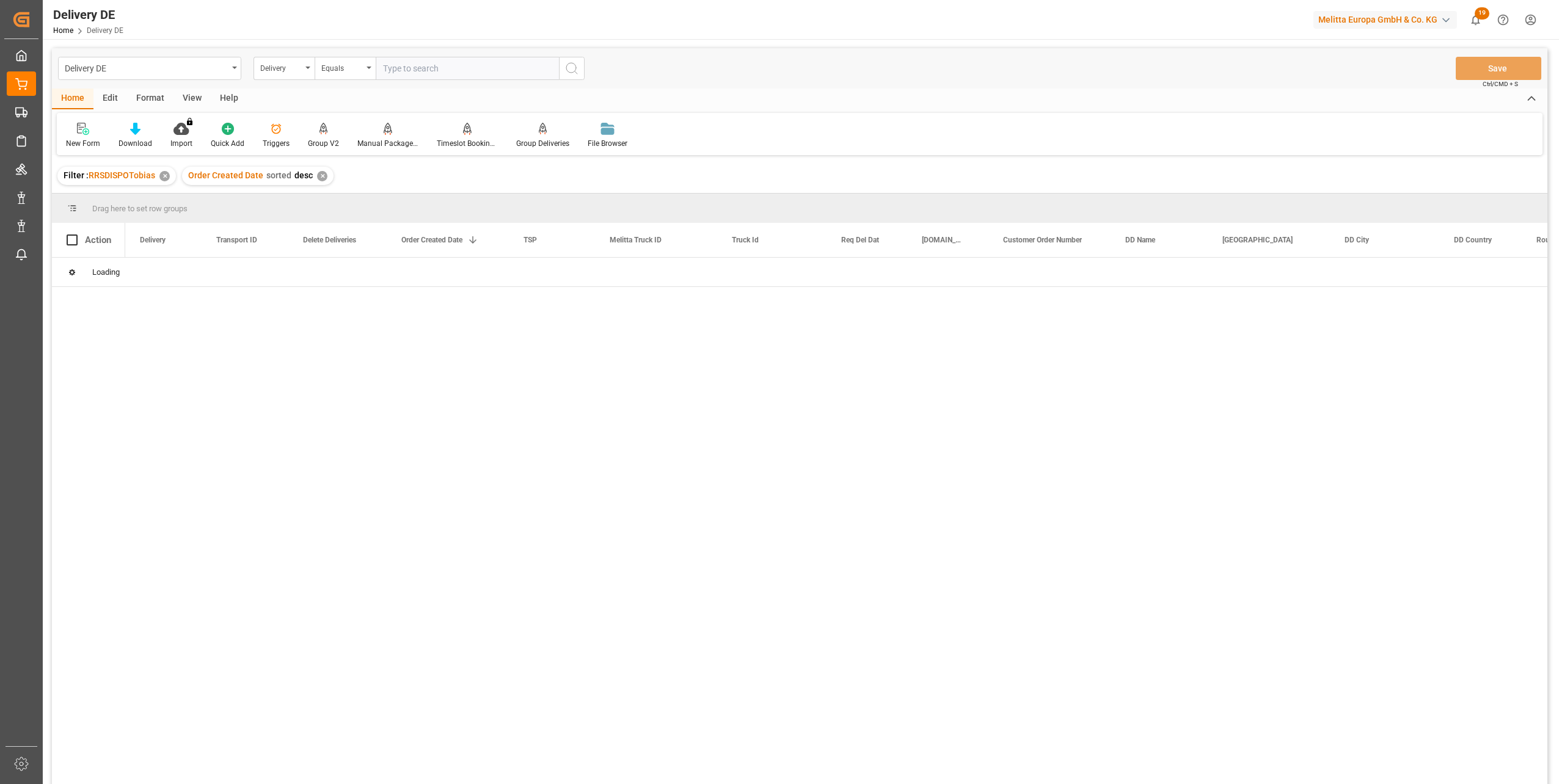
click at [414, 69] on input "text" at bounding box center [467, 68] width 183 height 23
type input "92557251"
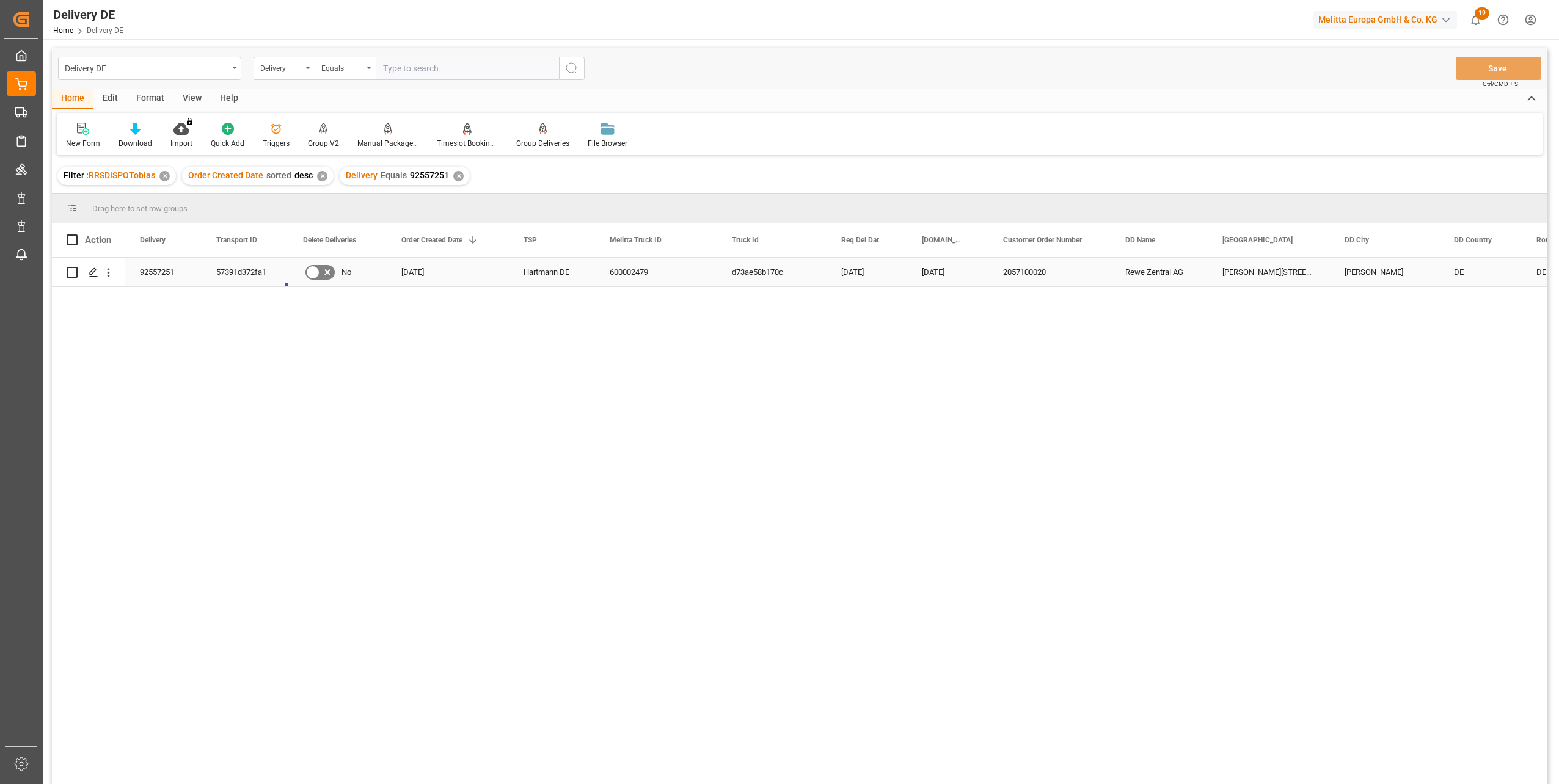
click at [242, 268] on div "57391d372fa1" at bounding box center [245, 272] width 87 height 29
click at [288, 73] on div "Delivery" at bounding box center [281, 67] width 42 height 14
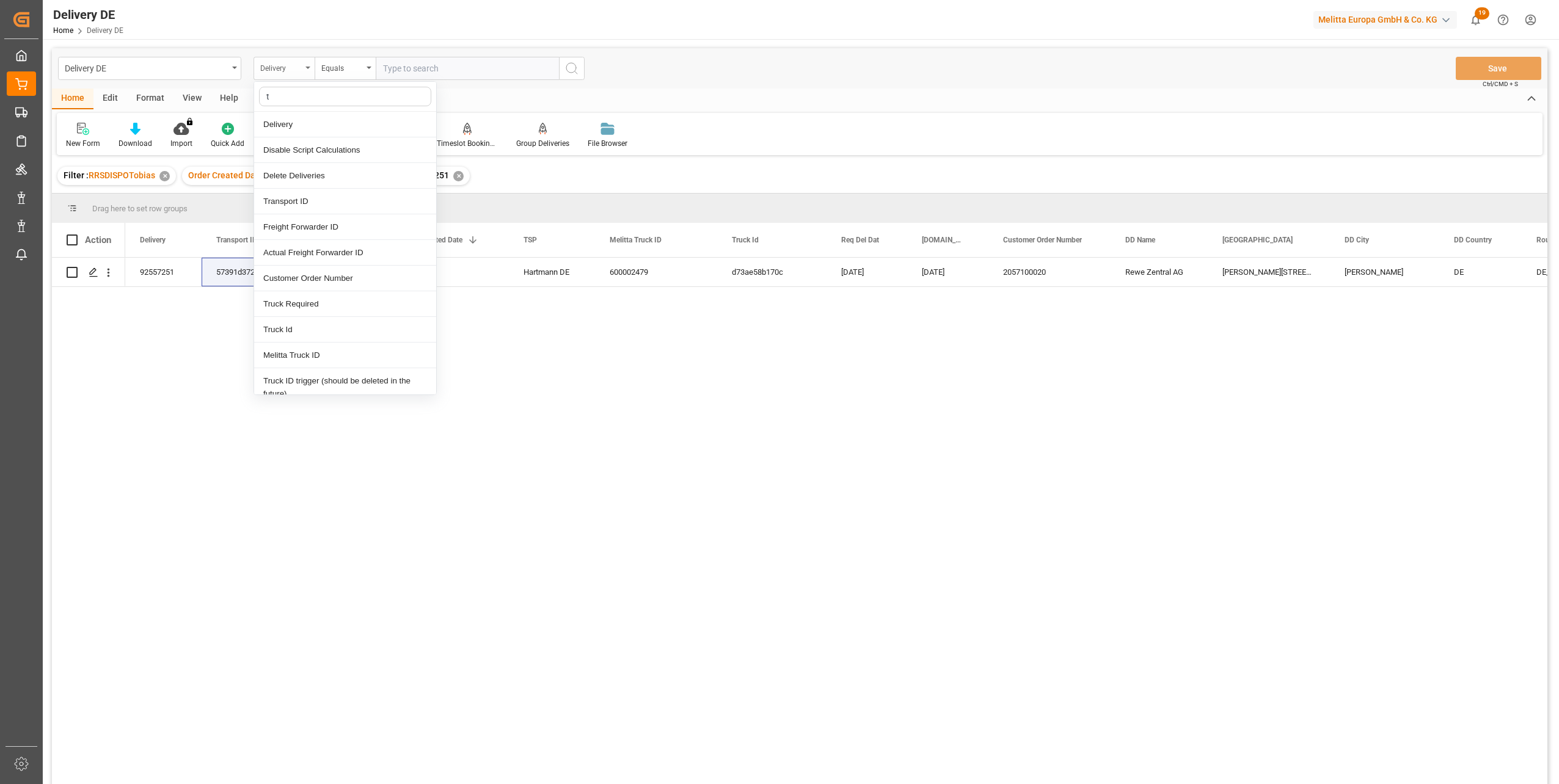
type input "tr"
click at [300, 120] on div "Transport ID" at bounding box center [345, 125] width 182 height 26
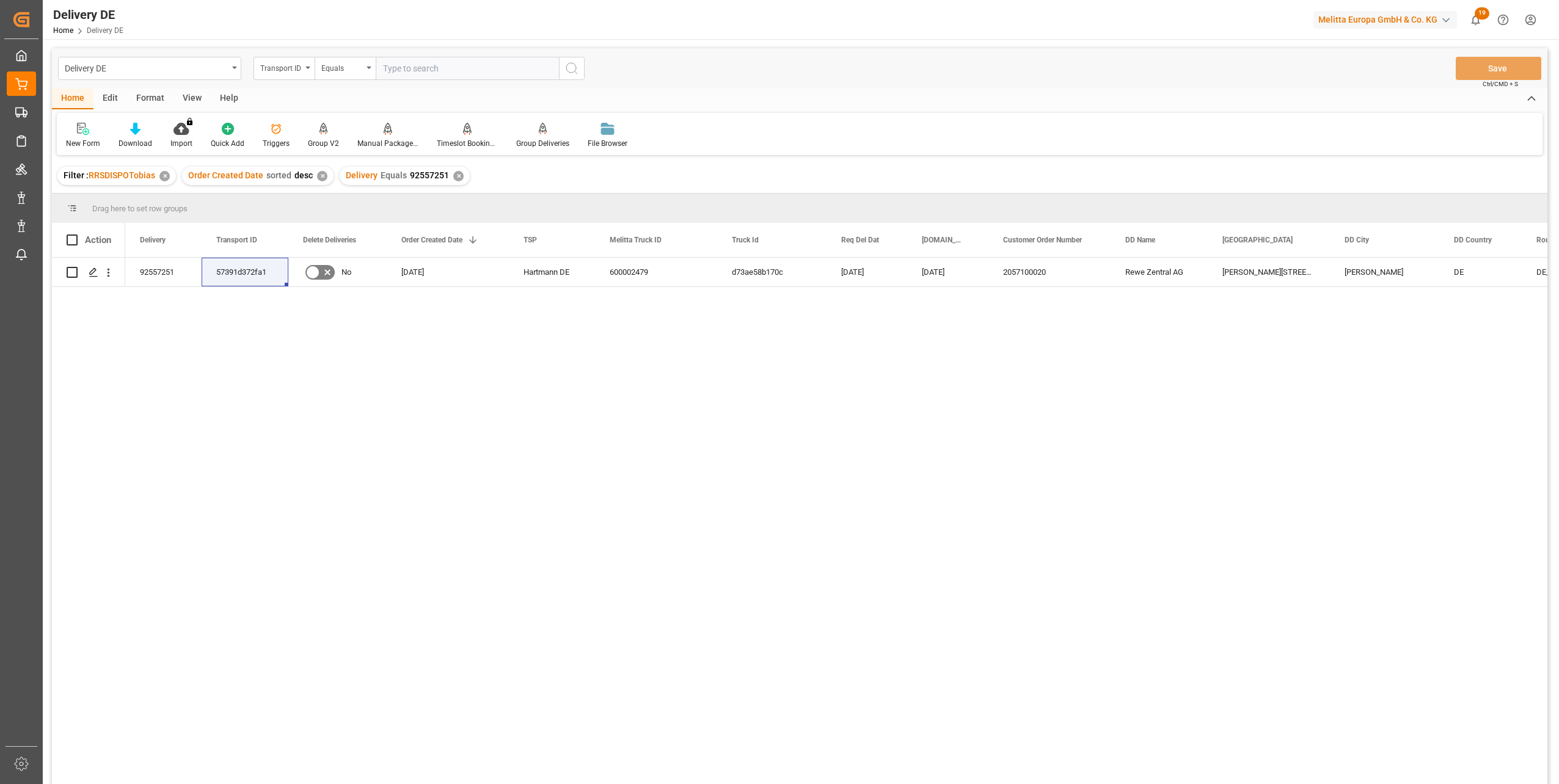
click at [388, 69] on input "text" at bounding box center [467, 68] width 183 height 23
paste input "57391d372fa1"
type input "57391d372fa1"
click at [455, 177] on div "✕" at bounding box center [458, 176] width 10 height 10
click at [134, 133] on icon at bounding box center [135, 129] width 10 height 12
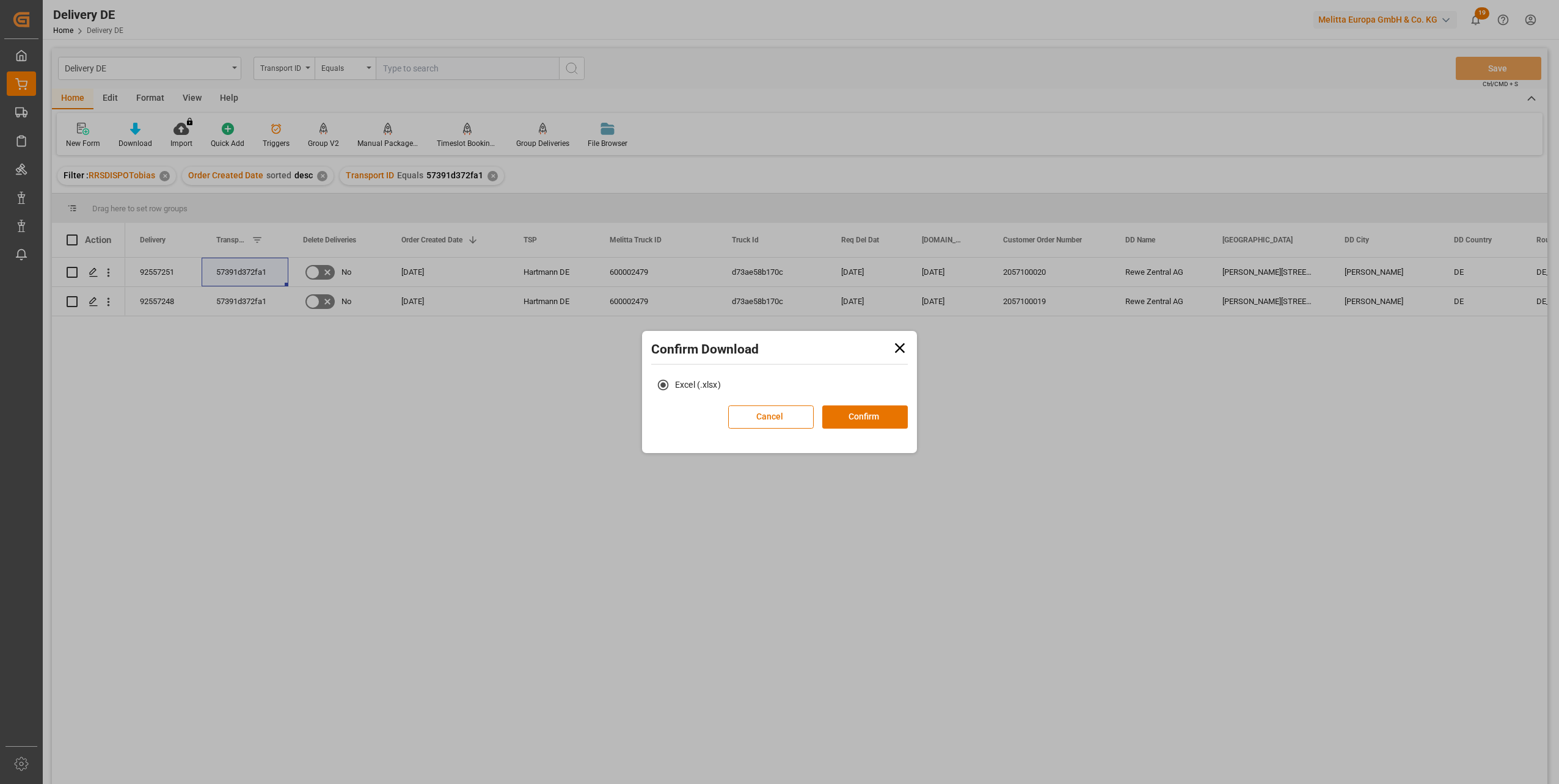
click at [864, 404] on div "Excel (.xlsx)" at bounding box center [779, 389] width 269 height 32
click at [865, 416] on button "Confirm" at bounding box center [865, 416] width 85 height 23
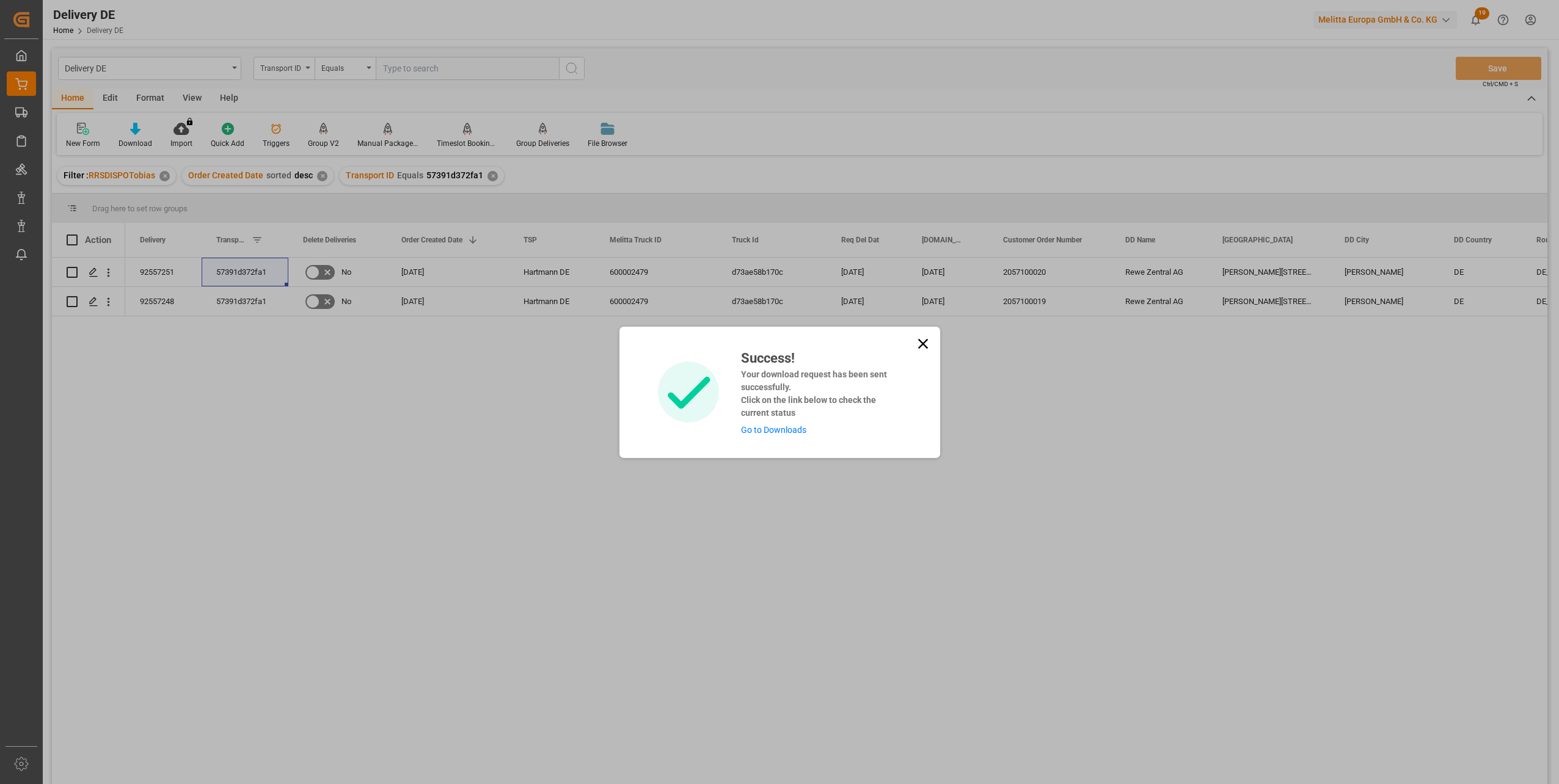
click at [796, 427] on link "Go to Downloads" at bounding box center [773, 429] width 66 height 9
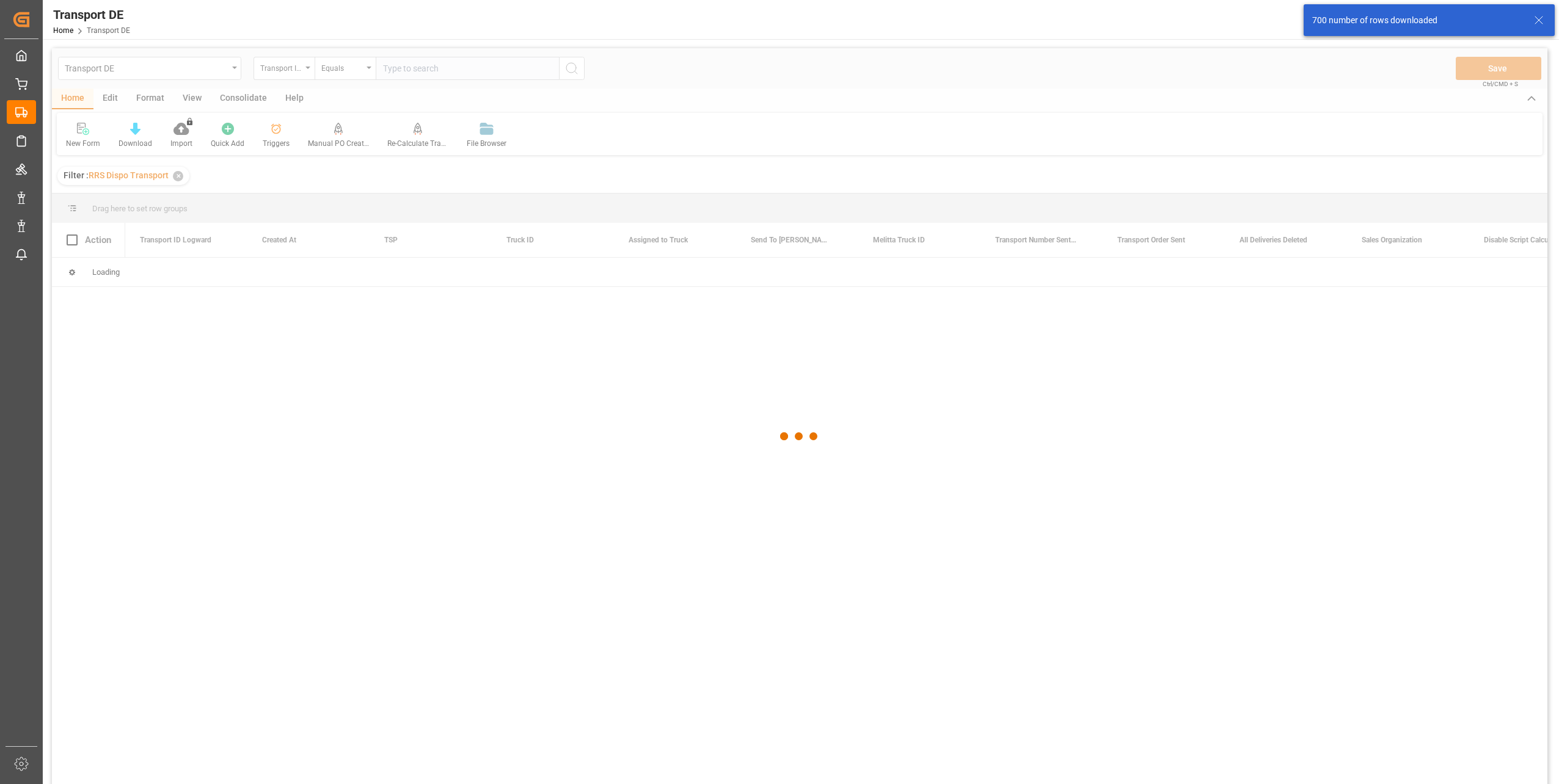
click at [1486, 19] on div "700 number of rows downloaded" at bounding box center [1417, 20] width 210 height 13
click at [1352, 25] on div "700 number of rows downloaded" at bounding box center [1417, 20] width 210 height 13
click at [508, 497] on div at bounding box center [800, 437] width 1496 height 777
click at [1482, 15] on span "19" at bounding box center [1481, 14] width 15 height 12
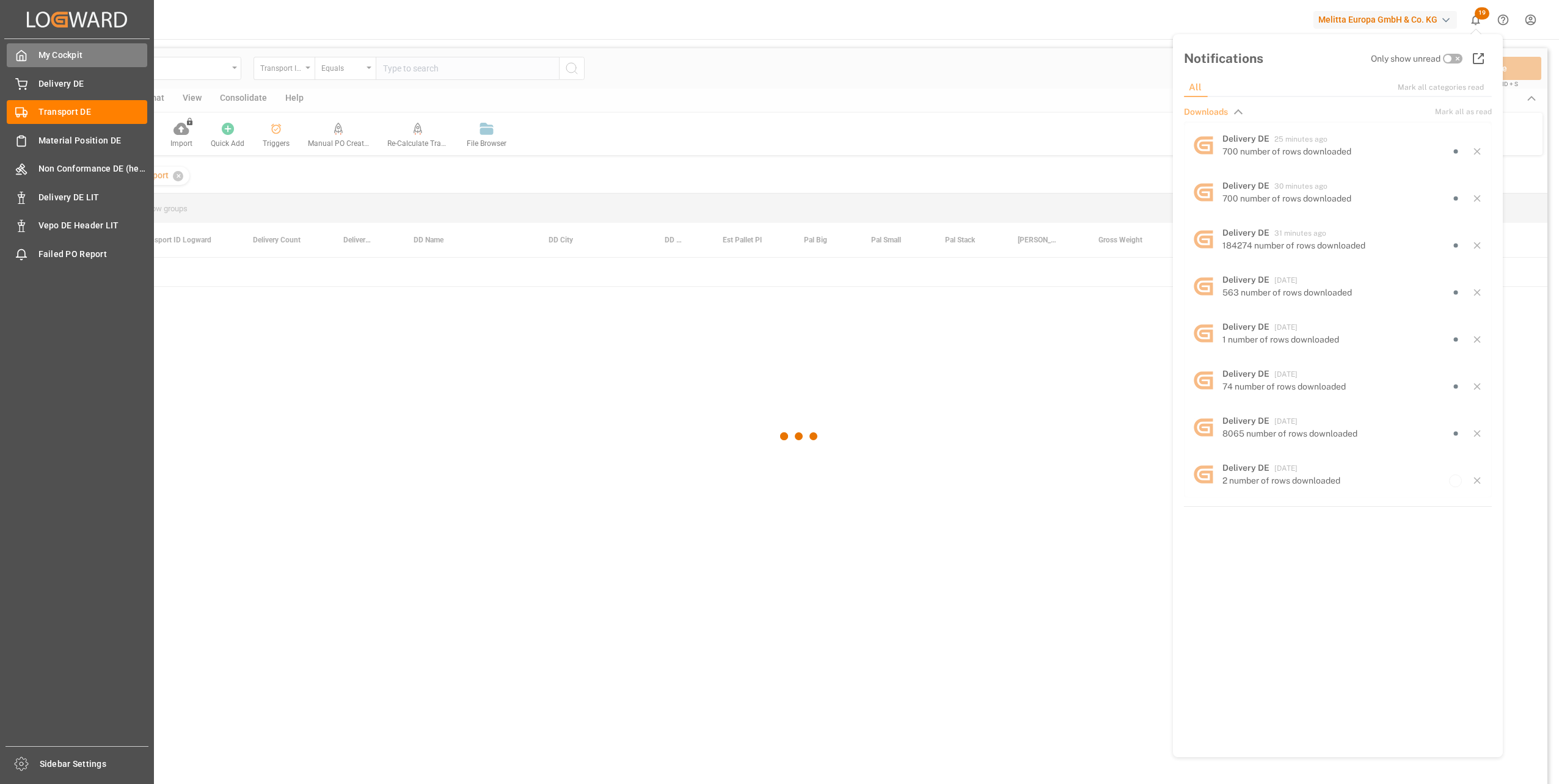
click at [29, 44] on div "My Cockpit My Cockpit" at bounding box center [77, 55] width 141 height 24
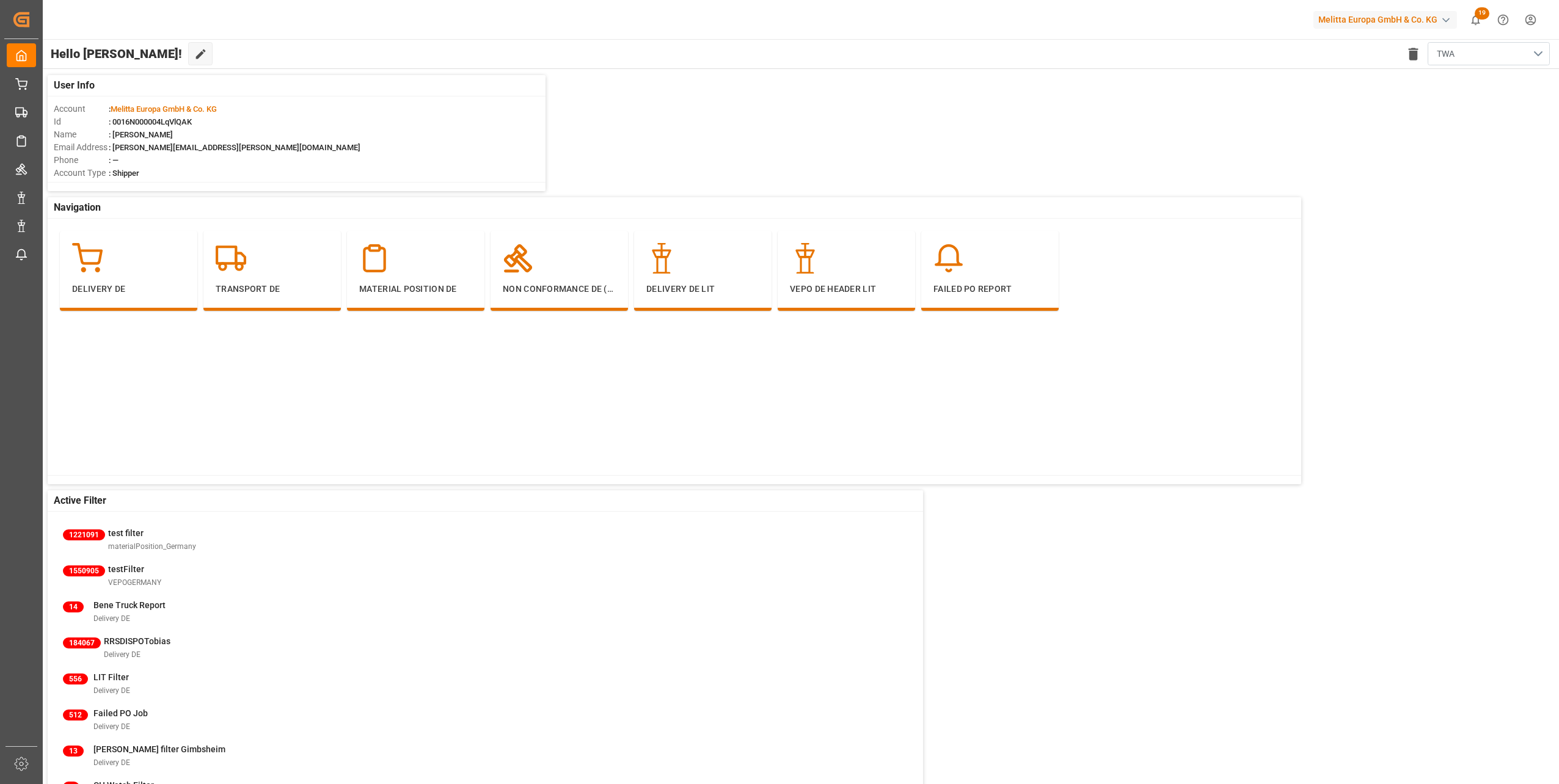
click at [1534, 57] on button "TWA" at bounding box center [1488, 53] width 122 height 23
click at [1537, 20] on html "Created by potrace 1.15, written by Peter Selinger 2001-2017 Created by potrace…" at bounding box center [779, 392] width 1559 height 784
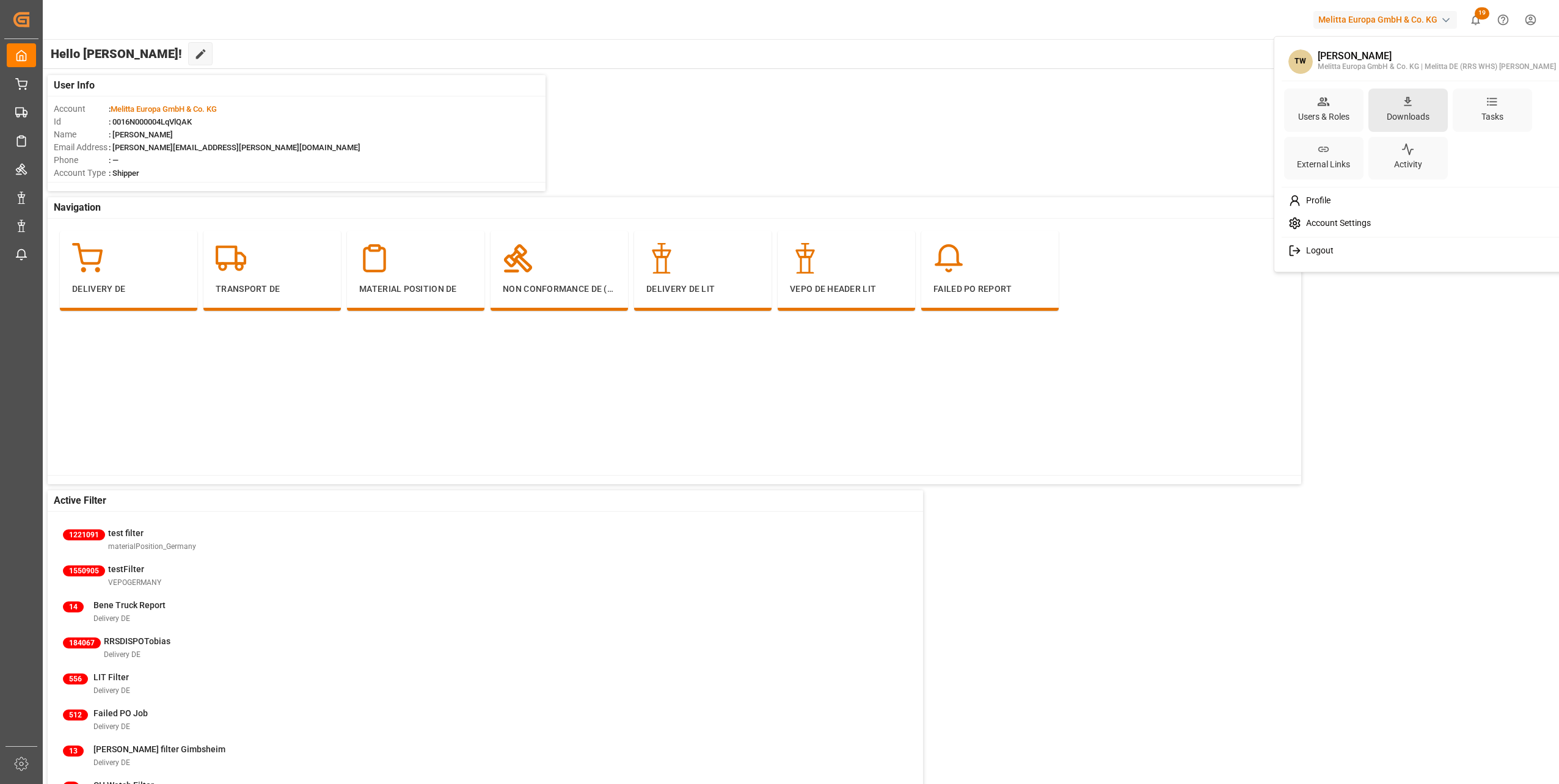
click at [1399, 112] on div "Downloads" at bounding box center [1408, 117] width 48 height 18
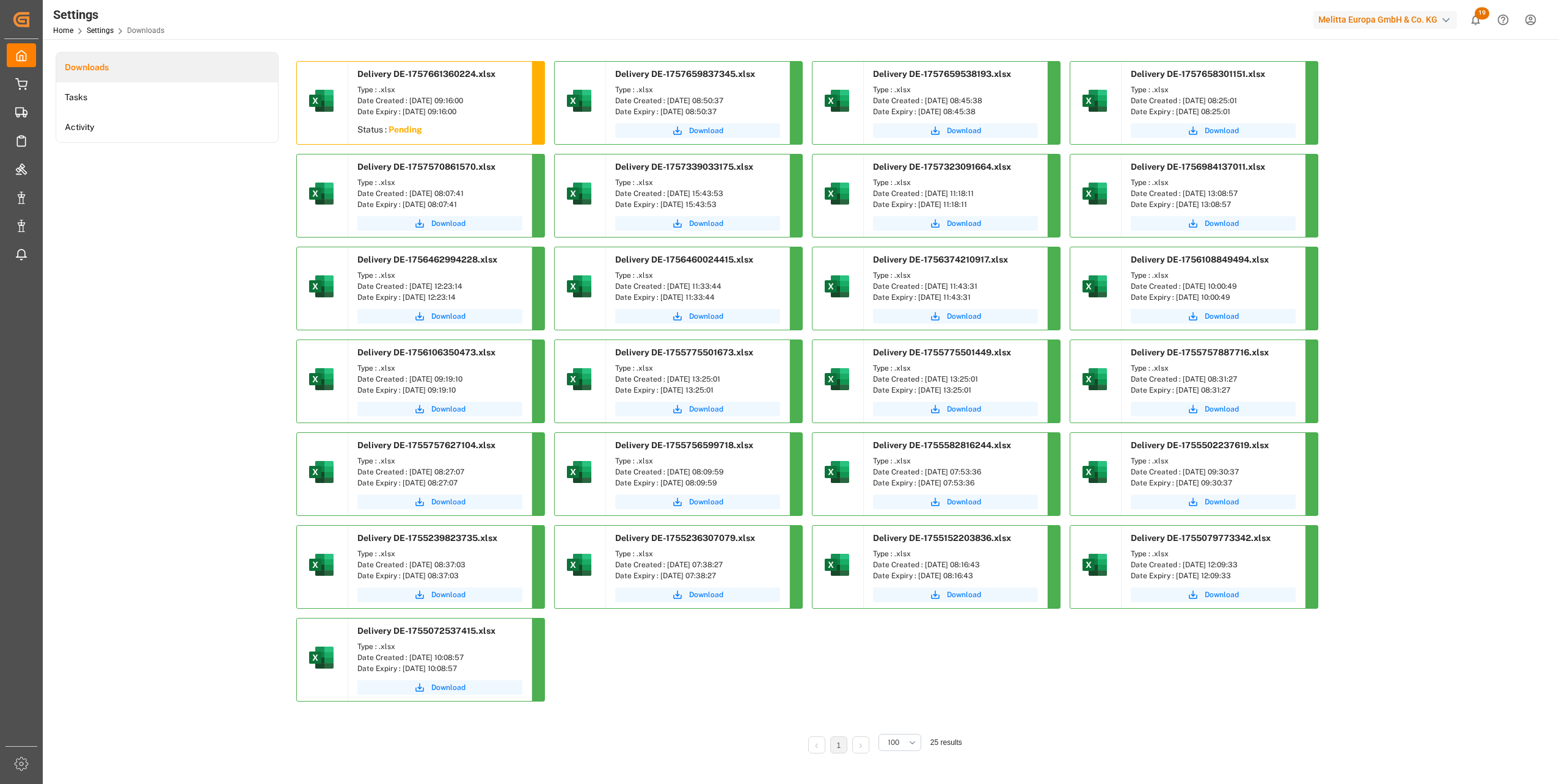
click at [1398, 358] on div "Delivery DE-1757661360224.xlsx Type : .xlsx Date Created : 12.09.2025 09:16:00 …" at bounding box center [882, 386] width 1172 height 650
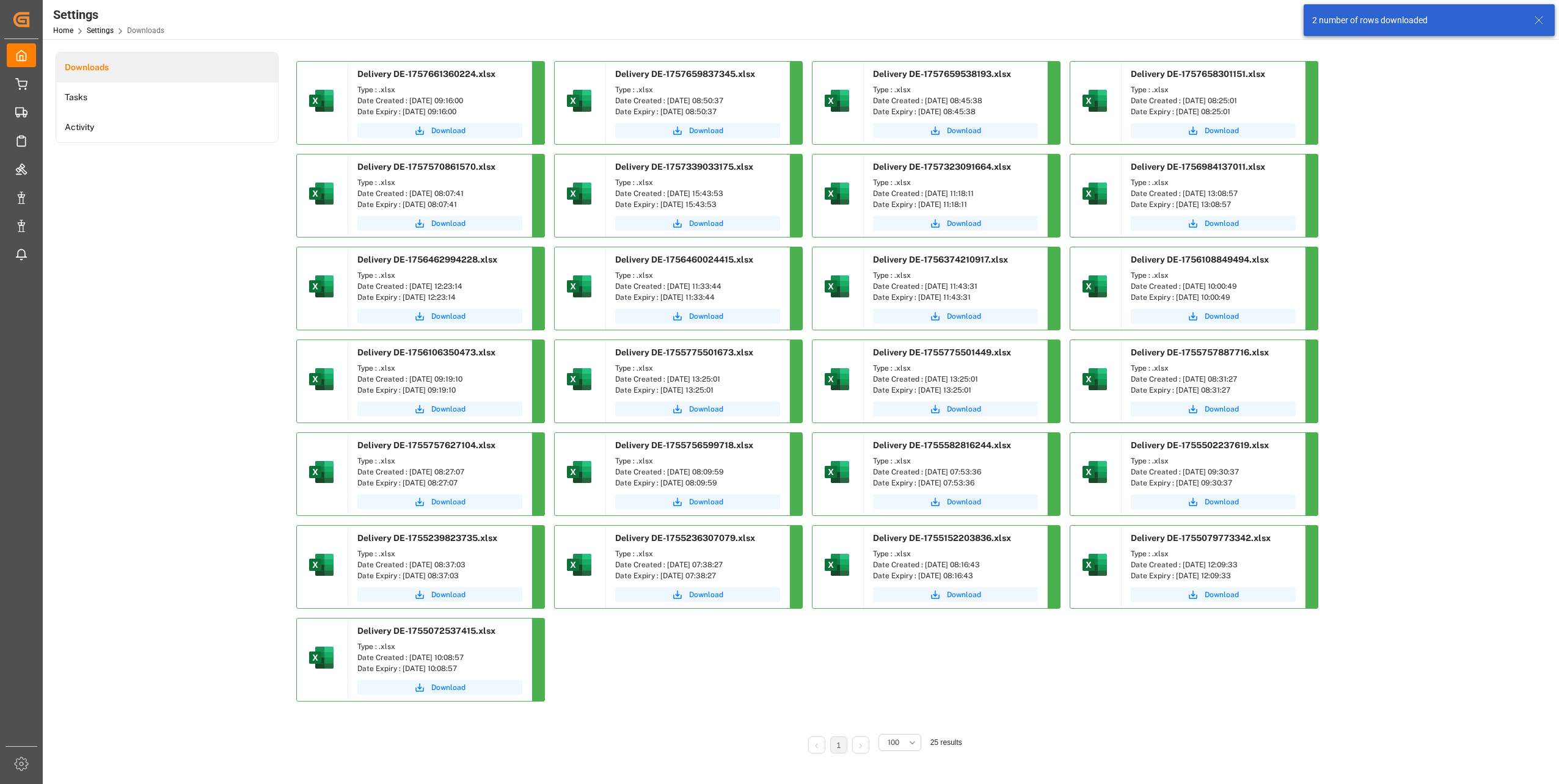
click at [1457, 137] on div "Delivery DE-1757661360224.xlsx Type : .xlsx Date Created : 12.09.2025 09:16:00 …" at bounding box center [882, 386] width 1172 height 650
click at [435, 127] on span "Download" at bounding box center [448, 131] width 34 height 11
